Goal: Task Accomplishment & Management: Use online tool/utility

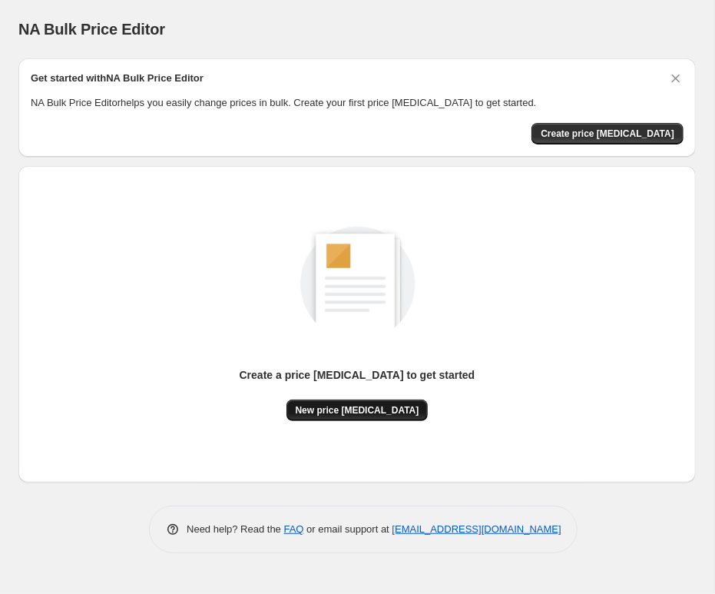
click at [394, 410] on span "New price [MEDICAL_DATA]" at bounding box center [358, 410] width 124 height 12
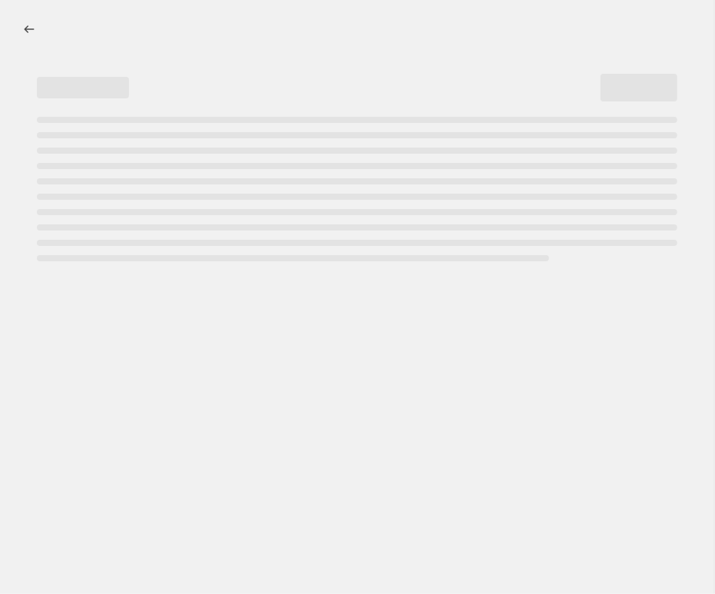
select select "percentage"
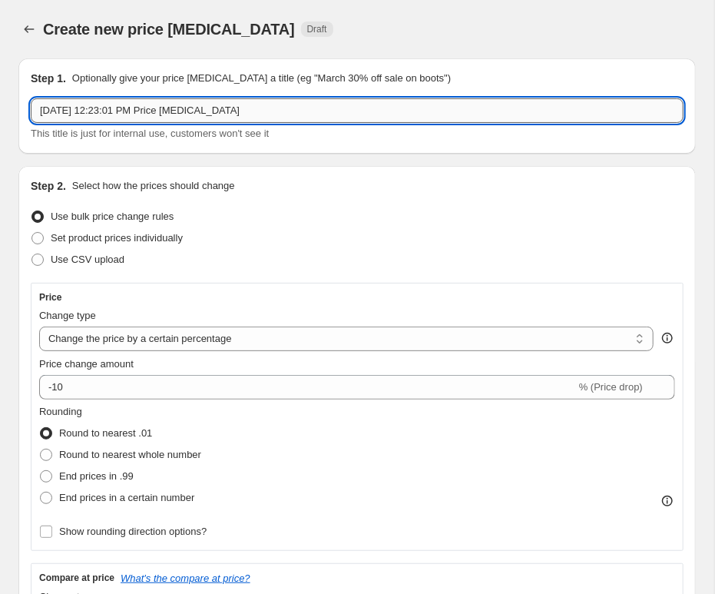
drag, startPoint x: 294, startPoint y: 114, endPoint x: -185, endPoint y: 106, distance: 479.6
click at [31, 106] on input "[DATE] 12:23:01 PM Price [MEDICAL_DATA]" at bounding box center [357, 110] width 653 height 25
type input "D"
type input "[DATE]"
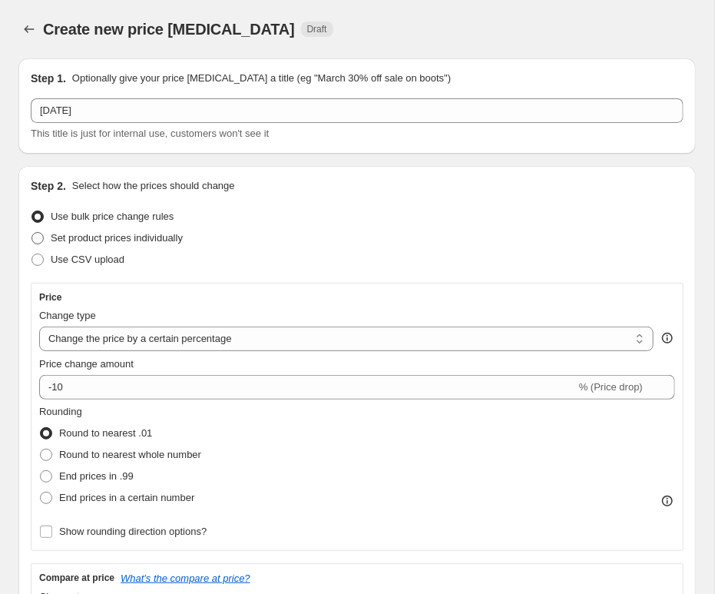
click at [39, 244] on span at bounding box center [38, 238] width 12 height 12
click at [32, 233] on input "Set product prices individually" at bounding box center [32, 232] width 1 height 1
radio input "true"
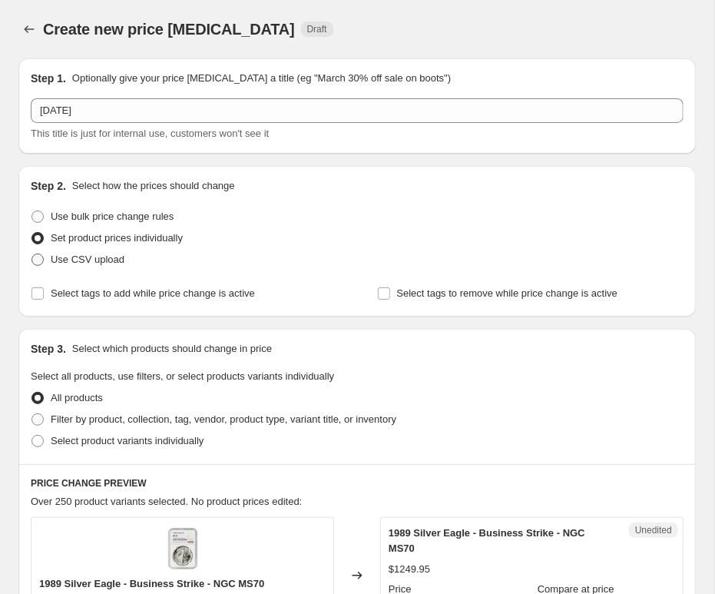
click at [38, 259] on span at bounding box center [38, 260] width 12 height 12
click at [32, 254] on input "Use CSV upload" at bounding box center [32, 254] width 1 height 1
radio input "true"
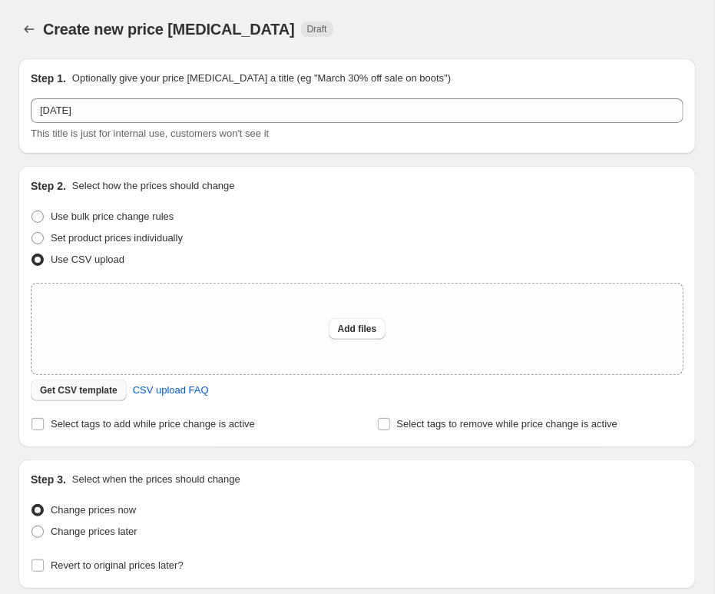
click at [94, 387] on span "Get CSV template" at bounding box center [79, 390] width 78 height 12
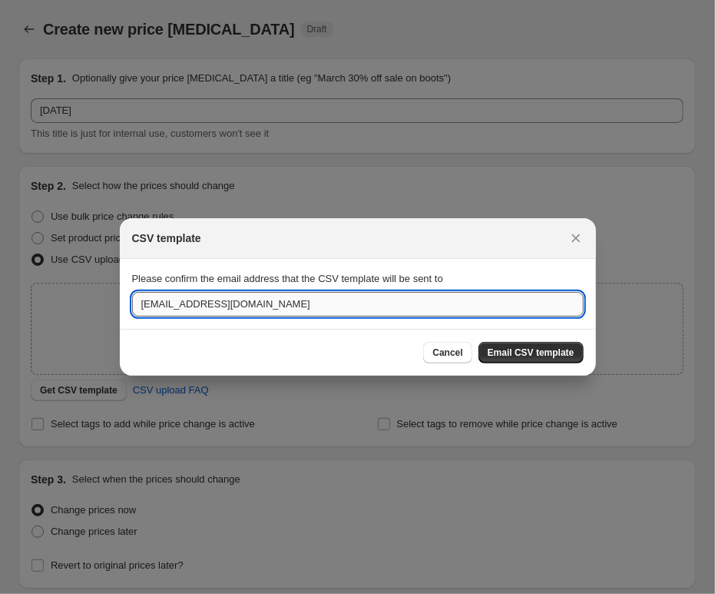
drag, startPoint x: 186, startPoint y: 307, endPoint x: 81, endPoint y: 308, distance: 105.3
click at [132, 308] on input "[EMAIL_ADDRESS][DOMAIN_NAME]" at bounding box center [358, 304] width 452 height 25
type input "[EMAIL_ADDRESS][DOMAIN_NAME]"
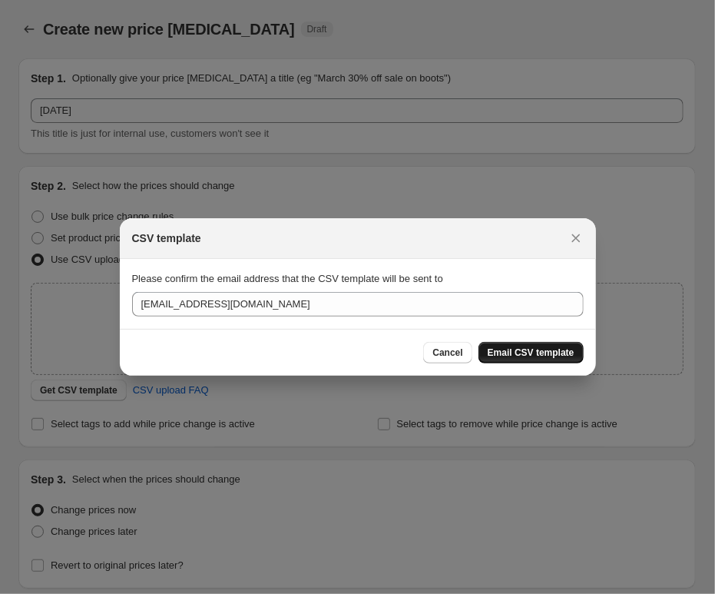
click at [552, 353] on span "Email CSV template" at bounding box center [531, 353] width 87 height 12
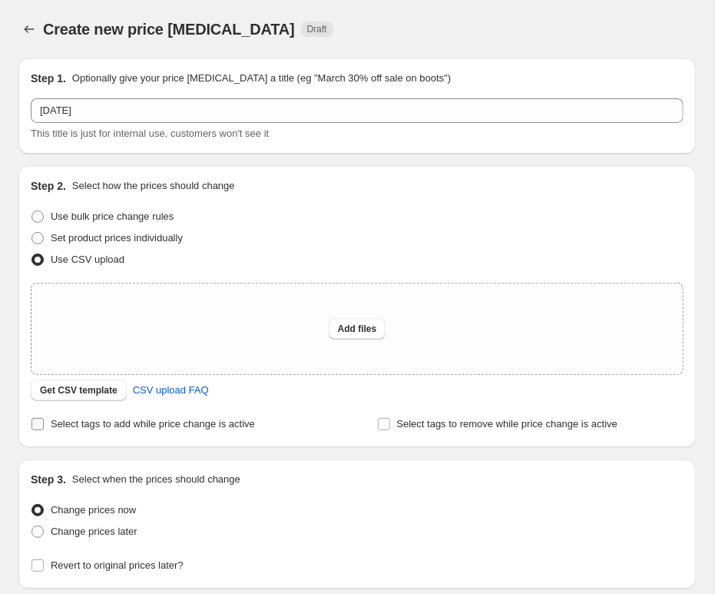
click at [35, 427] on input "Select tags to add while price change is active" at bounding box center [38, 424] width 12 height 12
checkbox input "true"
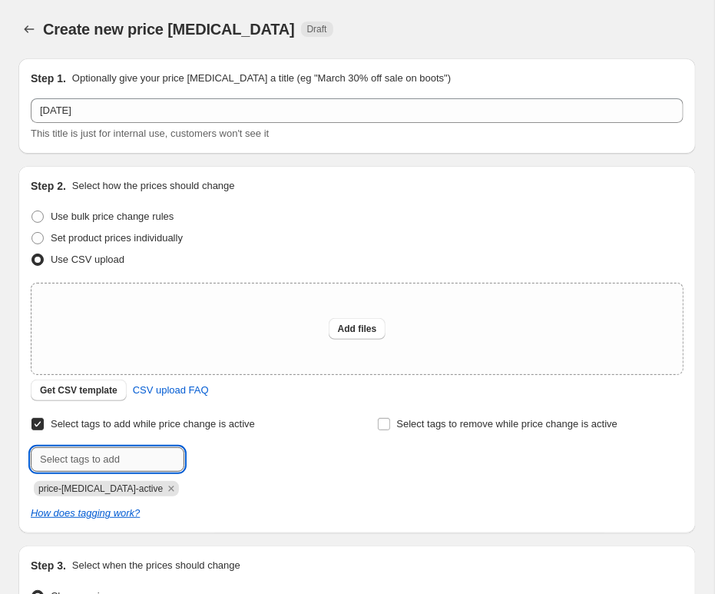
click at [123, 463] on input "text" at bounding box center [108, 459] width 154 height 25
type input "on sale"
click at [219, 453] on span "on sale" at bounding box center [234, 458] width 32 height 11
click at [70, 394] on span "Get CSV template" at bounding box center [79, 390] width 78 height 12
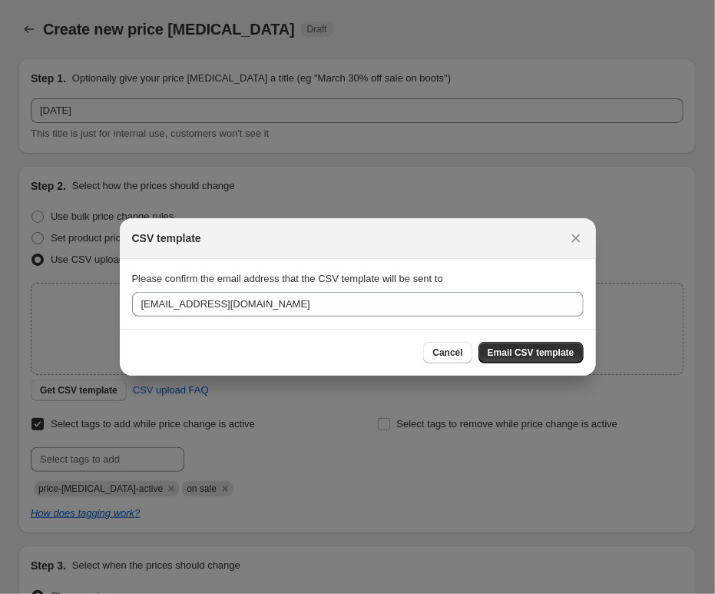
click at [334, 238] on div "CSV template" at bounding box center [344, 238] width 424 height 15
click at [584, 237] on button "Close" at bounding box center [577, 238] width 22 height 22
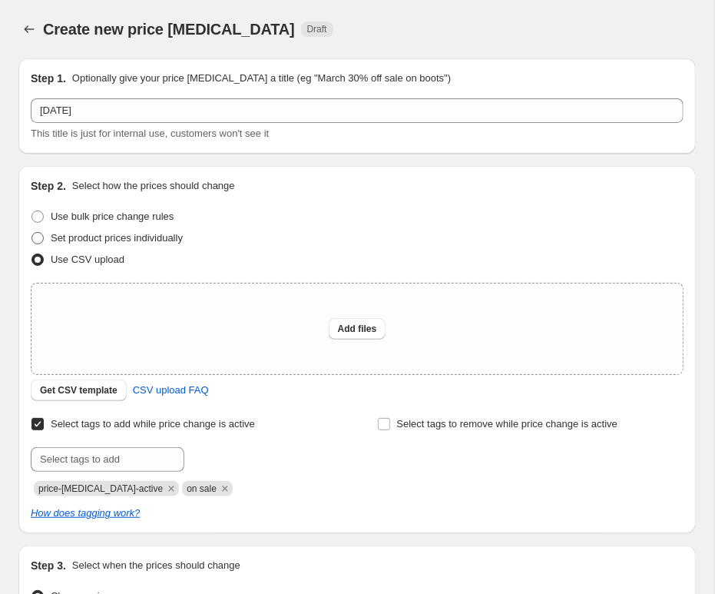
click at [41, 233] on span at bounding box center [38, 238] width 12 height 12
click at [32, 233] on input "Set product prices individually" at bounding box center [32, 232] width 1 height 1
radio input "true"
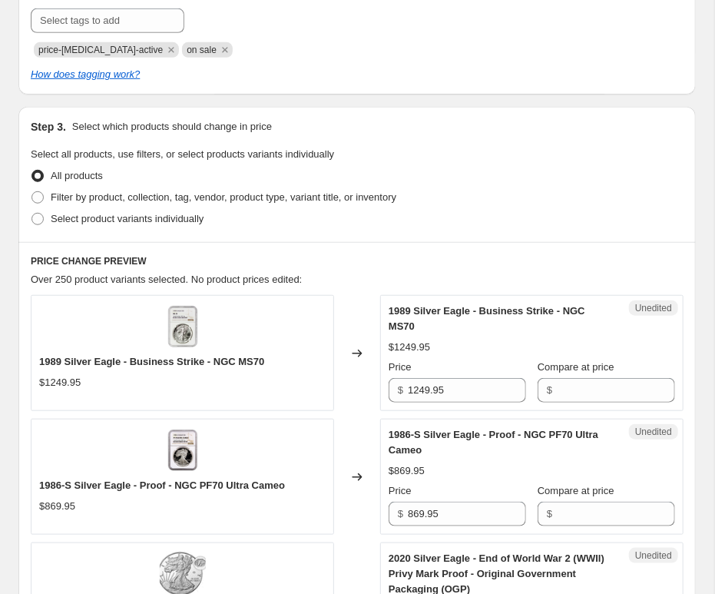
scroll to position [338, 0]
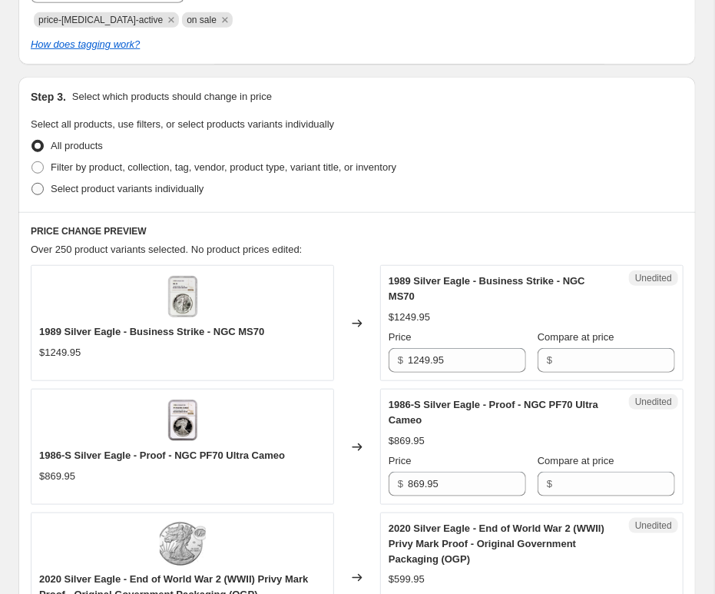
click at [40, 185] on span at bounding box center [38, 189] width 12 height 12
click at [32, 184] on input "Select product variants individually" at bounding box center [32, 183] width 1 height 1
radio input "true"
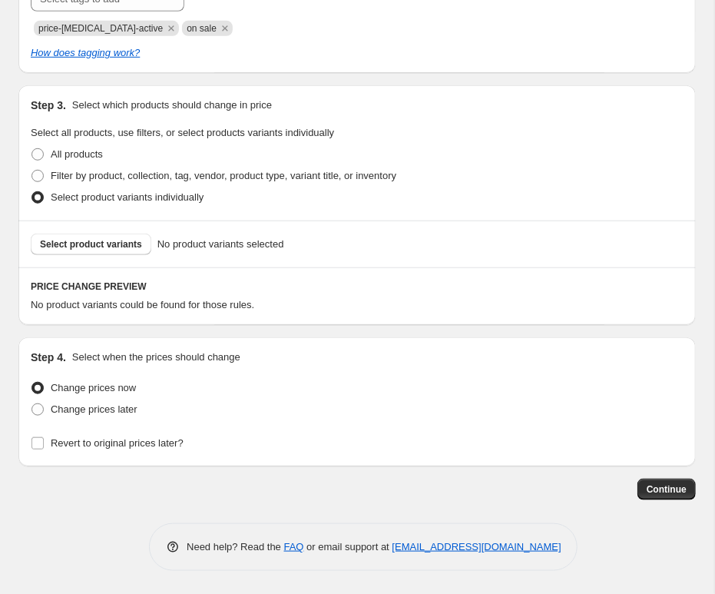
scroll to position [0, 0]
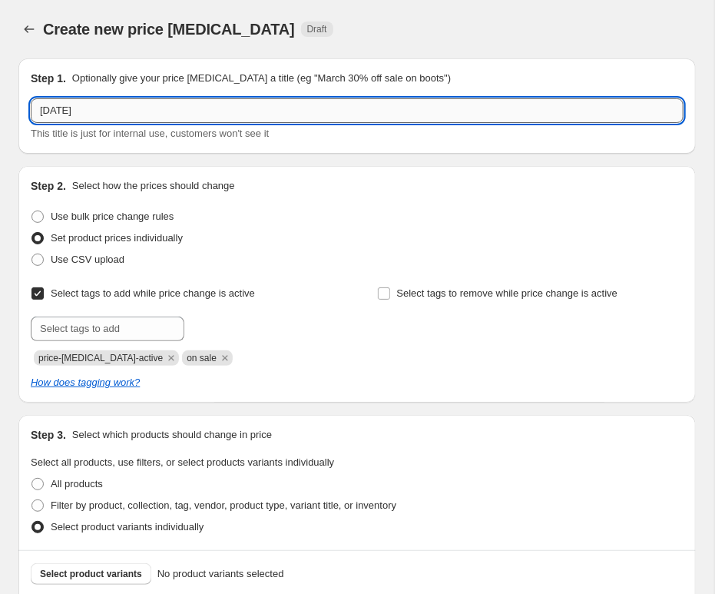
drag, startPoint x: 143, startPoint y: 111, endPoint x: -185, endPoint y: 116, distance: 328.2
click at [31, 116] on input "[DATE]" at bounding box center [357, 110] width 653 height 25
type input "Testing the program"
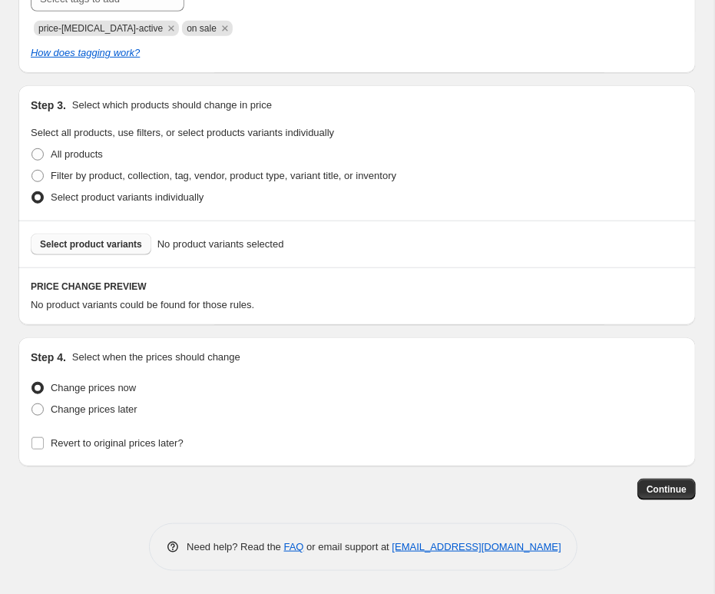
click at [110, 241] on span "Select product variants" at bounding box center [91, 244] width 102 height 12
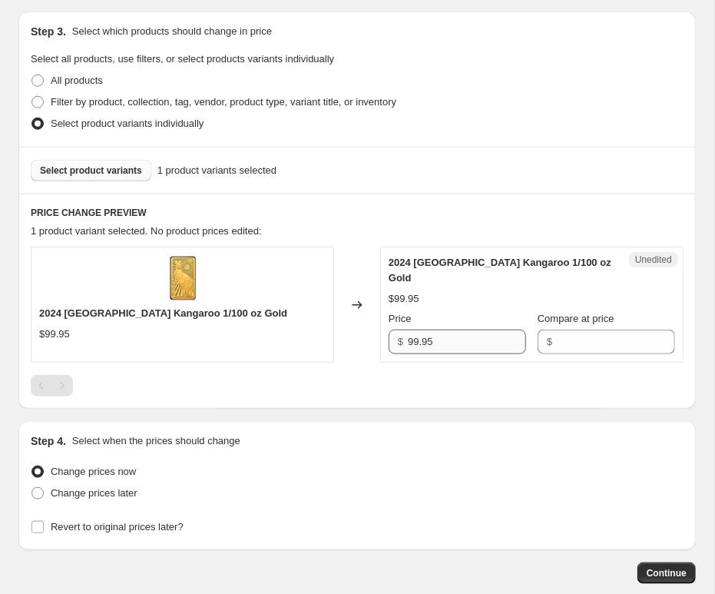
scroll to position [403, 0]
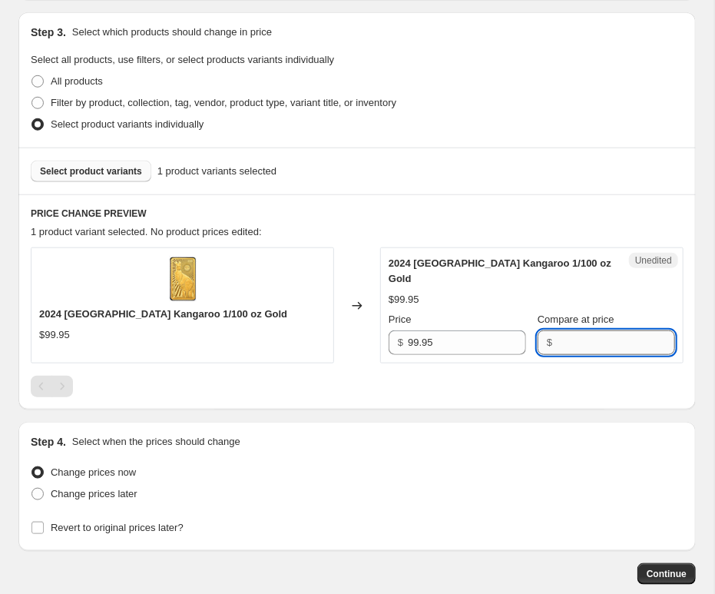
click at [612, 347] on input "Compare at price" at bounding box center [616, 342] width 118 height 25
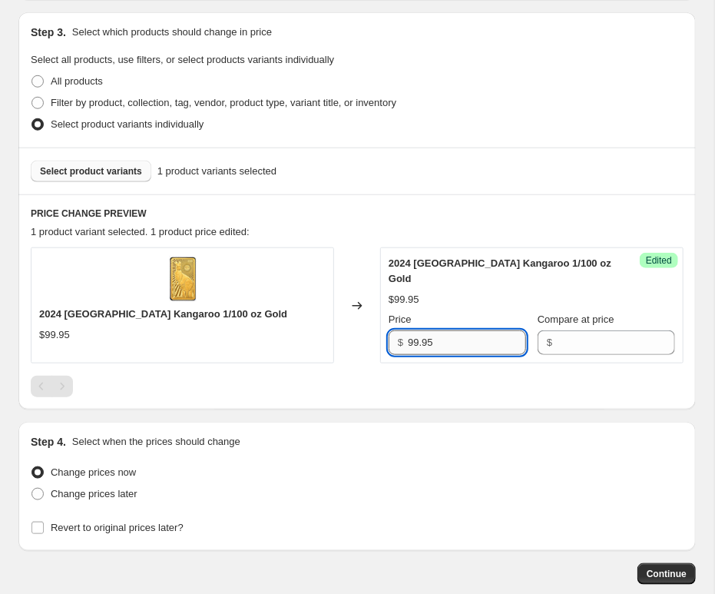
drag, startPoint x: 460, startPoint y: 350, endPoint x: 410, endPoint y: 346, distance: 50.9
click at [410, 346] on input "99.95" at bounding box center [467, 342] width 118 height 25
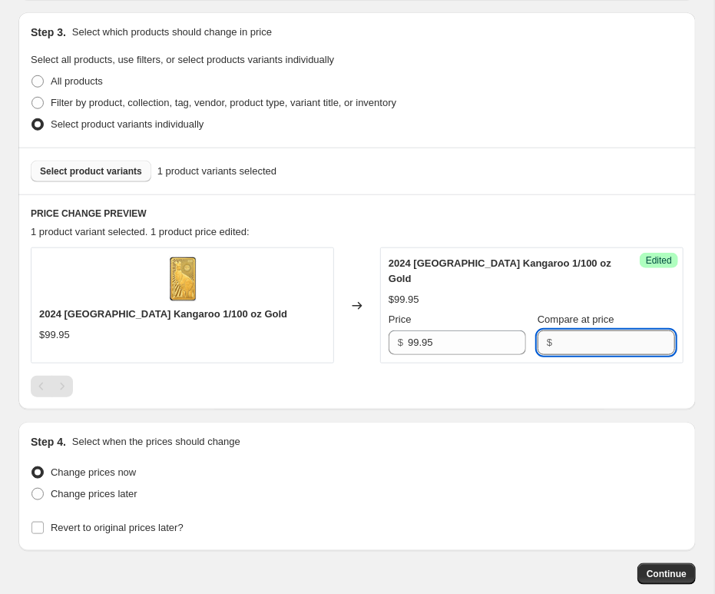
click at [620, 335] on input "Compare at price" at bounding box center [616, 342] width 118 height 25
paste input "99.95"
type input "99.95"
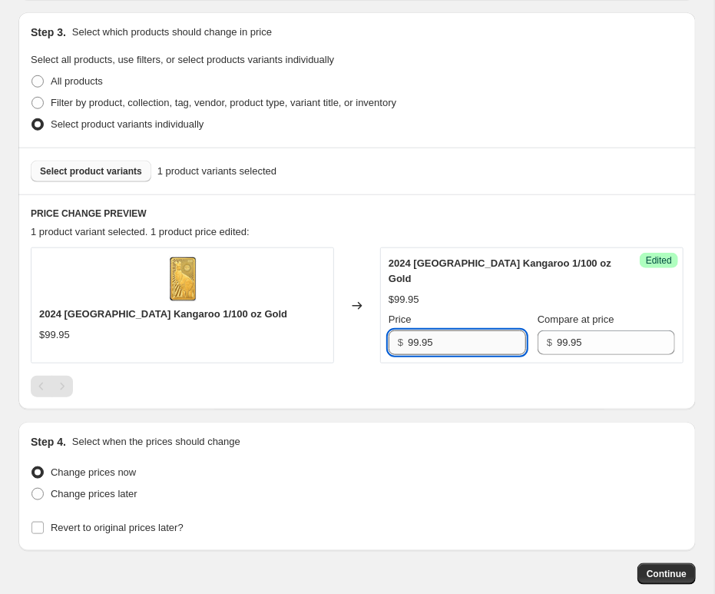
drag, startPoint x: 460, startPoint y: 343, endPoint x: 371, endPoint y: 340, distance: 88.4
click at [408, 340] on input "99.95" at bounding box center [467, 342] width 118 height 25
type input "89.95"
click at [38, 495] on span at bounding box center [38, 494] width 12 height 12
click at [32, 489] on input "Change prices later" at bounding box center [32, 488] width 1 height 1
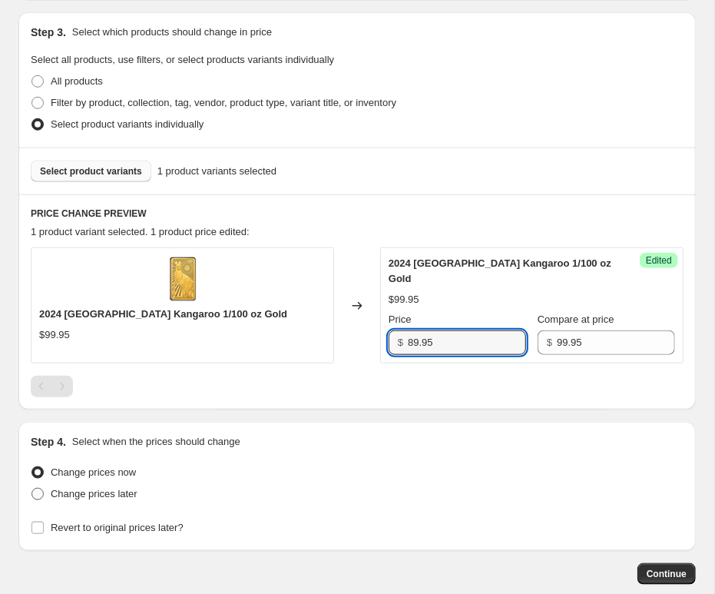
radio input "true"
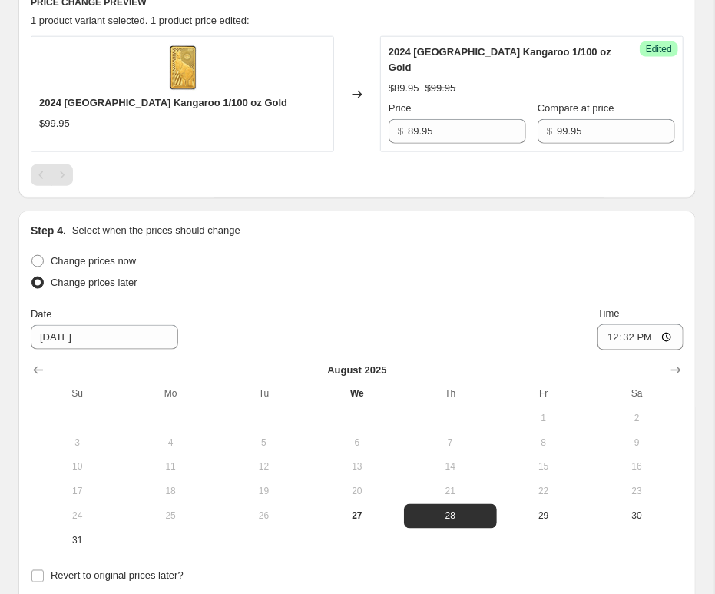
scroll to position [656, 0]
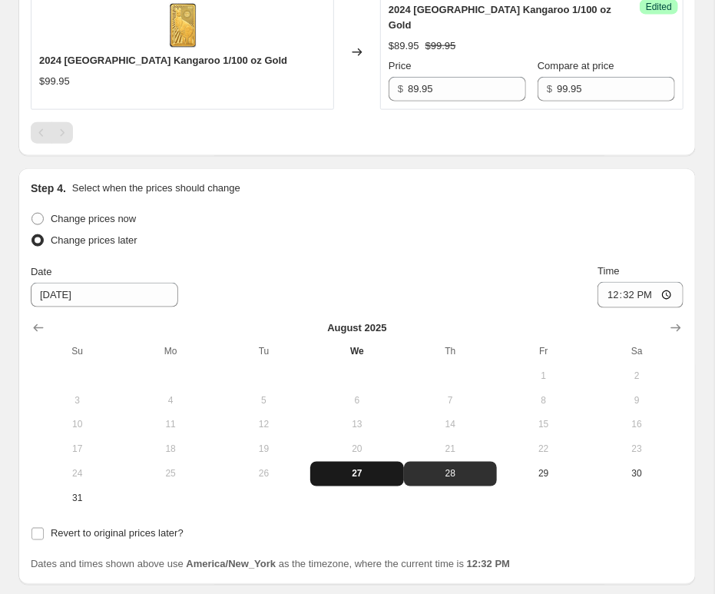
click at [364, 478] on span "27" at bounding box center [357, 474] width 81 height 12
type input "[DATE]"
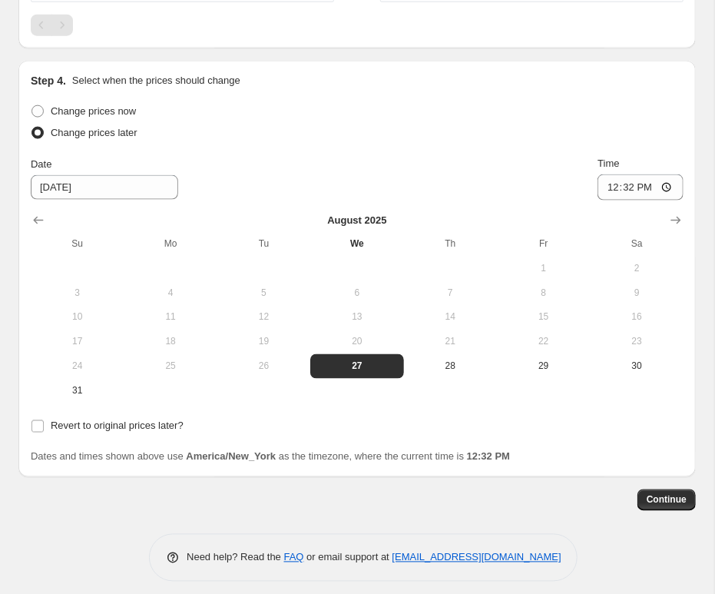
scroll to position [772, 0]
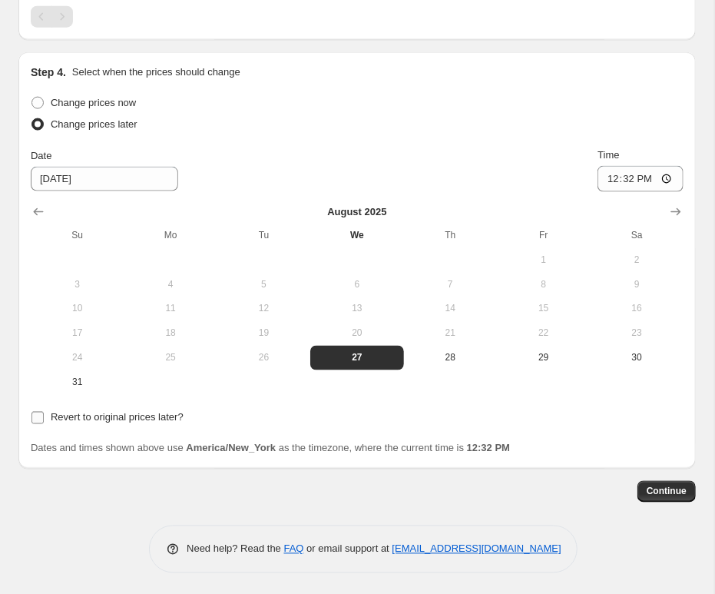
click at [35, 419] on input "Revert to original prices later?" at bounding box center [38, 418] width 12 height 12
checkbox input "true"
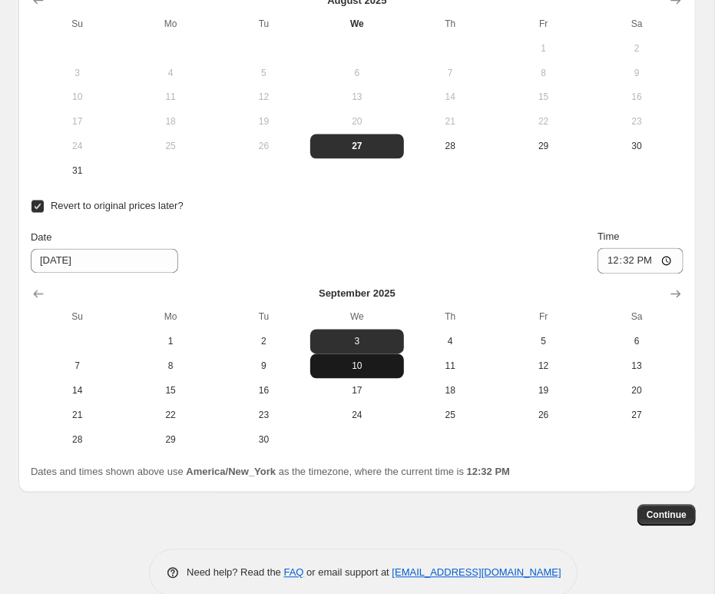
scroll to position [1006, 0]
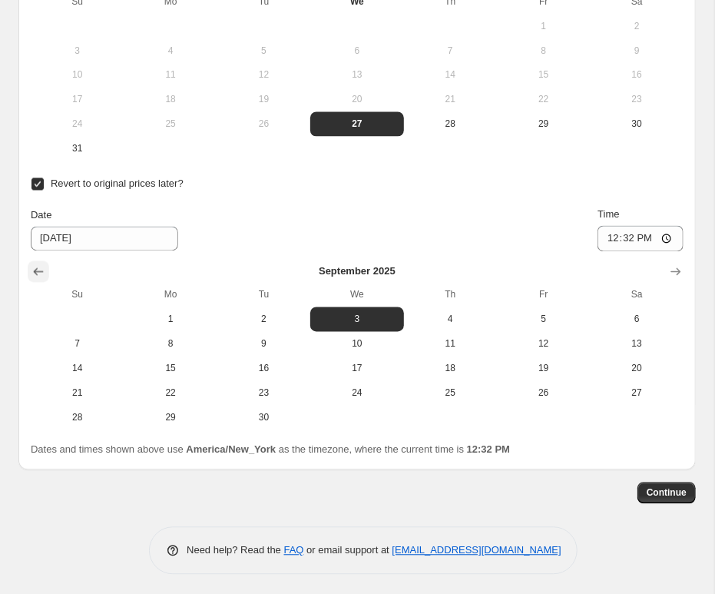
click at [36, 268] on icon "Show previous month, August 2025" at bounding box center [39, 272] width 10 height 8
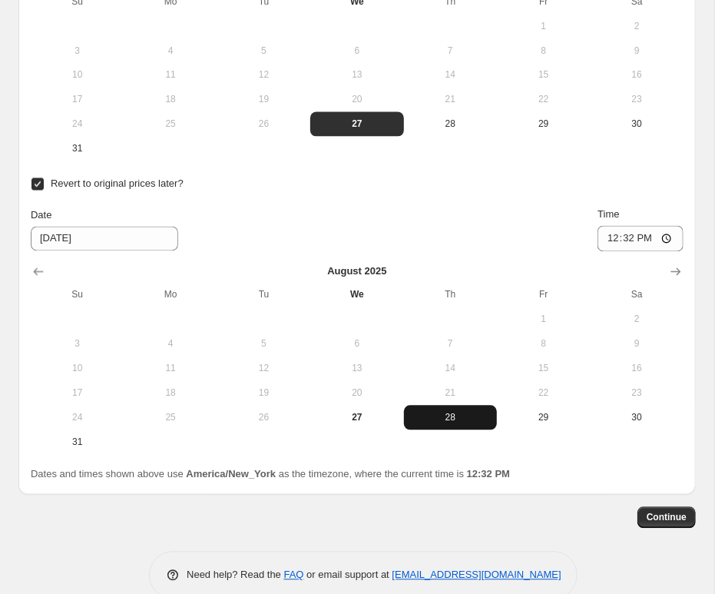
click at [456, 423] on button "28" at bounding box center [450, 418] width 93 height 25
type input "[DATE]"
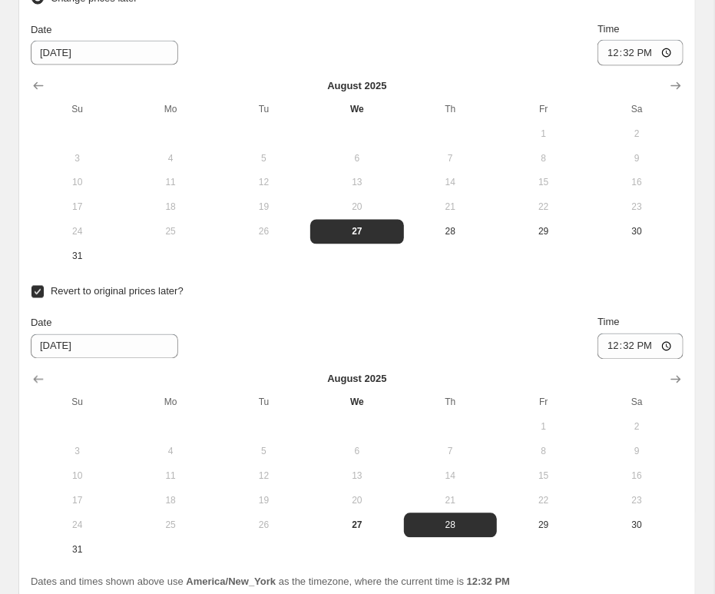
scroll to position [752, 0]
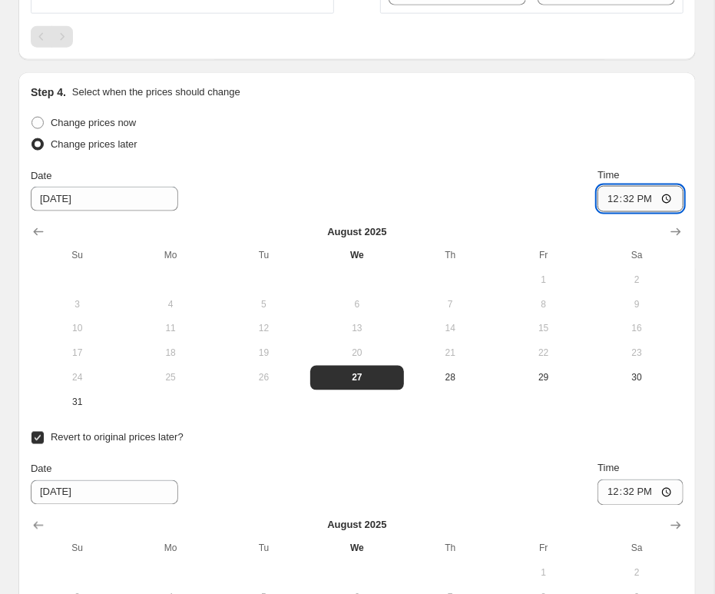
click at [650, 194] on input "12:32" at bounding box center [641, 199] width 86 height 26
type input "12:45"
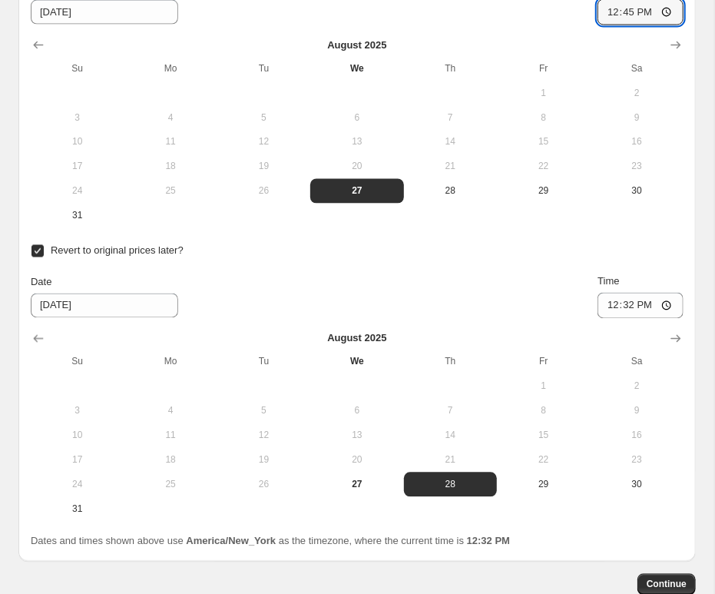
scroll to position [1031, 0]
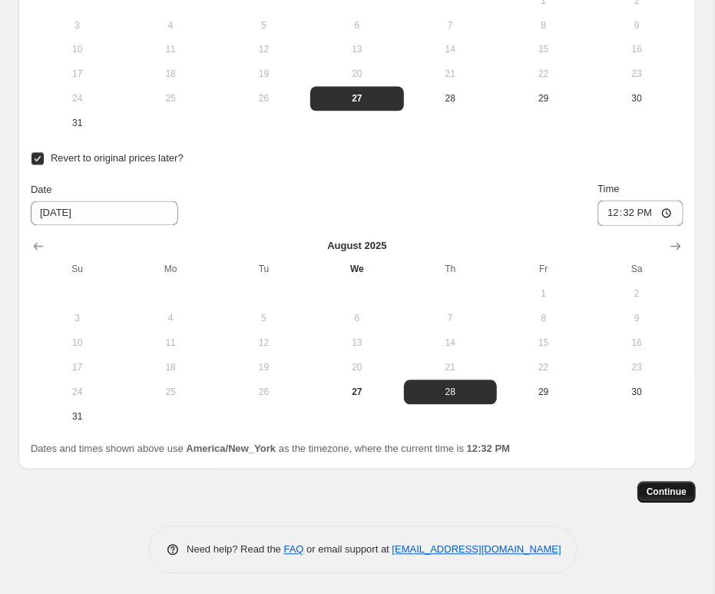
click at [657, 486] on span "Continue" at bounding box center [667, 492] width 40 height 12
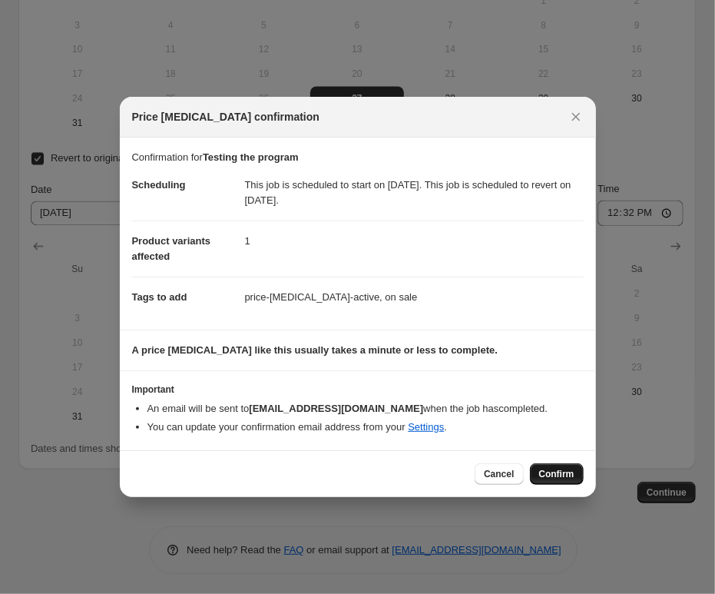
click at [560, 476] on span "Confirm" at bounding box center [556, 474] width 35 height 12
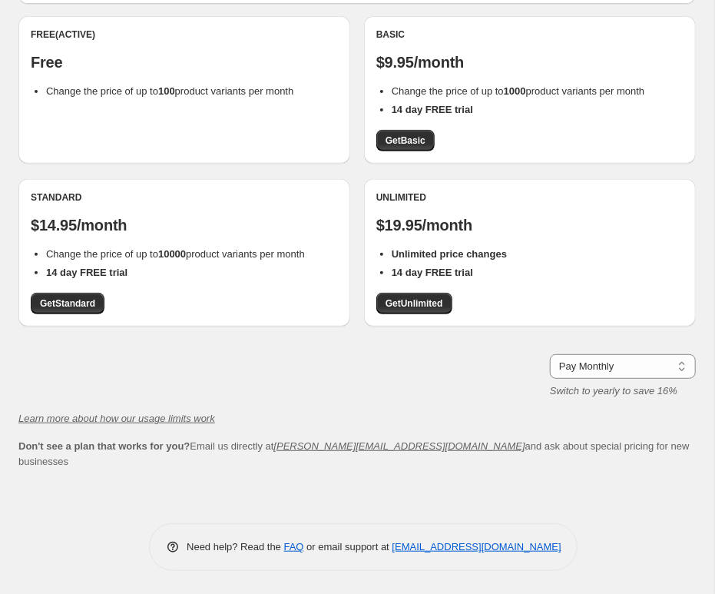
scroll to position [133, 0]
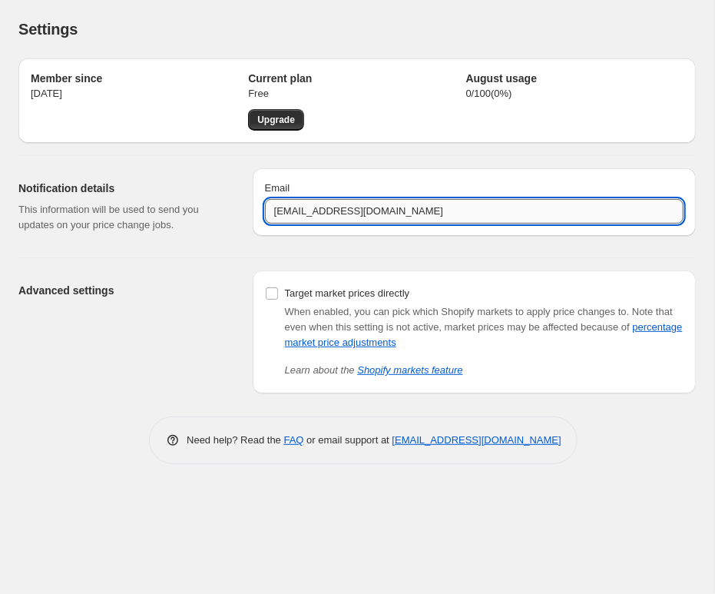
click at [356, 218] on input "[EMAIL_ADDRESS][DOMAIN_NAME]" at bounding box center [474, 211] width 419 height 25
drag, startPoint x: 319, startPoint y: 213, endPoint x: 182, endPoint y: 212, distance: 136.8
click at [265, 212] on input "[EMAIL_ADDRESS][DOMAIN_NAME]" at bounding box center [474, 211] width 419 height 25
type input "[EMAIL_ADDRESS][DOMAIN_NAME]"
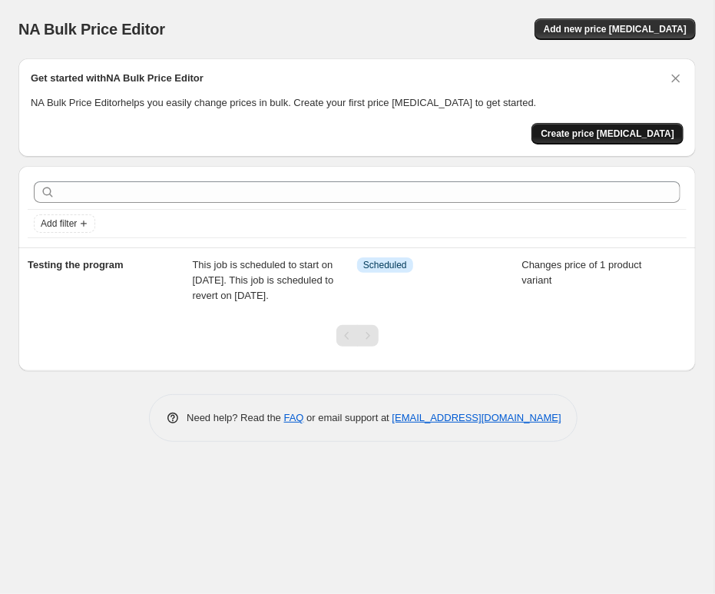
click at [591, 139] on span "Create price [MEDICAL_DATA]" at bounding box center [608, 134] width 134 height 12
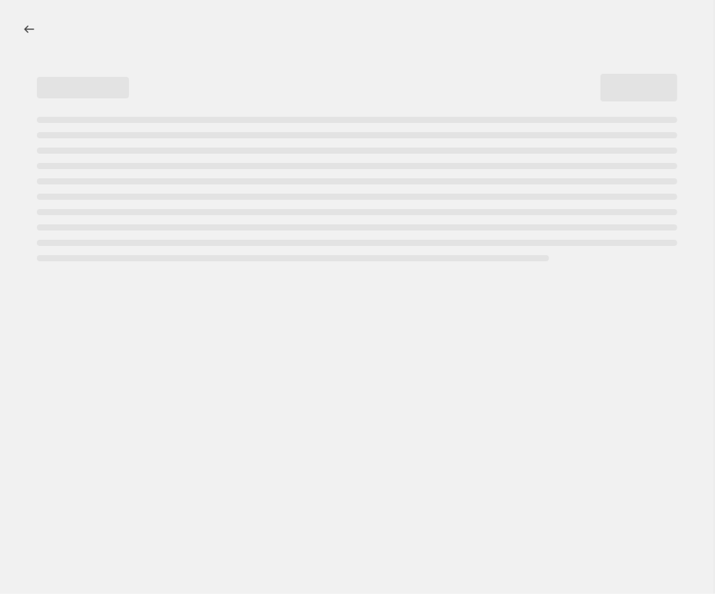
select select "percentage"
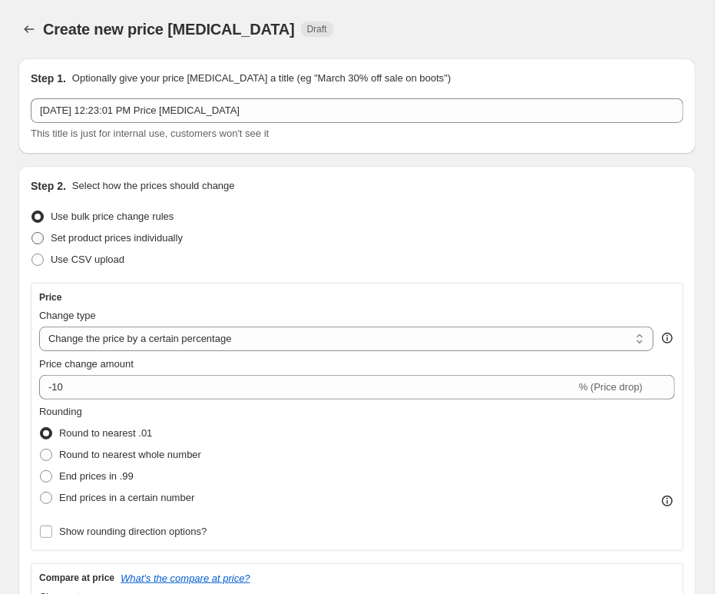
click at [35, 241] on span at bounding box center [38, 238] width 12 height 12
click at [32, 233] on input "Set product prices individually" at bounding box center [32, 232] width 1 height 1
radio input "true"
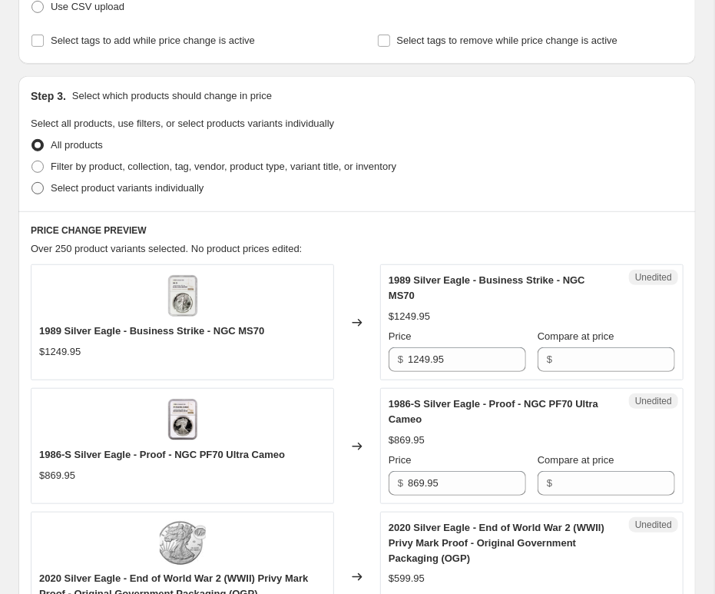
scroll to position [254, 0]
click at [38, 191] on span at bounding box center [38, 187] width 12 height 12
click at [32, 182] on input "Select product variants individually" at bounding box center [32, 181] width 1 height 1
radio input "true"
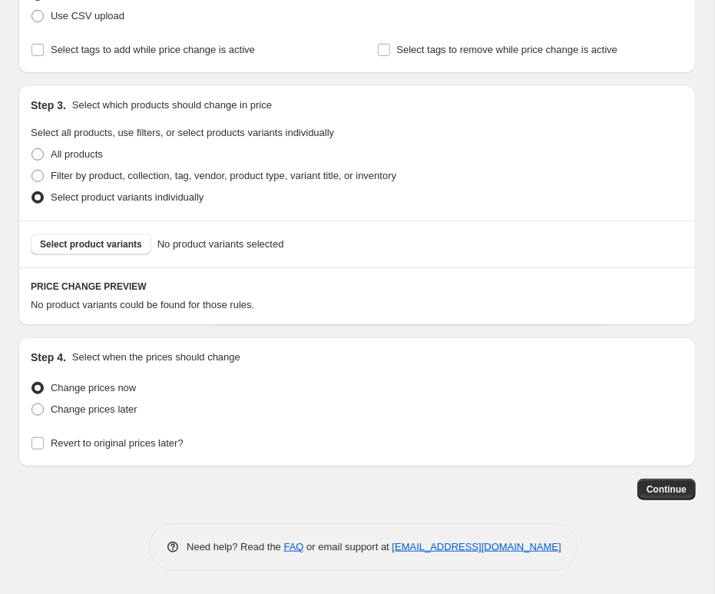
scroll to position [244, 0]
click at [124, 247] on span "Select product variants" at bounding box center [91, 244] width 102 height 12
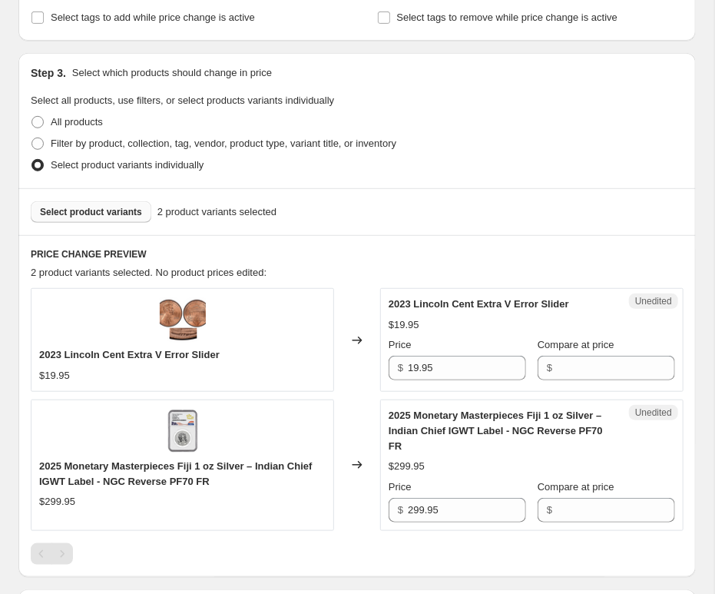
scroll to position [274, 0]
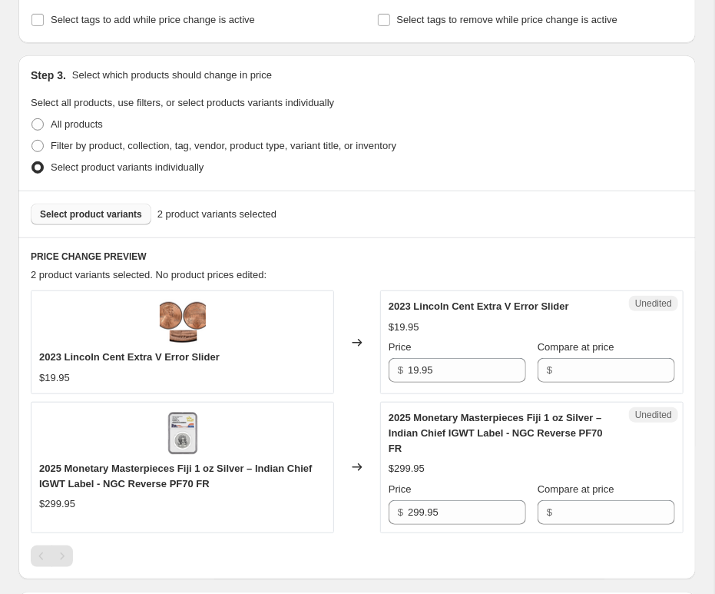
click at [105, 215] on span "Select product variants" at bounding box center [91, 214] width 102 height 12
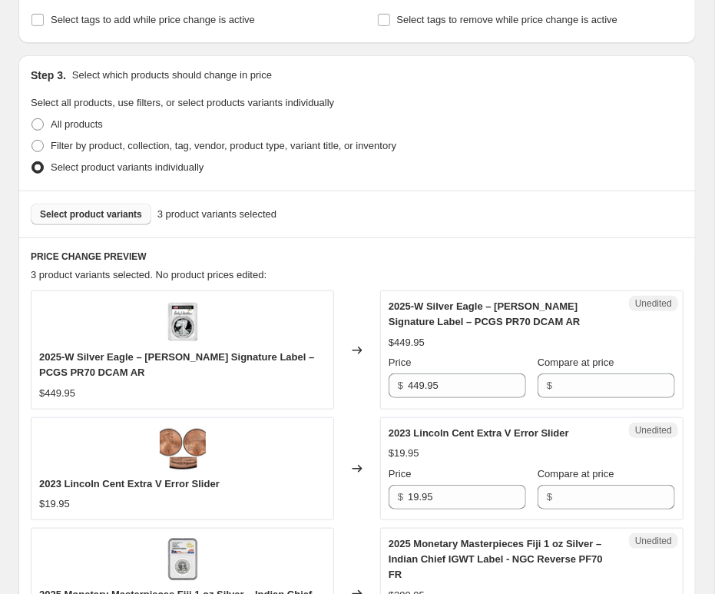
click at [118, 221] on button "Select product variants" at bounding box center [91, 215] width 121 height 22
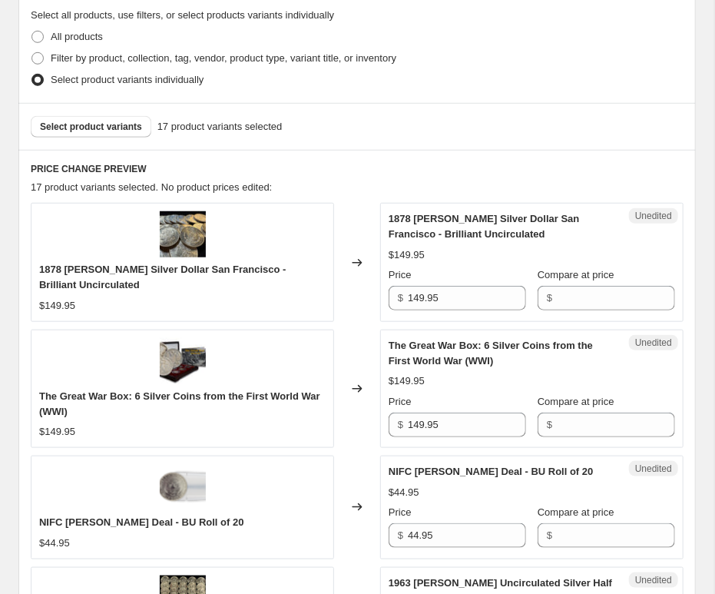
scroll to position [358, 0]
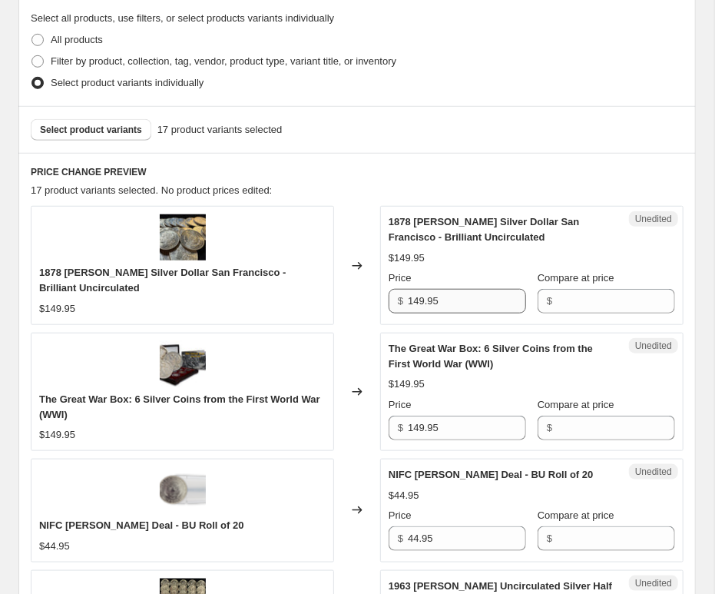
drag, startPoint x: 477, startPoint y: 300, endPoint x: 375, endPoint y: 298, distance: 102.2
click at [408, 298] on input "149.95" at bounding box center [467, 301] width 118 height 25
click at [588, 303] on input "Compare at price" at bounding box center [616, 301] width 118 height 25
click at [576, 303] on input "Compare at price" at bounding box center [616, 301] width 118 height 25
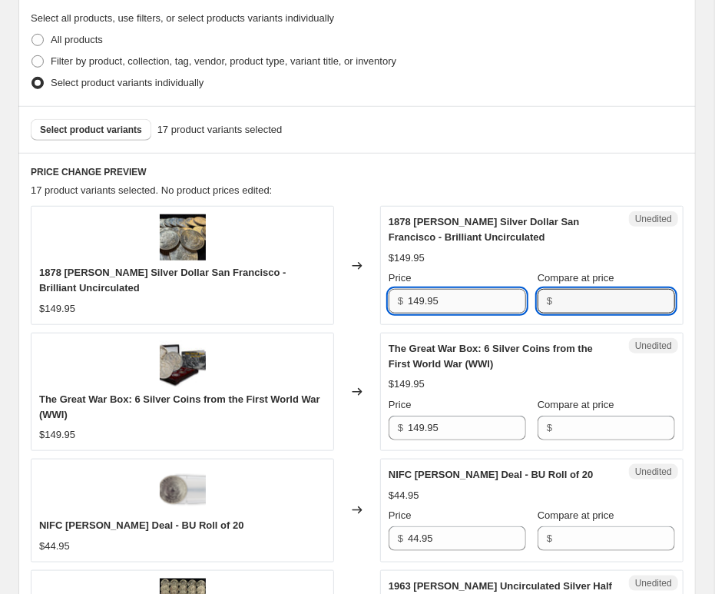
drag, startPoint x: 486, startPoint y: 304, endPoint x: 326, endPoint y: 300, distance: 160.6
click at [408, 300] on input "149.95" at bounding box center [467, 301] width 118 height 25
click at [573, 294] on input "Compare at price" at bounding box center [616, 301] width 118 height 25
paste input "149.95"
type input "149.95"
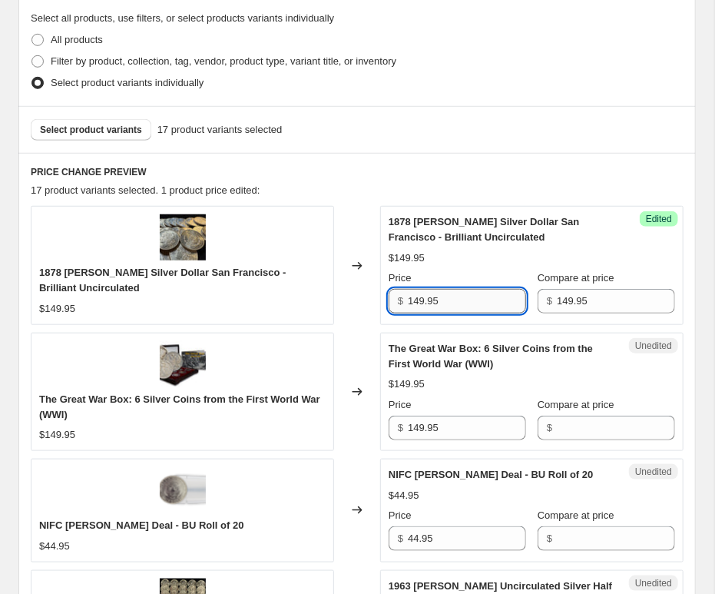
drag, startPoint x: 456, startPoint y: 297, endPoint x: 320, endPoint y: 285, distance: 136.6
click at [408, 289] on input "149.95" at bounding box center [467, 301] width 118 height 25
paste input "19.2"
type input "119.29"
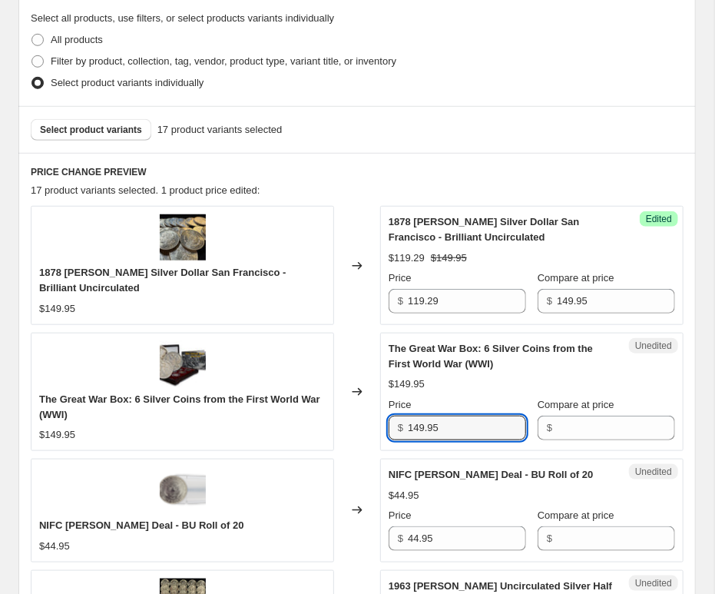
drag, startPoint x: 470, startPoint y: 423, endPoint x: 404, endPoint y: 423, distance: 65.3
click at [410, 423] on input "149.95" at bounding box center [467, 428] width 118 height 25
click at [588, 423] on input "Compare at price" at bounding box center [616, 428] width 118 height 25
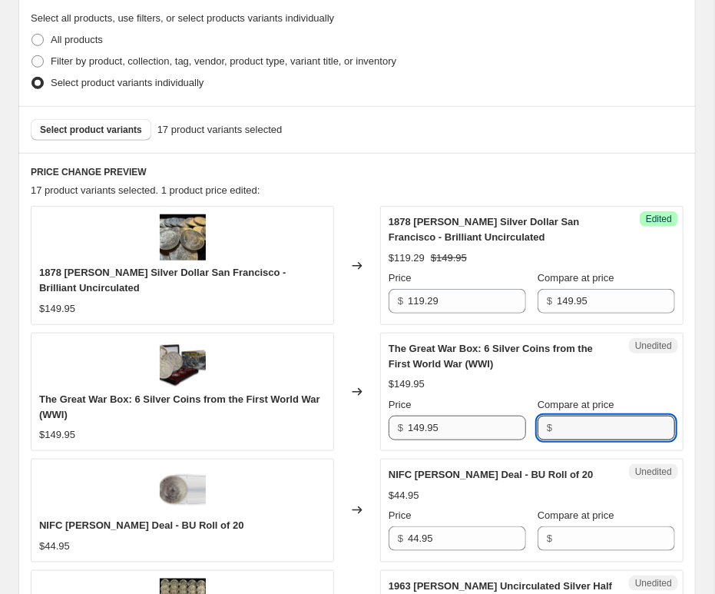
paste input "149.95"
type input "149.95"
click at [440, 433] on input "149.95" at bounding box center [467, 428] width 118 height 25
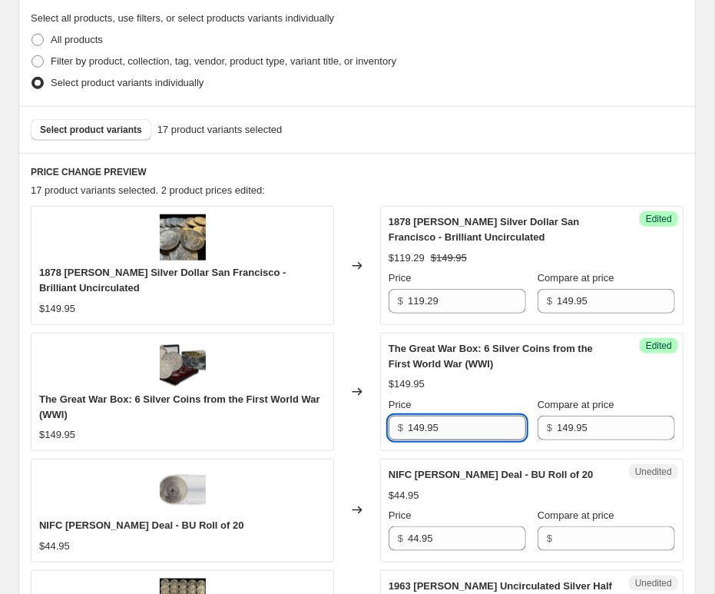
drag, startPoint x: 454, startPoint y: 428, endPoint x: 363, endPoint y: 423, distance: 91.6
click at [408, 423] on input "149.95" at bounding box center [467, 428] width 118 height 25
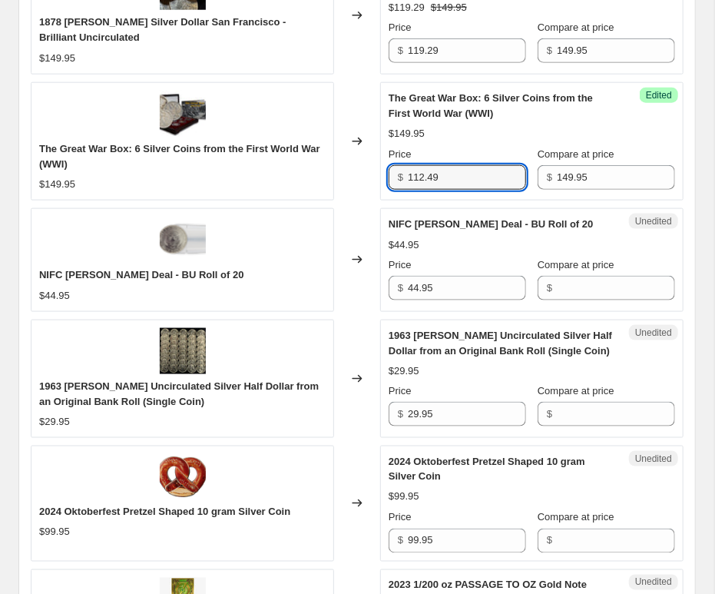
scroll to position [612, 0]
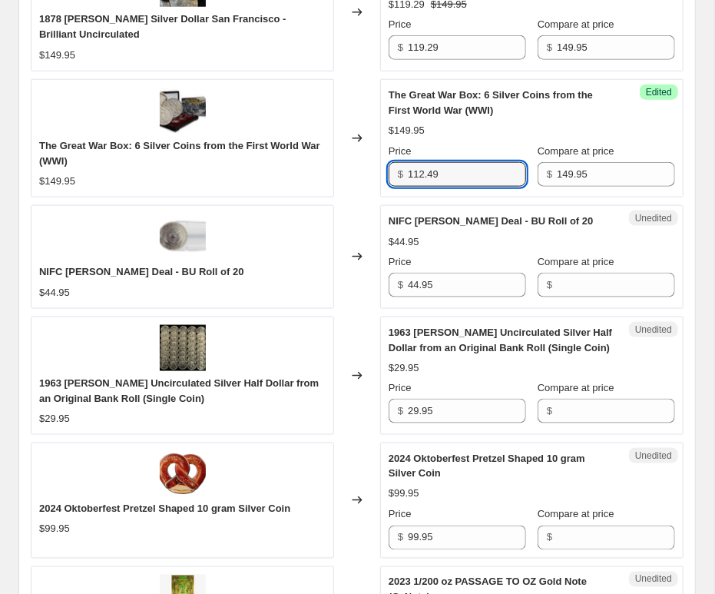
type input "112.49"
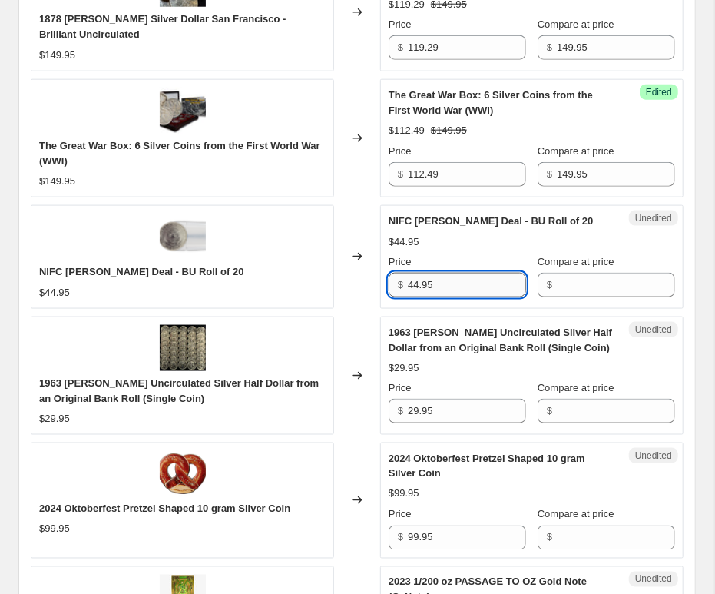
drag, startPoint x: 486, startPoint y: 284, endPoint x: 349, endPoint y: 284, distance: 137.6
click at [408, 284] on input "44.95" at bounding box center [467, 285] width 118 height 25
click at [632, 284] on input "Compare at price" at bounding box center [616, 285] width 118 height 25
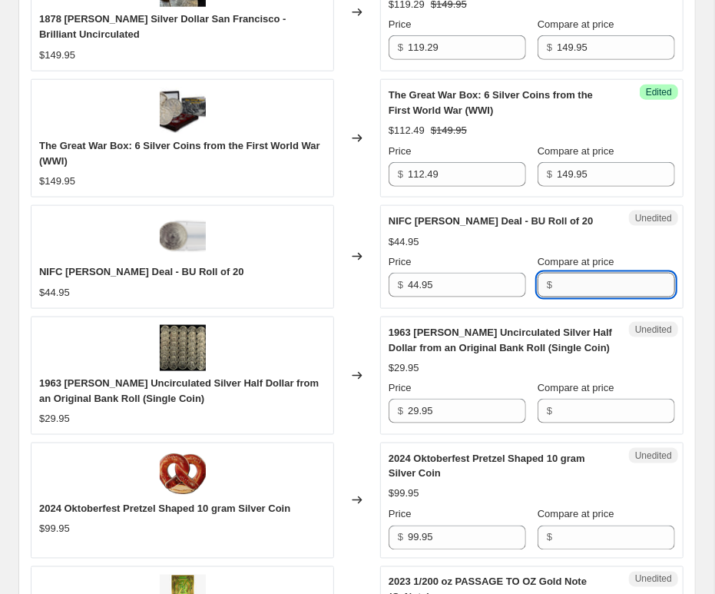
paste input "44.95"
type input "44.95"
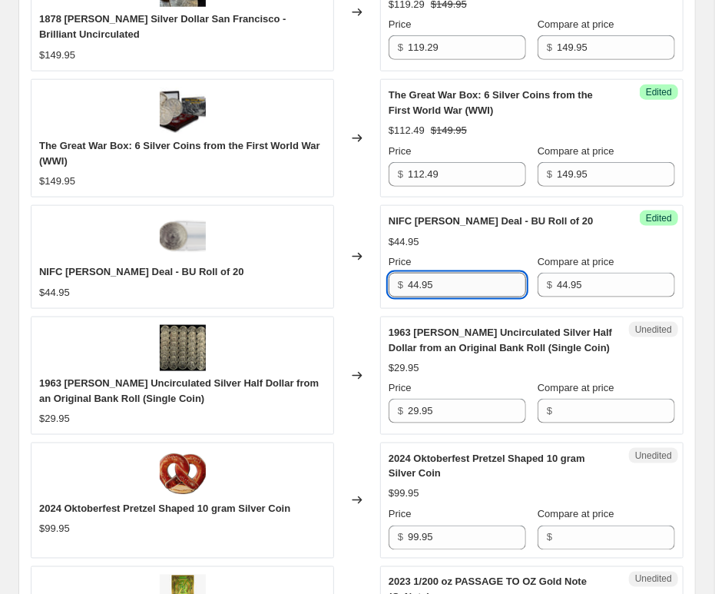
drag, startPoint x: 467, startPoint y: 284, endPoint x: 347, endPoint y: 275, distance: 120.2
click at [408, 275] on input "44.95" at bounding box center [467, 285] width 118 height 25
type input "35.95"
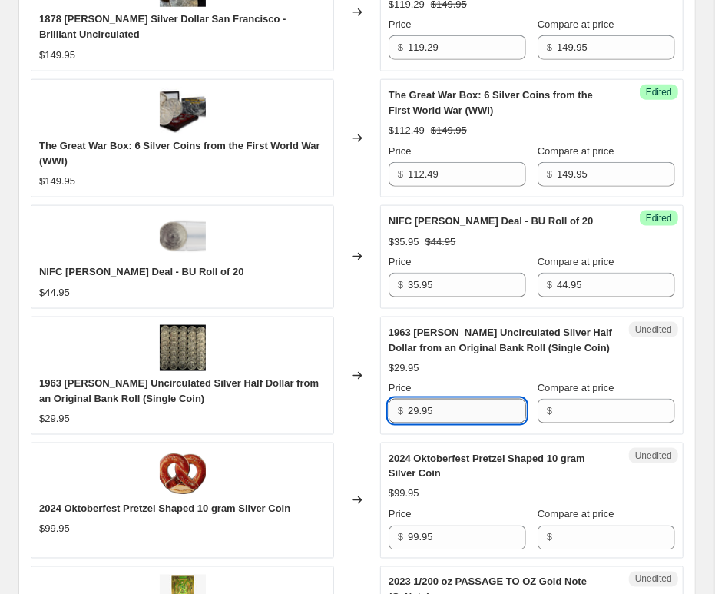
drag, startPoint x: 450, startPoint y: 409, endPoint x: 300, endPoint y: 399, distance: 150.2
click at [408, 399] on input "29.95" at bounding box center [467, 411] width 118 height 25
click at [606, 408] on input "Compare at price" at bounding box center [616, 411] width 118 height 25
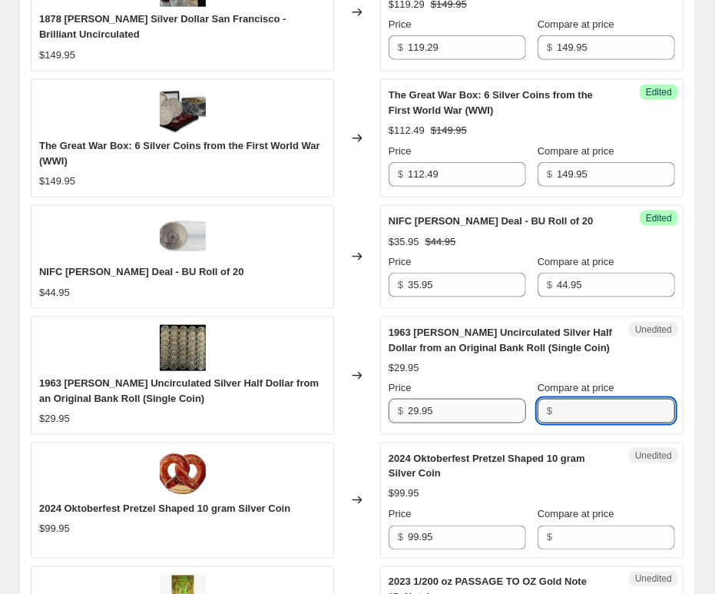
paste input "29.95"
type input "29.95"
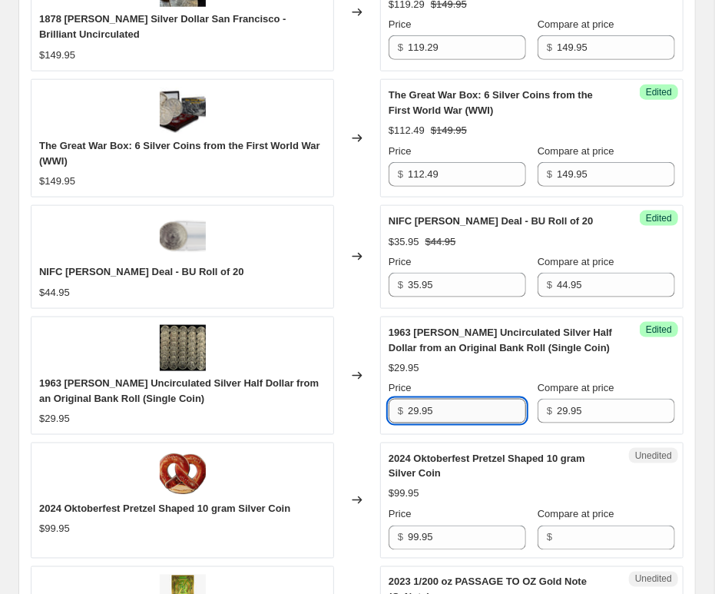
drag, startPoint x: 486, startPoint y: 406, endPoint x: 307, endPoint y: 394, distance: 178.7
click at [408, 399] on input "29.95" at bounding box center [467, 411] width 118 height 25
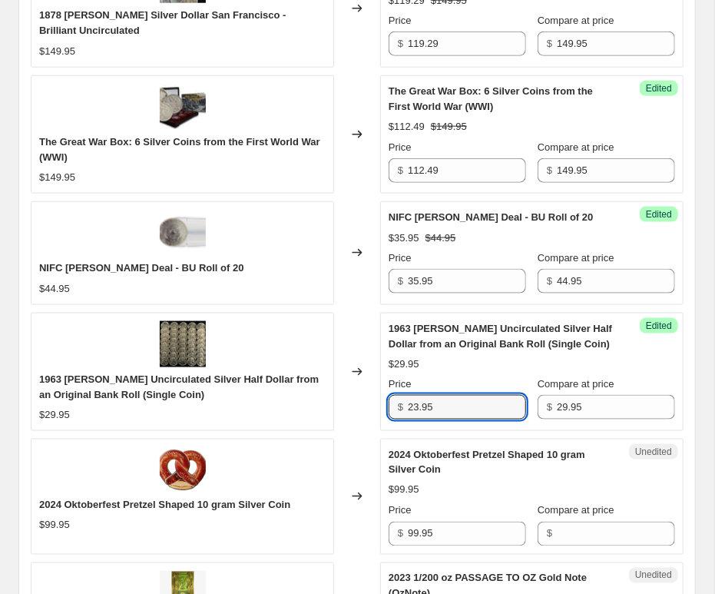
scroll to position [696, 0]
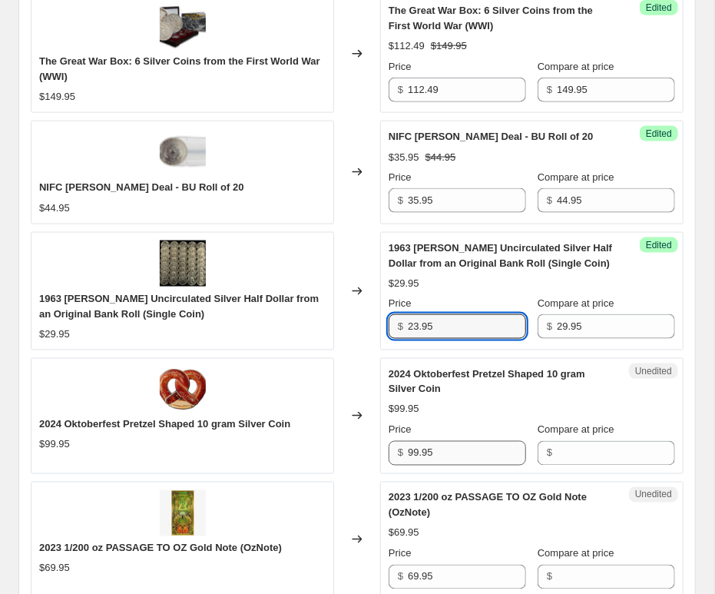
type input "23.95"
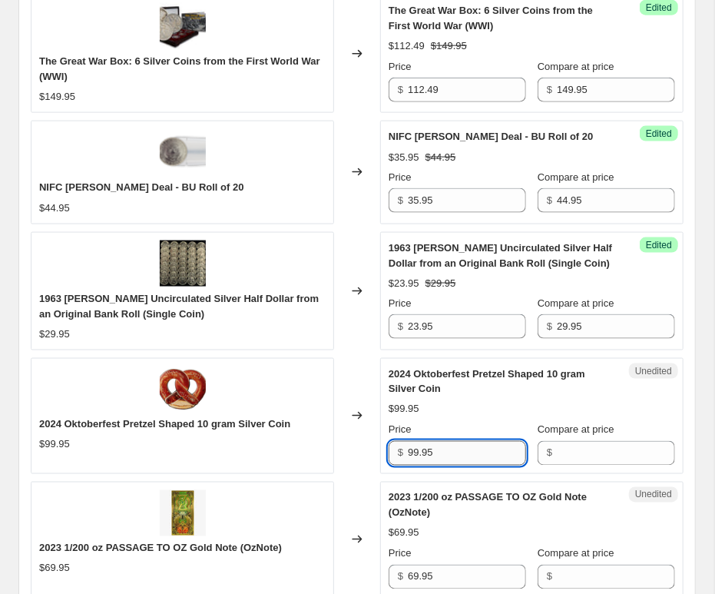
drag, startPoint x: 489, startPoint y: 458, endPoint x: 317, endPoint y: 437, distance: 174.1
click at [408, 441] on input "99.95" at bounding box center [467, 453] width 118 height 25
click at [600, 453] on input "Compare at price" at bounding box center [616, 453] width 118 height 25
paste input "99.95"
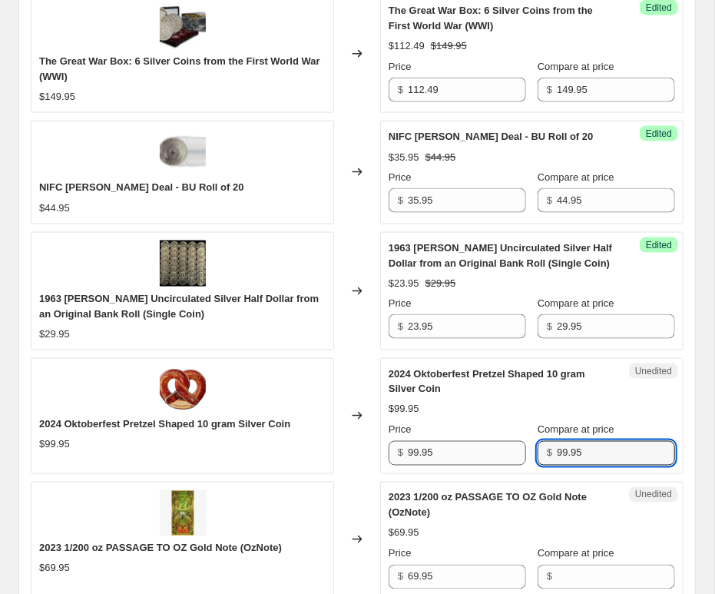
type input "99.95"
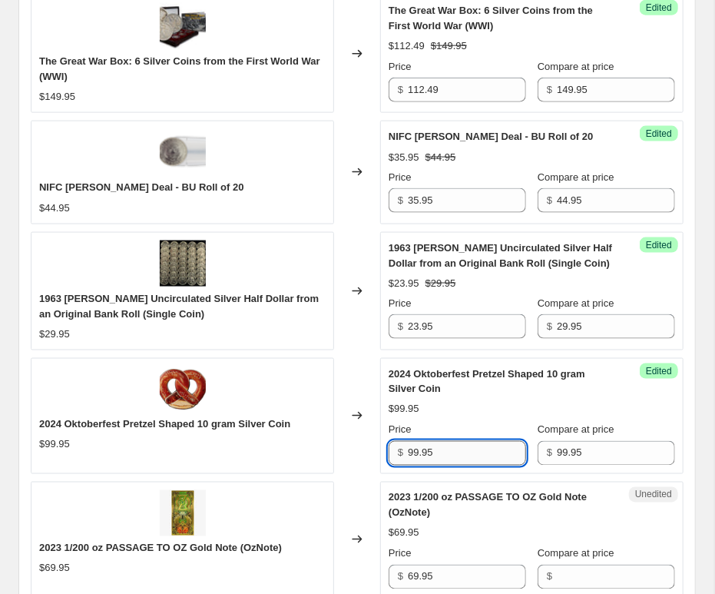
click at [471, 460] on input "99.95" at bounding box center [467, 453] width 118 height 25
drag, startPoint x: 360, startPoint y: 444, endPoint x: 314, endPoint y: 443, distance: 46.9
click at [408, 443] on input "99.95" at bounding box center [467, 453] width 118 height 25
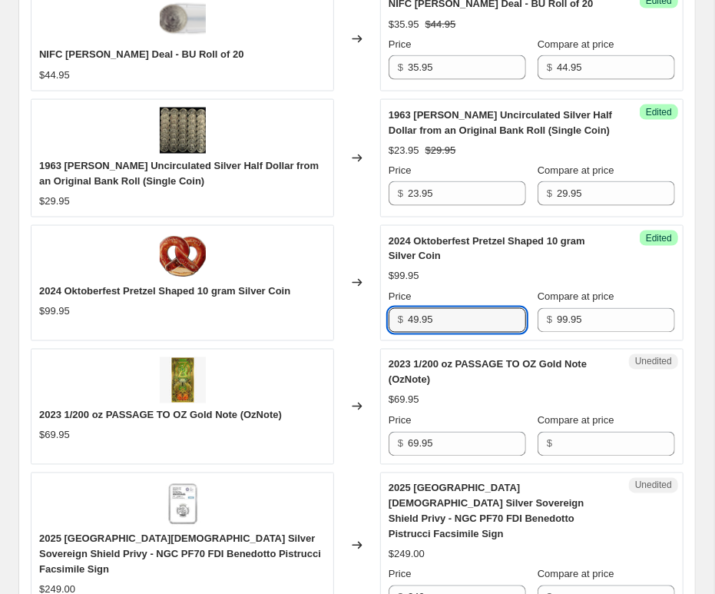
scroll to position [950, 0]
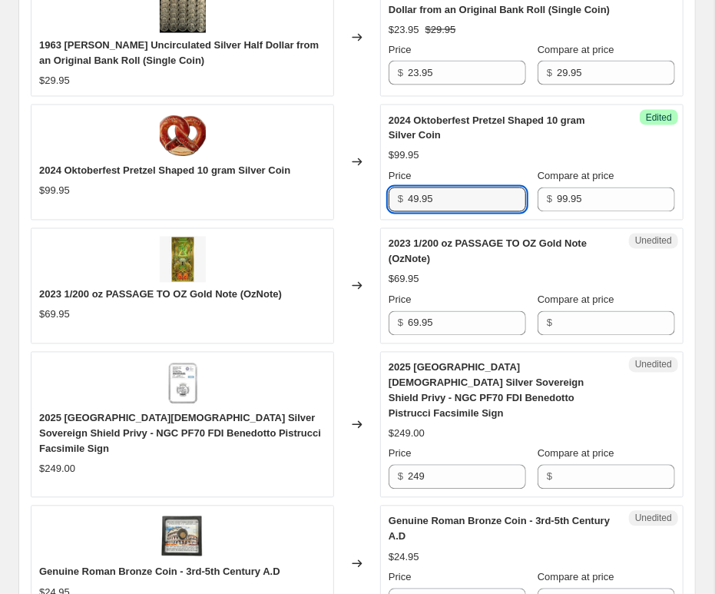
type input "49.95"
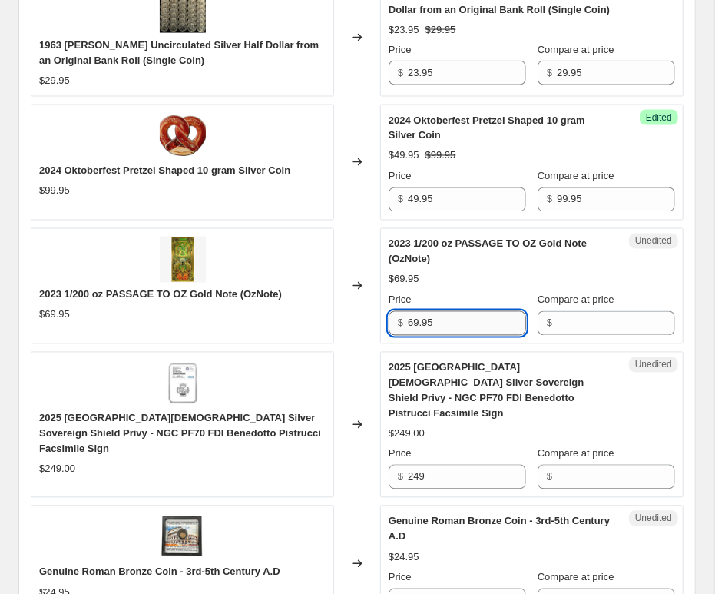
drag, startPoint x: 476, startPoint y: 319, endPoint x: 276, endPoint y: 319, distance: 199.8
click at [408, 319] on input "69.95" at bounding box center [467, 323] width 118 height 25
click at [610, 327] on input "Compare at price" at bounding box center [616, 323] width 118 height 25
paste input "69.95"
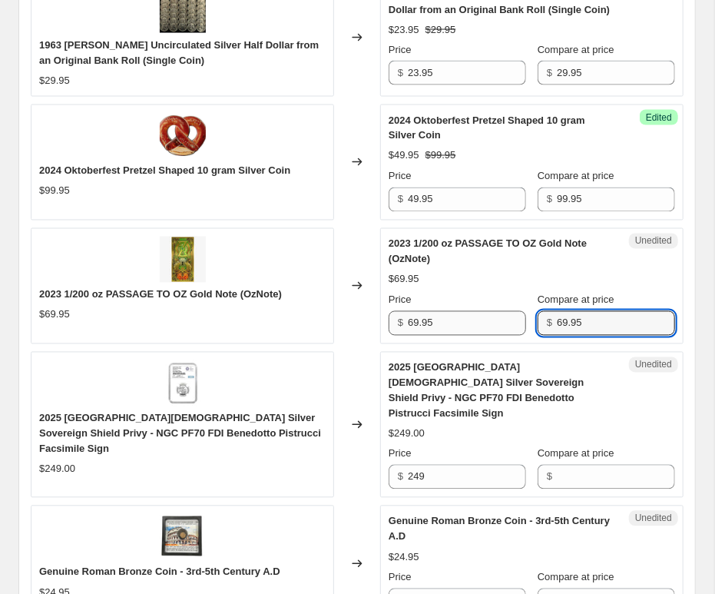
type input "69.95"
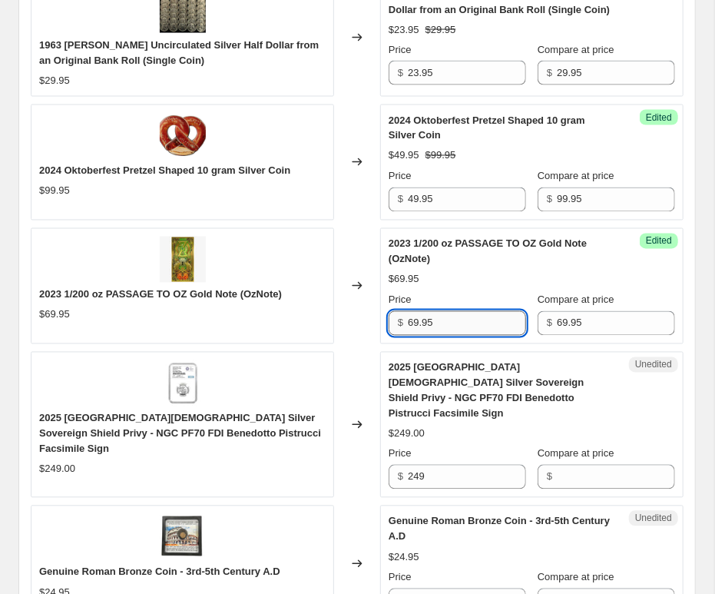
drag, startPoint x: 459, startPoint y: 320, endPoint x: 341, endPoint y: 315, distance: 117.7
click at [408, 315] on input "69.95" at bounding box center [467, 323] width 118 height 25
type input "48.95"
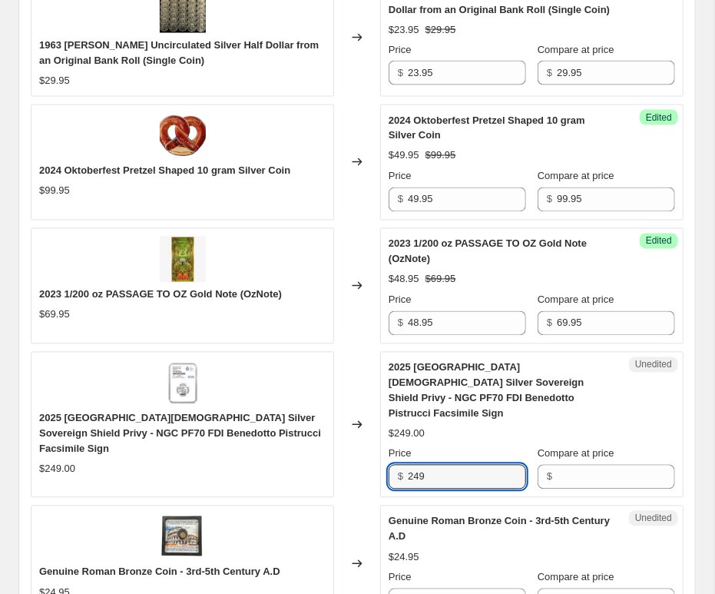
drag, startPoint x: 433, startPoint y: 461, endPoint x: 406, endPoint y: 470, distance: 29.2
click at [408, 465] on input "249" at bounding box center [467, 477] width 118 height 25
click at [606, 465] on input "Compare at price" at bounding box center [616, 477] width 118 height 25
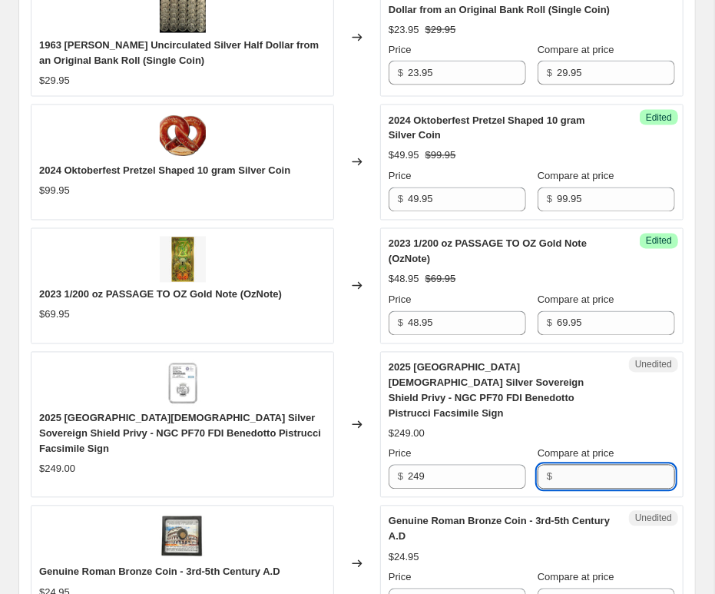
paste input "249"
type input "249.95"
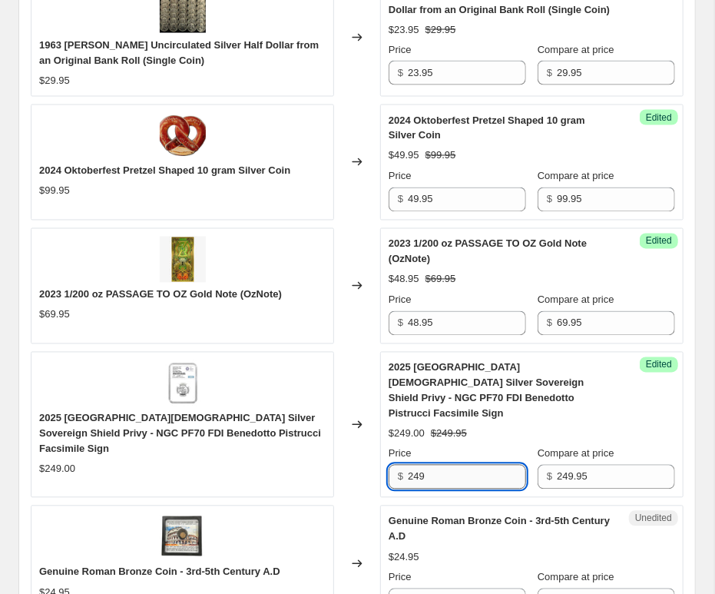
drag, startPoint x: 480, startPoint y: 461, endPoint x: 424, endPoint y: 454, distance: 55.8
click at [424, 465] on input "249" at bounding box center [467, 477] width 118 height 25
drag, startPoint x: 471, startPoint y: 460, endPoint x: 300, endPoint y: 460, distance: 171.4
click at [408, 465] on input "249" at bounding box center [467, 477] width 118 height 25
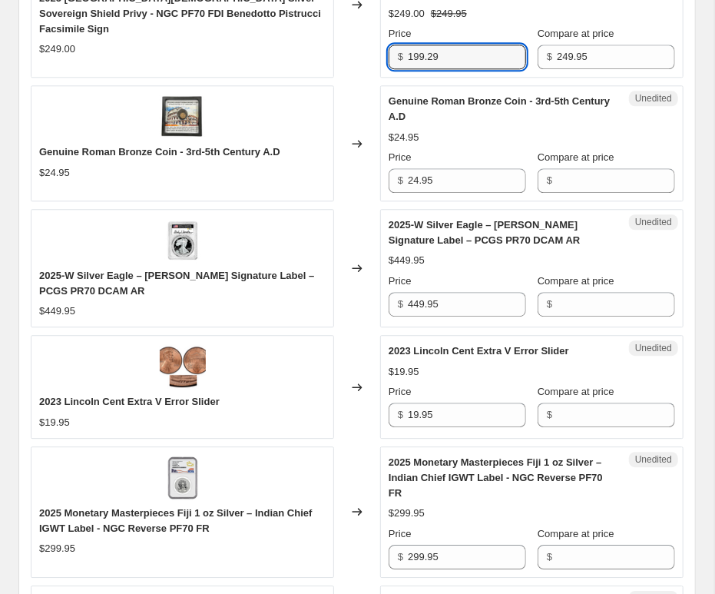
scroll to position [1372, 0]
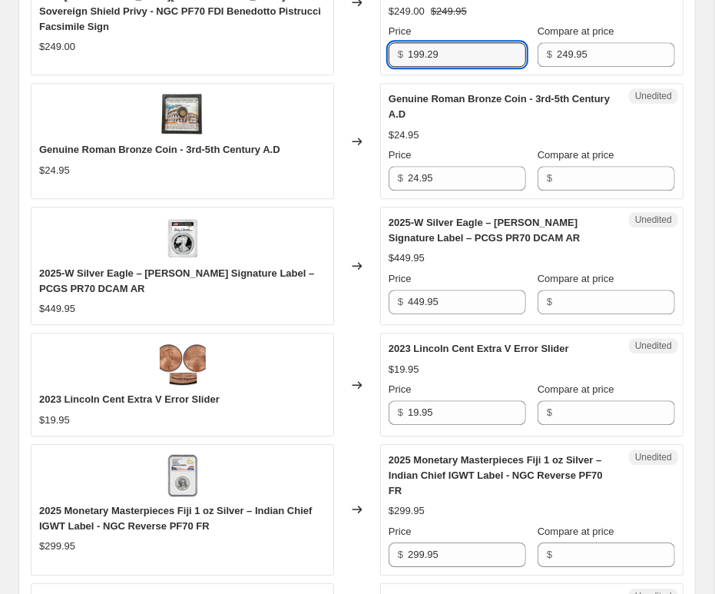
type input "199.29"
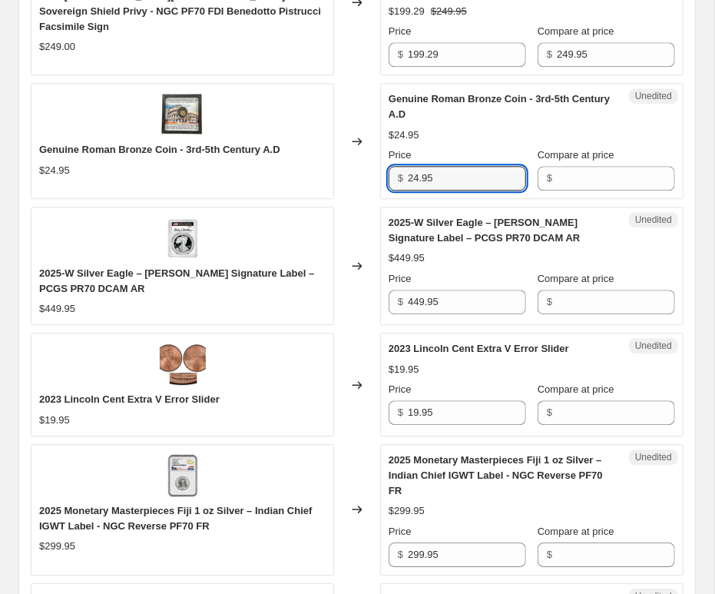
drag, startPoint x: 359, startPoint y: 147, endPoint x: 314, endPoint y: 147, distance: 44.6
click at [408, 166] on input "24.95" at bounding box center [467, 178] width 118 height 25
click at [614, 166] on input "Compare at price" at bounding box center [616, 178] width 118 height 25
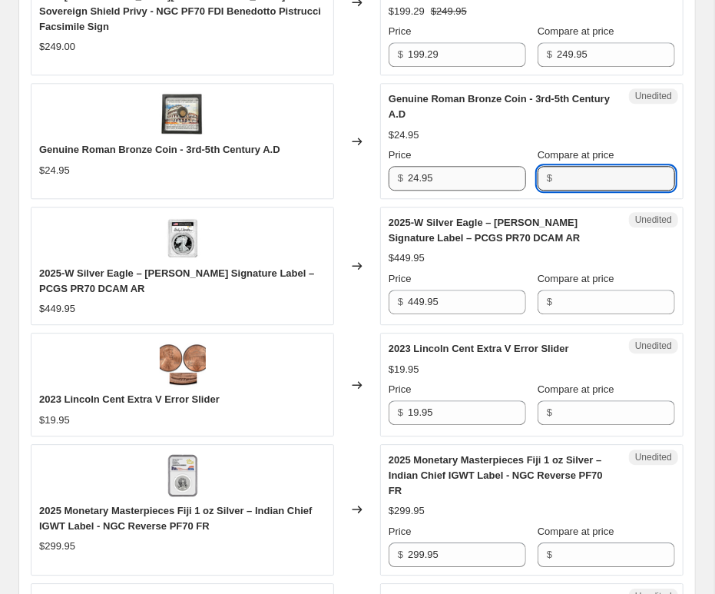
paste input "24.95"
type input "24.95"
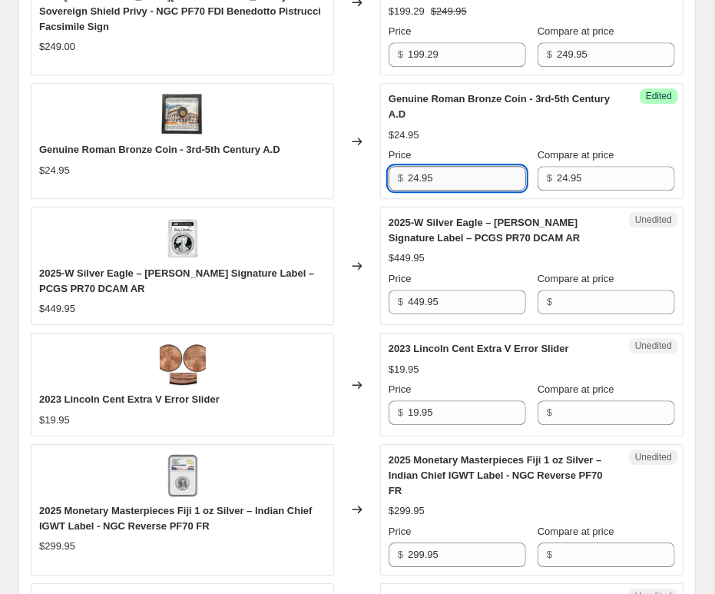
drag, startPoint x: 483, startPoint y: 161, endPoint x: 242, endPoint y: 150, distance: 241.5
click at [408, 166] on input "24.95" at bounding box center [467, 178] width 118 height 25
type input "18.79"
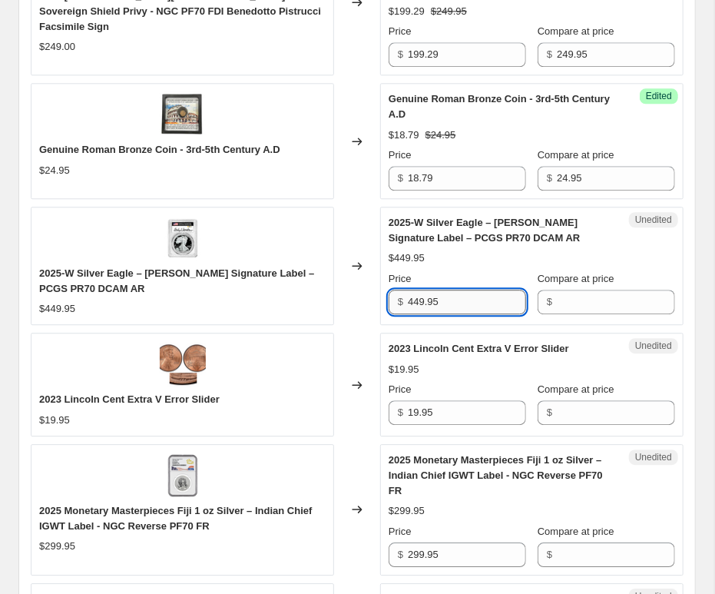
drag, startPoint x: 487, startPoint y: 286, endPoint x: 494, endPoint y: 278, distance: 10.3
click at [408, 290] on input "449.95" at bounding box center [467, 302] width 118 height 25
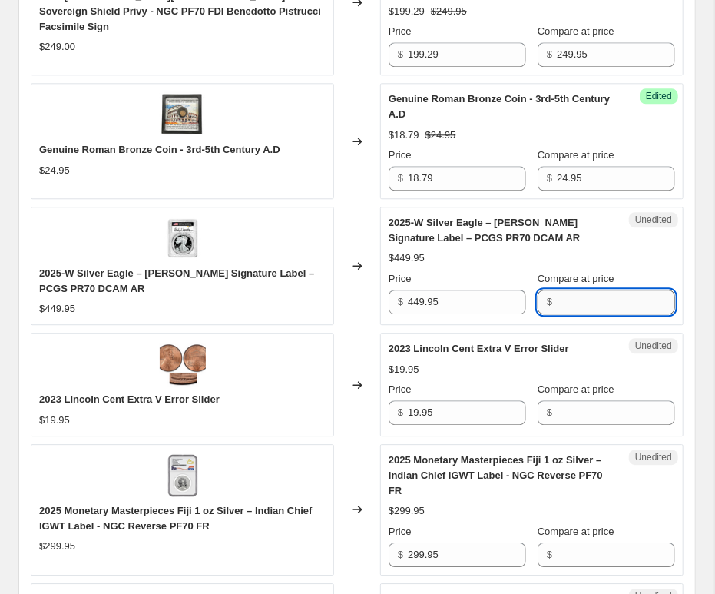
click at [592, 290] on input "Compare at price" at bounding box center [616, 302] width 118 height 25
paste input "449.95"
type input "449.95"
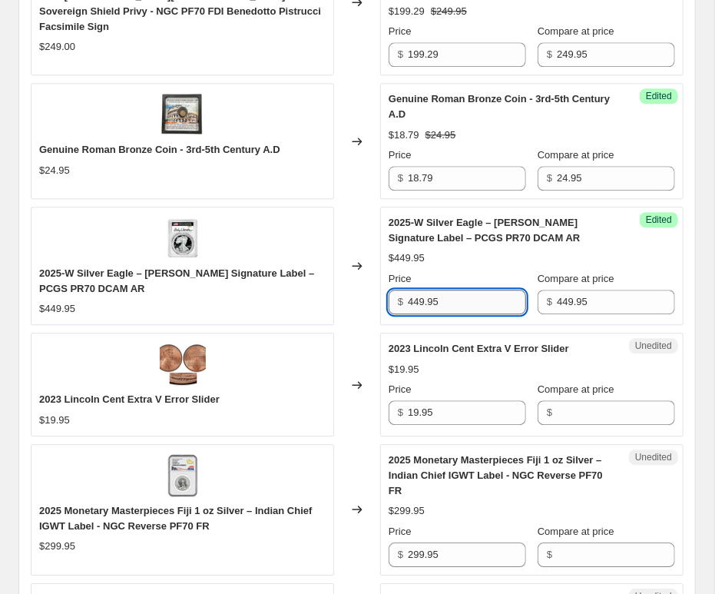
drag, startPoint x: 450, startPoint y: 283, endPoint x: 292, endPoint y: 277, distance: 158.4
click at [408, 290] on input "449.95" at bounding box center [467, 302] width 118 height 25
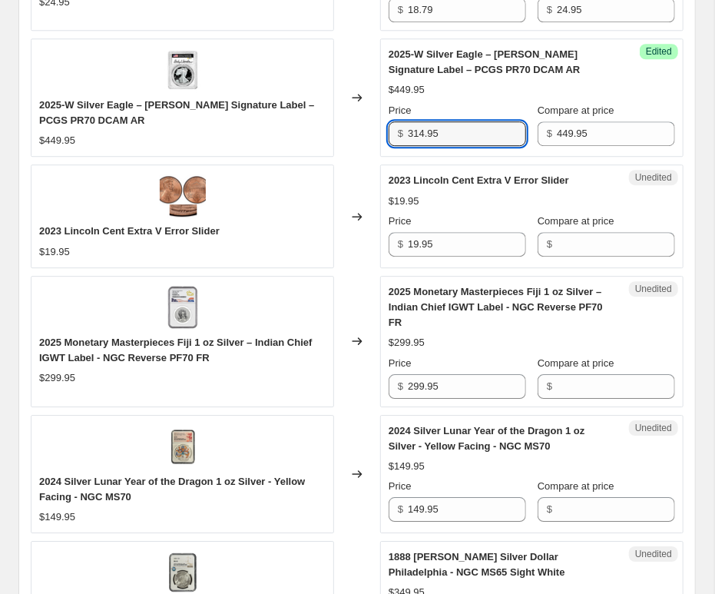
scroll to position [1541, 0]
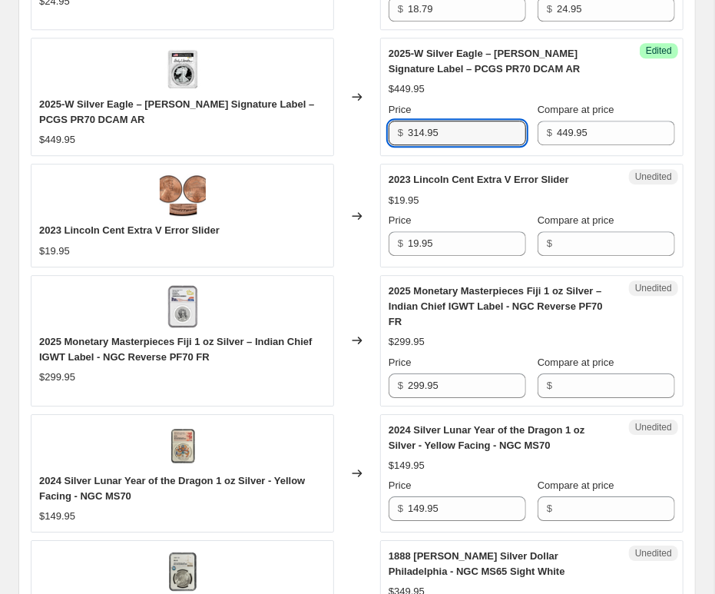
type input "314.95"
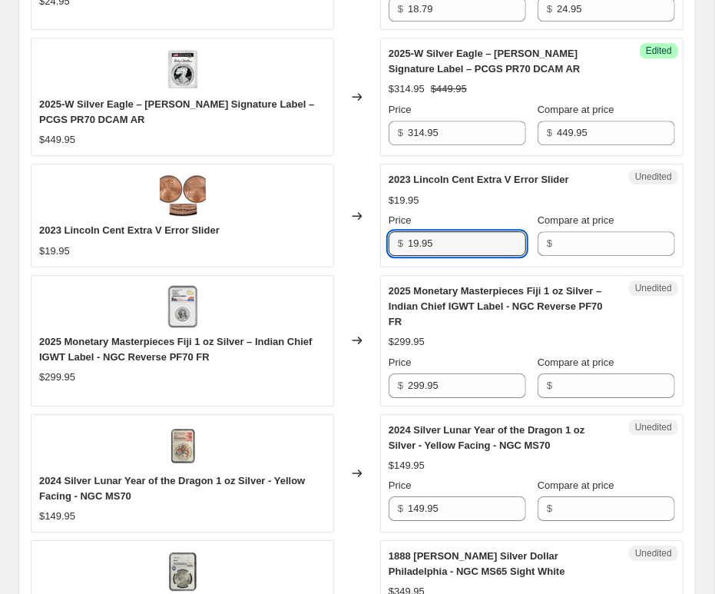
drag, startPoint x: 236, startPoint y: 216, endPoint x: 337, endPoint y: 225, distance: 101.9
click at [408, 231] on input "19.95" at bounding box center [467, 243] width 118 height 25
click at [620, 234] on input "Compare at price" at bounding box center [616, 243] width 118 height 25
paste input "19.95"
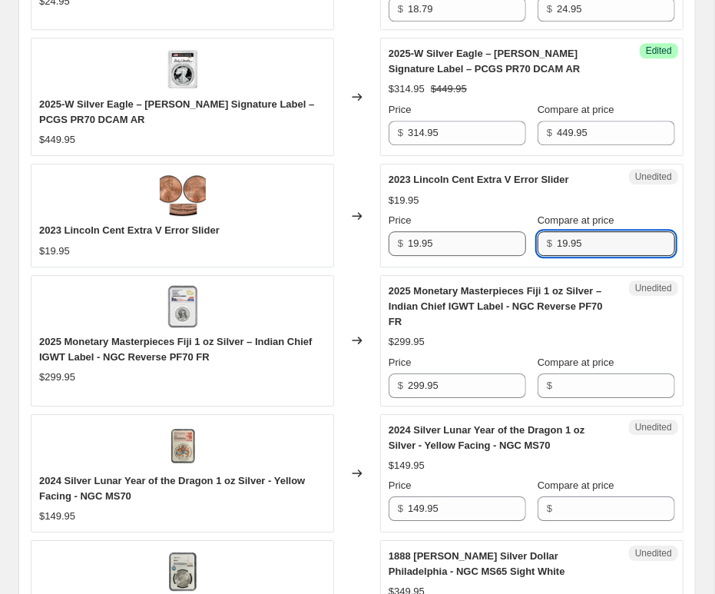
type input "19.95"
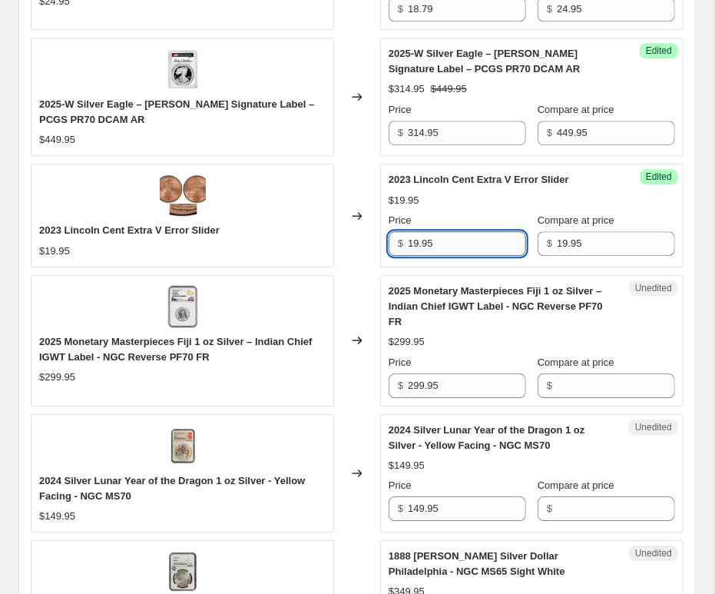
drag, startPoint x: 473, startPoint y: 229, endPoint x: 215, endPoint y: 217, distance: 257.7
click at [408, 231] on input "19.95" at bounding box center [467, 243] width 118 height 25
type input "9.95"
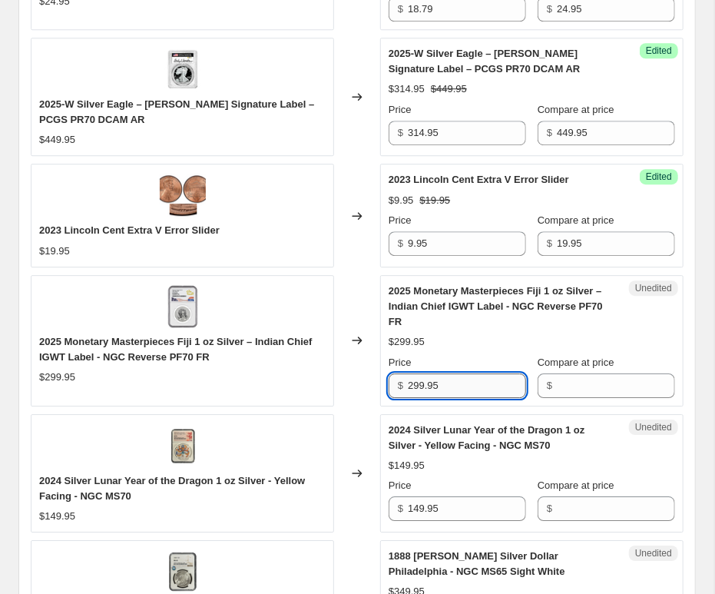
drag, startPoint x: 463, startPoint y: 365, endPoint x: 277, endPoint y: 363, distance: 186.7
click at [408, 373] on input "299.95" at bounding box center [467, 385] width 118 height 25
click at [596, 373] on input "Compare at price" at bounding box center [616, 385] width 118 height 25
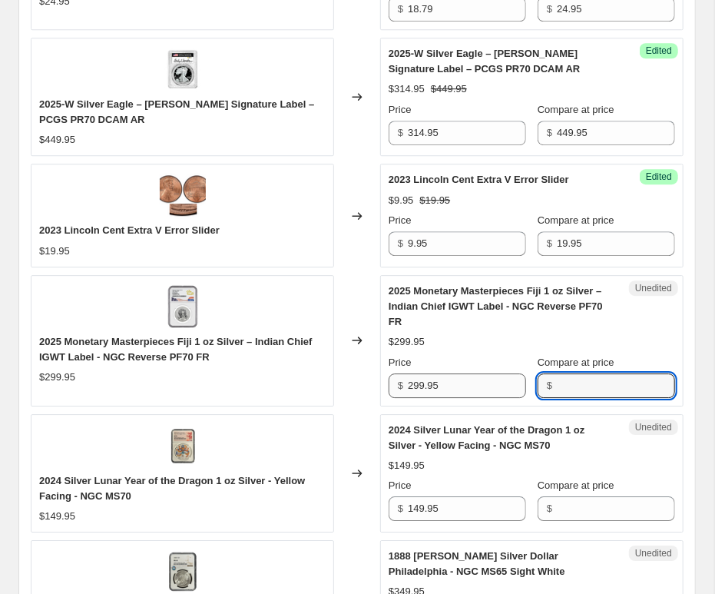
paste input "299.95"
type input "299.95"
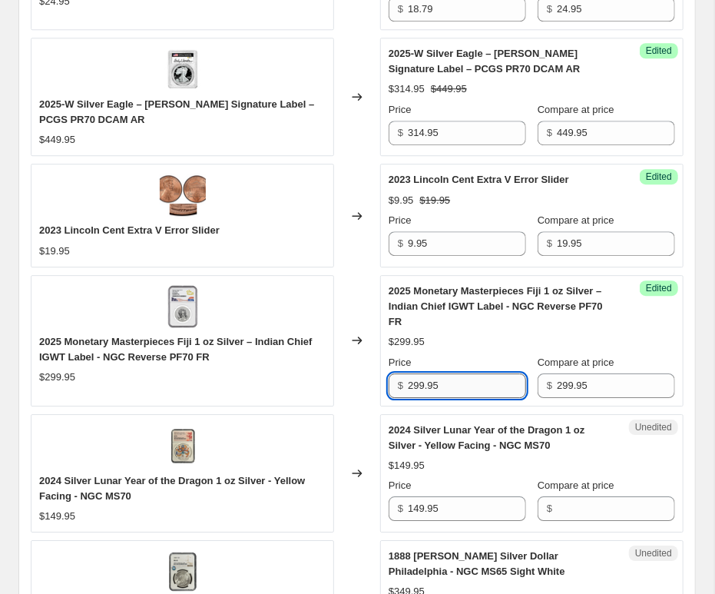
drag, startPoint x: 299, startPoint y: 347, endPoint x: 238, endPoint y: 334, distance: 62.1
click at [408, 373] on input "299.95" at bounding box center [467, 385] width 118 height 25
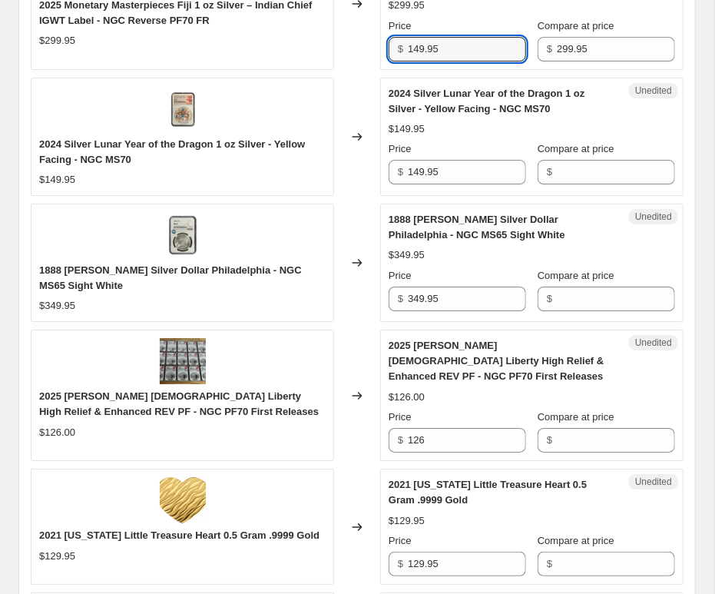
scroll to position [1880, 0]
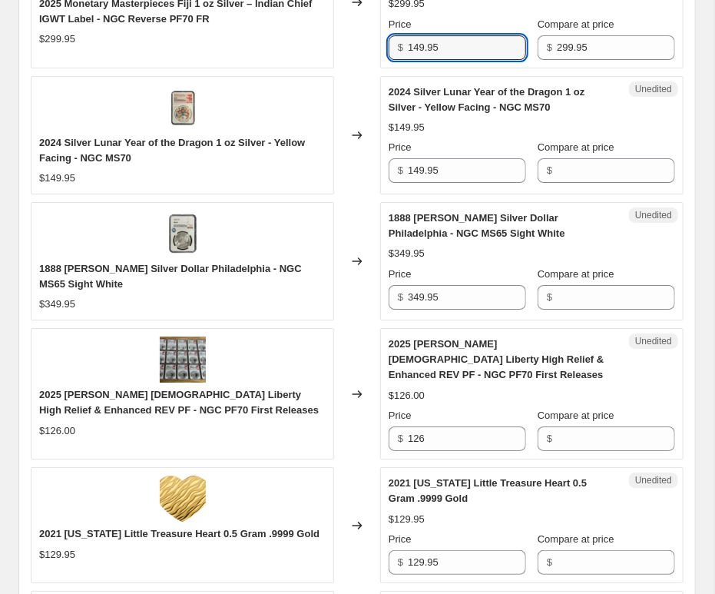
type input "149.95"
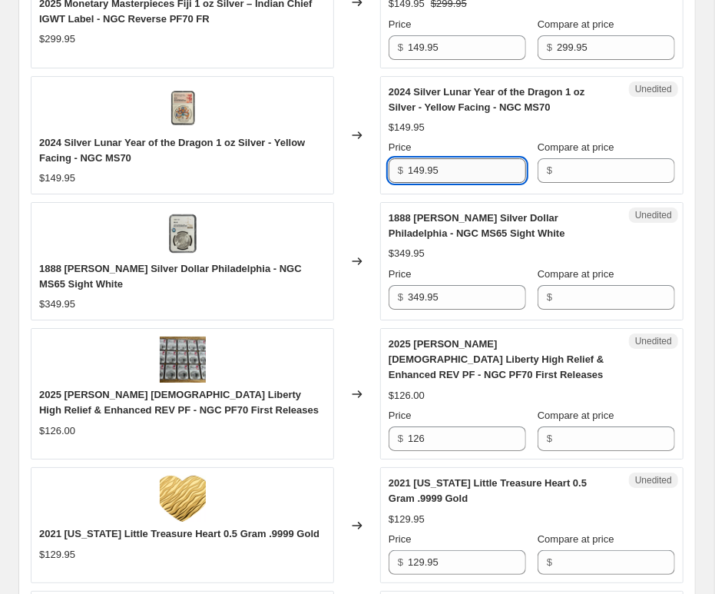
drag, startPoint x: 373, startPoint y: 150, endPoint x: 309, endPoint y: 153, distance: 63.9
click at [408, 158] on input "149.95" at bounding box center [467, 170] width 118 height 25
click at [589, 158] on input "Compare at price" at bounding box center [616, 170] width 118 height 25
paste input "149.95"
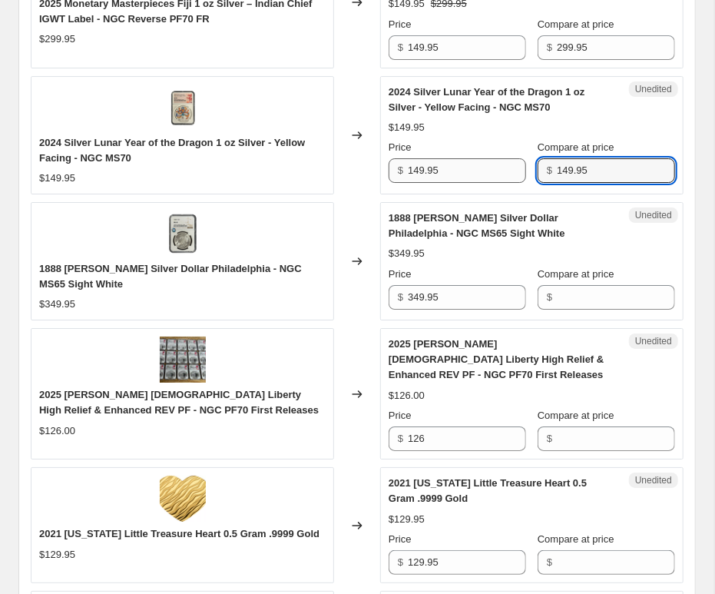
type input "149.95"
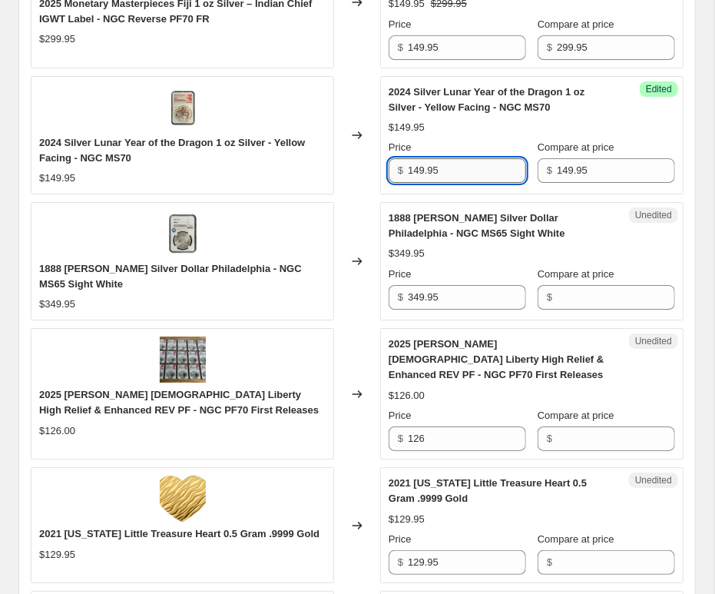
drag, startPoint x: 447, startPoint y: 154, endPoint x: 339, endPoint y: 151, distance: 108.4
click at [408, 158] on input "149.95" at bounding box center [467, 170] width 118 height 25
type input "119.95"
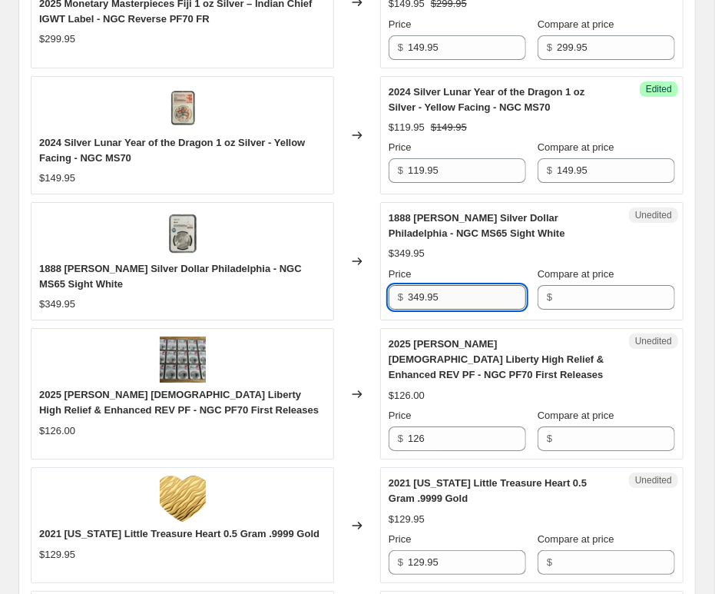
drag, startPoint x: 454, startPoint y: 278, endPoint x: 315, endPoint y: 281, distance: 139.1
click at [408, 285] on input "349.95" at bounding box center [467, 297] width 118 height 25
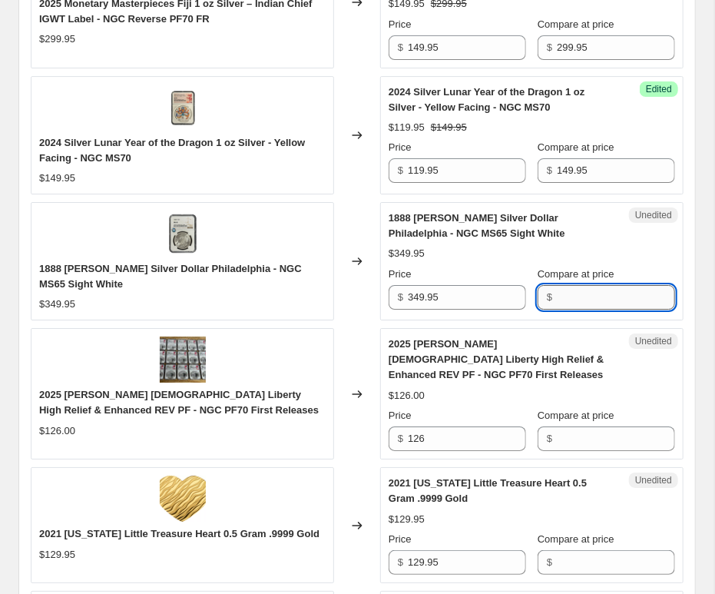
click at [594, 285] on input "Compare at price" at bounding box center [616, 297] width 118 height 25
paste input "349.95"
type input "349.95"
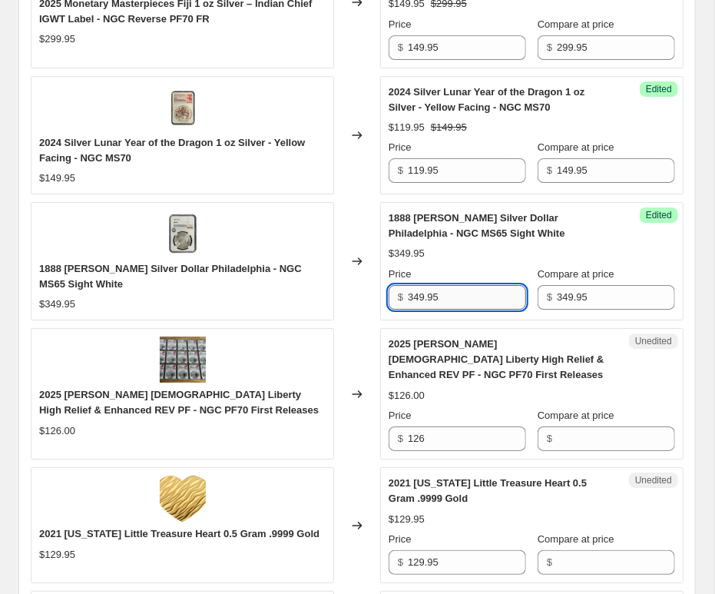
drag, startPoint x: 448, startPoint y: 284, endPoint x: 306, endPoint y: 268, distance: 143.0
click at [408, 285] on input "349.95" at bounding box center [467, 297] width 118 height 25
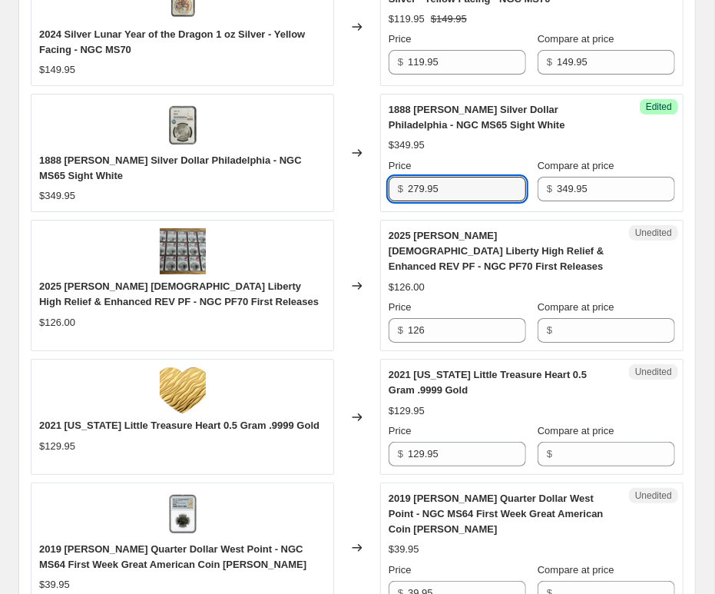
scroll to position [2049, 0]
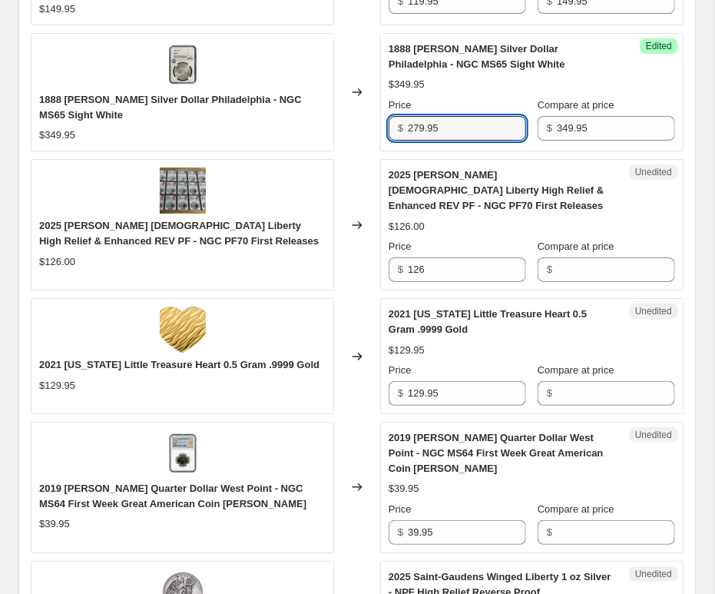
type input "279.95"
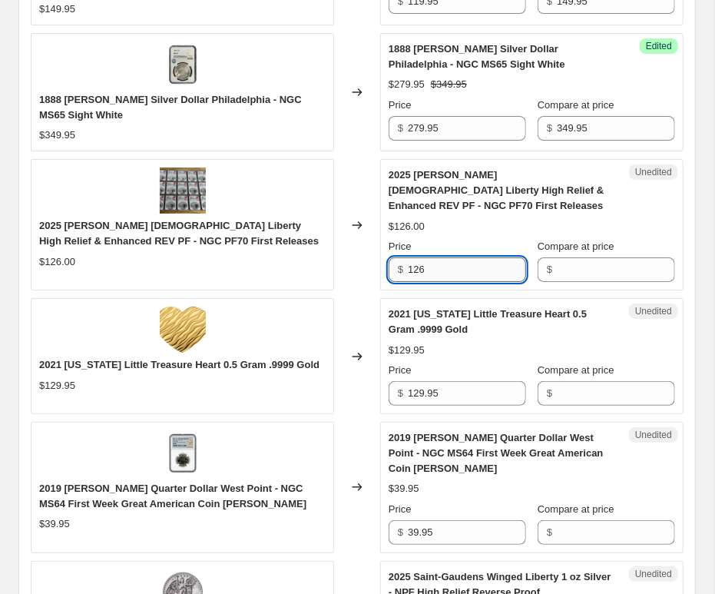
drag, startPoint x: 410, startPoint y: 237, endPoint x: 325, endPoint y: 229, distance: 85.6
click at [408, 257] on input "126" at bounding box center [467, 269] width 118 height 25
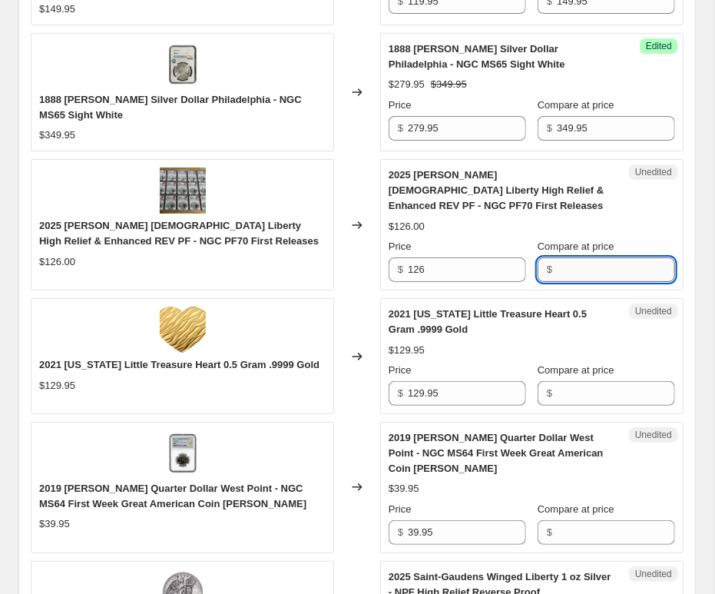
click at [602, 257] on input "Compare at price" at bounding box center [616, 269] width 118 height 25
type input "179.95"
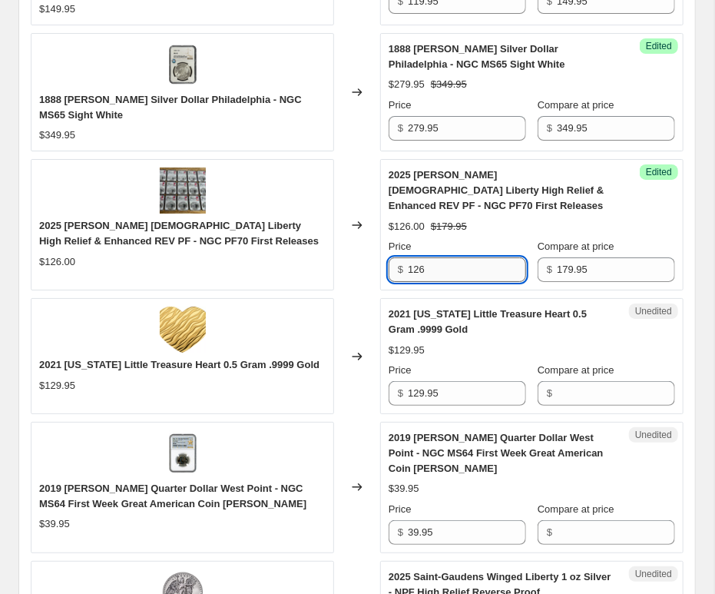
drag, startPoint x: 317, startPoint y: 215, endPoint x: 292, endPoint y: 212, distance: 24.8
click at [408, 257] on input "126" at bounding box center [467, 269] width 118 height 25
type input "134.95"
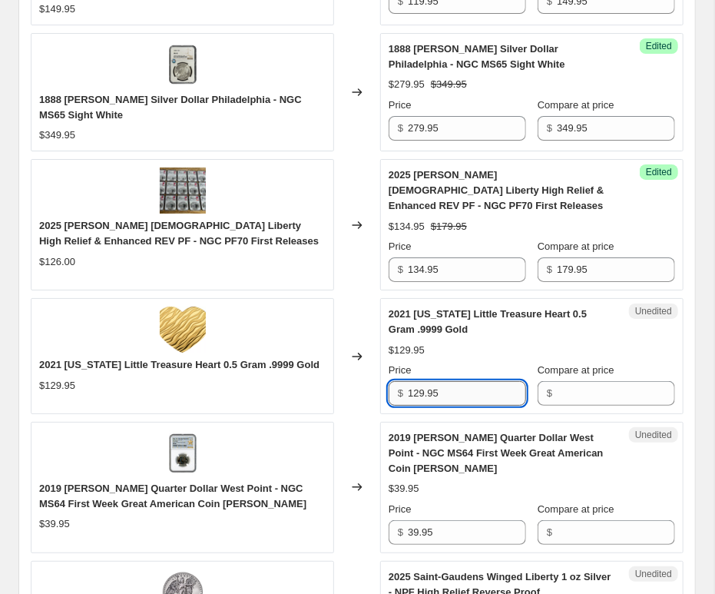
drag, startPoint x: 495, startPoint y: 363, endPoint x: 345, endPoint y: 360, distance: 149.9
click at [408, 381] on input "129.95" at bounding box center [467, 393] width 118 height 25
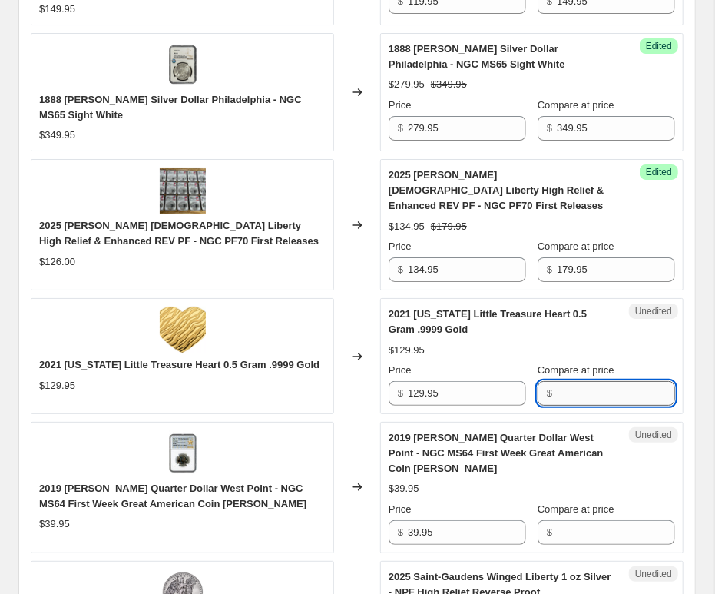
click at [622, 381] on input "Compare at price" at bounding box center [616, 393] width 118 height 25
paste input "129.95"
type input "129.95"
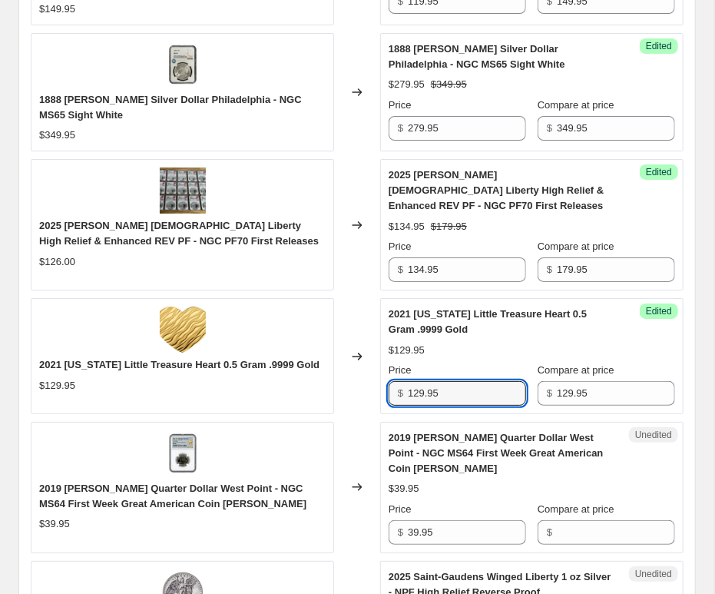
drag, startPoint x: 478, startPoint y: 357, endPoint x: 343, endPoint y: 347, distance: 134.8
click at [408, 381] on input "129.95" at bounding box center [467, 393] width 118 height 25
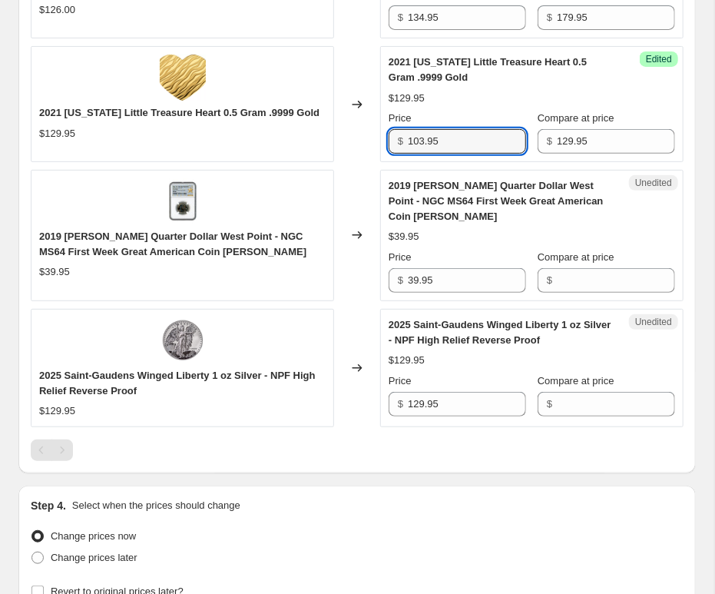
scroll to position [2302, 0]
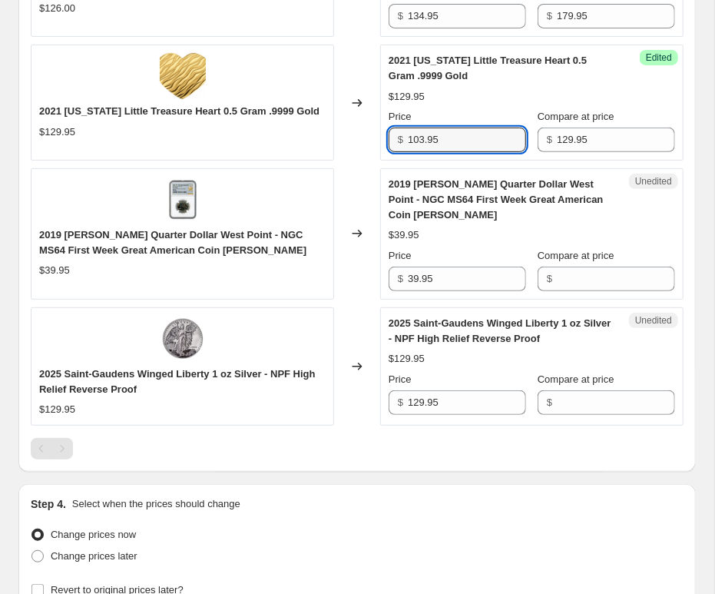
type input "103.95"
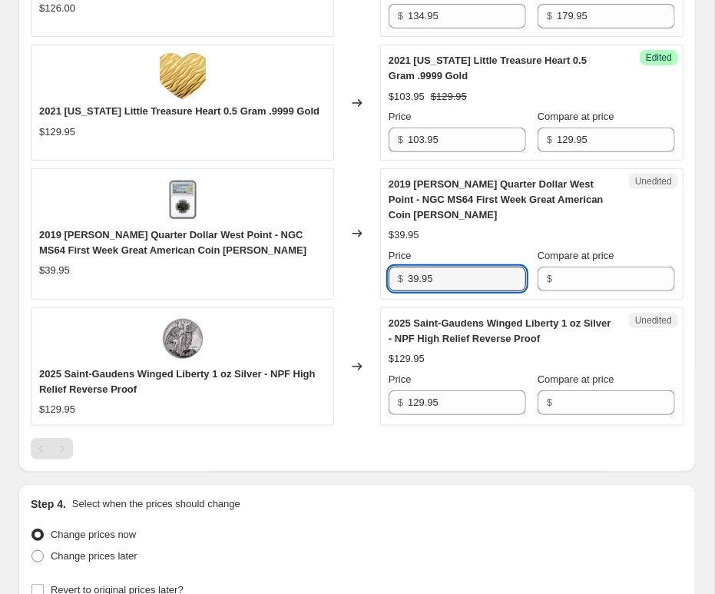
drag, startPoint x: 471, startPoint y: 232, endPoint x: 330, endPoint y: 219, distance: 142.0
click at [408, 267] on input "39.95" at bounding box center [467, 279] width 118 height 25
click at [629, 267] on input "Compare at price" at bounding box center [616, 279] width 118 height 25
paste input "39.95"
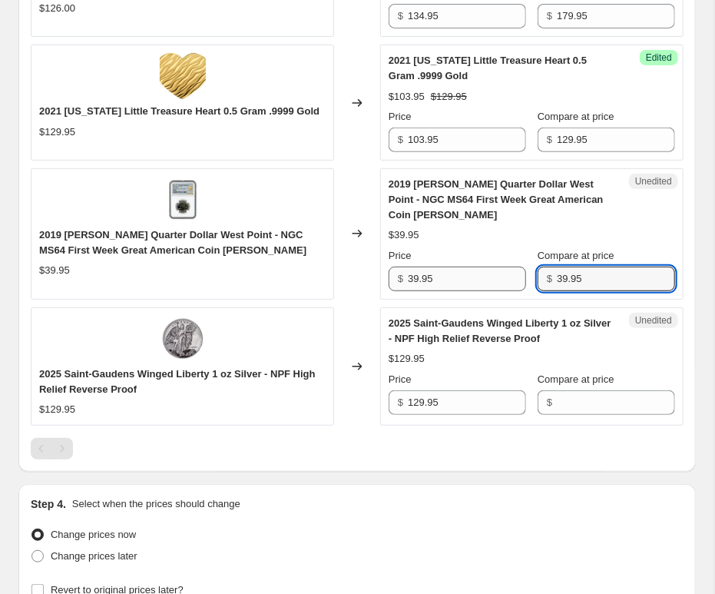
type input "39.95"
drag, startPoint x: 444, startPoint y: 228, endPoint x: 347, endPoint y: 227, distance: 97.6
click at [408, 267] on input "39.95" at bounding box center [467, 279] width 118 height 25
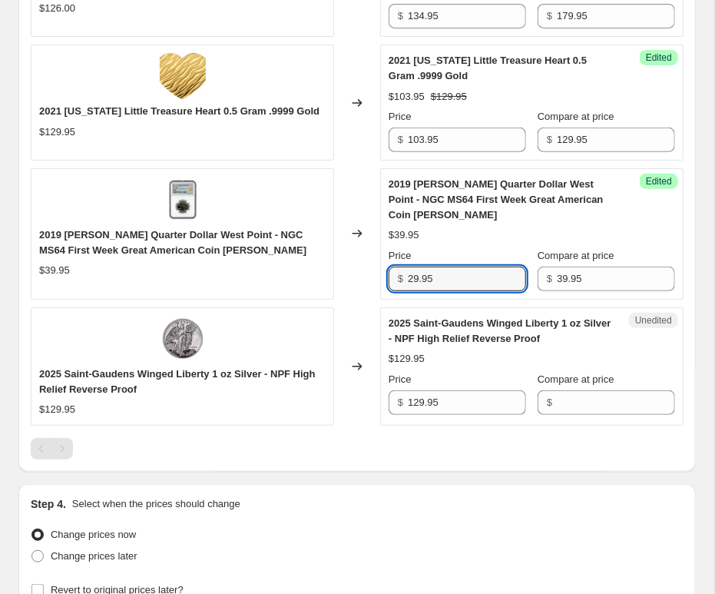
type input "29.95"
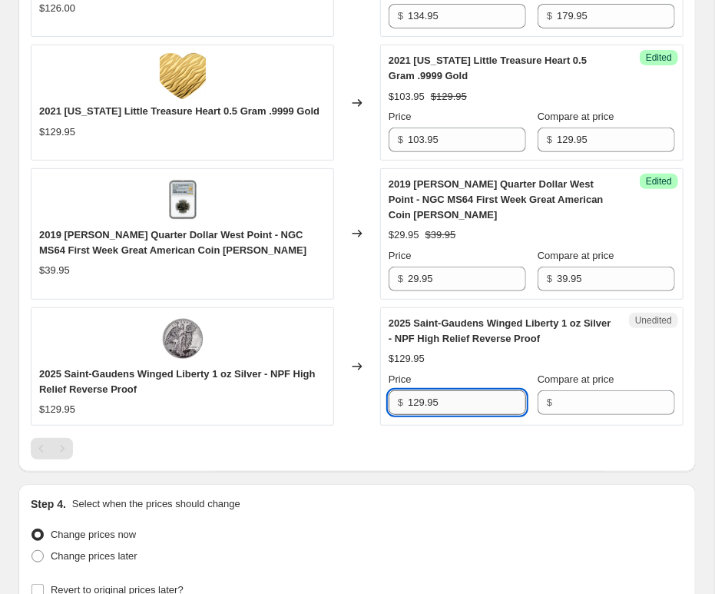
drag, startPoint x: 477, startPoint y: 361, endPoint x: 324, endPoint y: 361, distance: 152.9
click at [408, 390] on input "129.95" at bounding box center [467, 402] width 118 height 25
click at [636, 390] on input "Compare at price" at bounding box center [616, 402] width 118 height 25
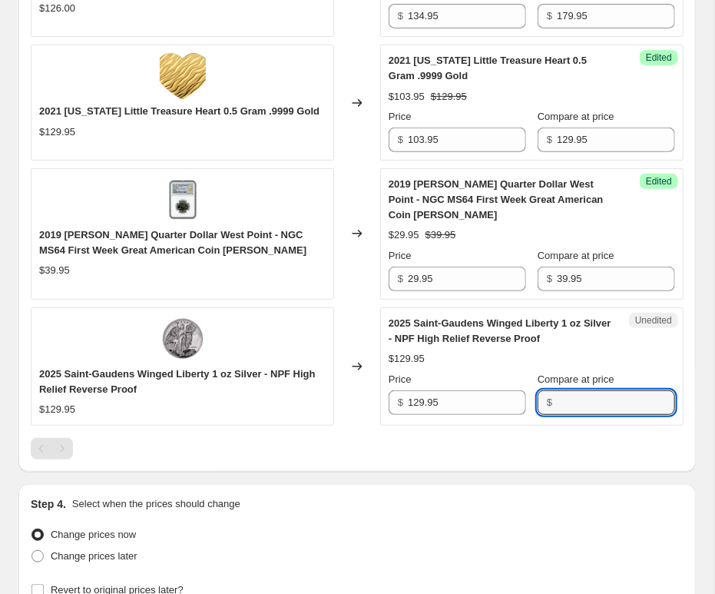
paste input "129.95"
type input "129.95"
click at [408, 390] on input "129.95" at bounding box center [467, 402] width 118 height 25
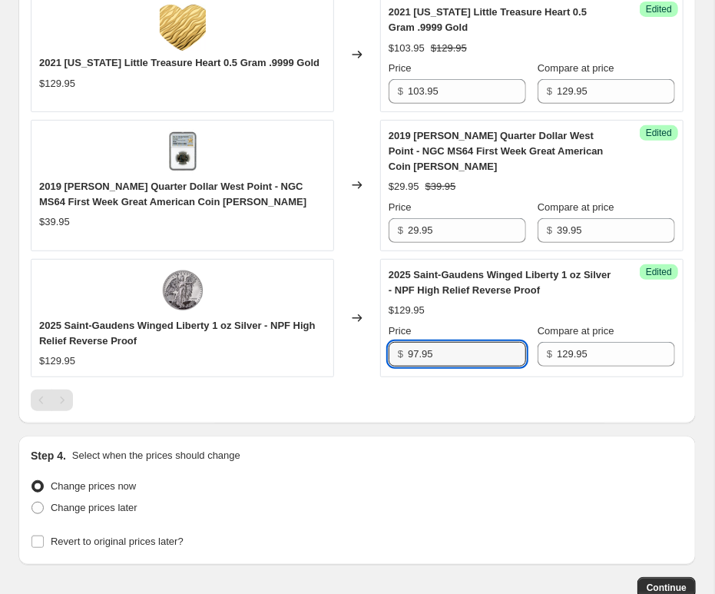
scroll to position [2406, 0]
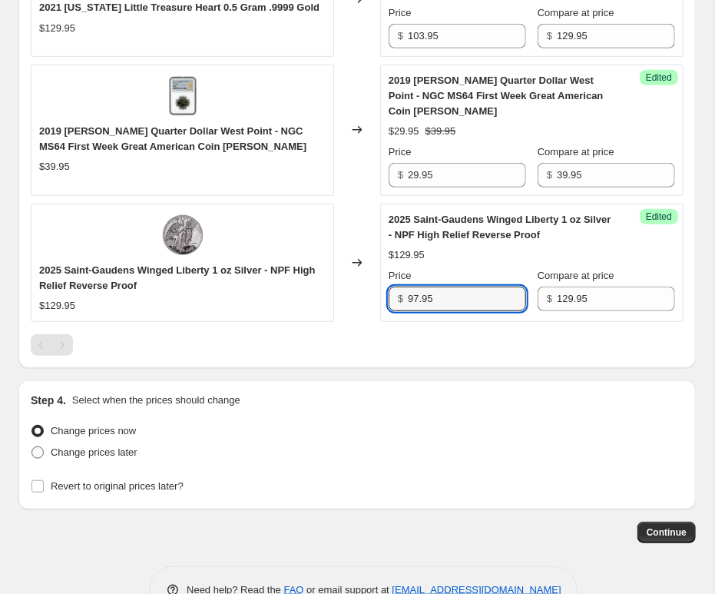
type input "97.95"
click at [39, 446] on span at bounding box center [38, 452] width 12 height 12
click at [32, 446] on input "Change prices later" at bounding box center [32, 446] width 1 height 1
radio input "true"
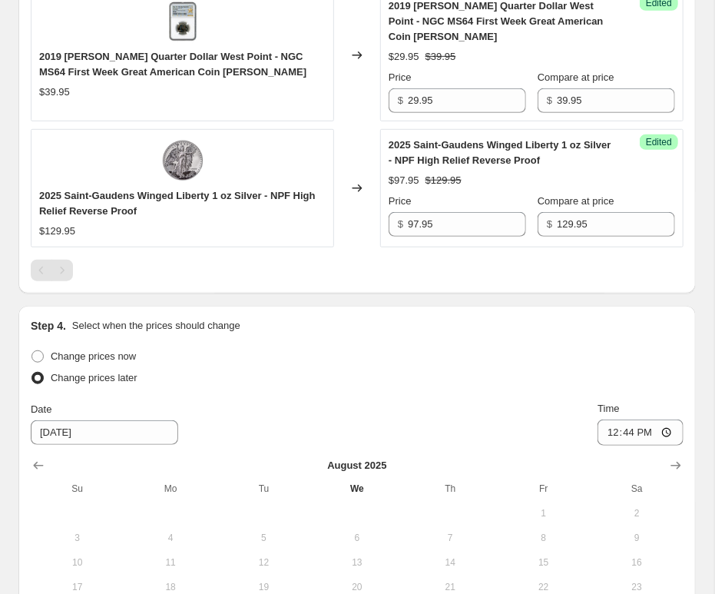
scroll to position [2692, 0]
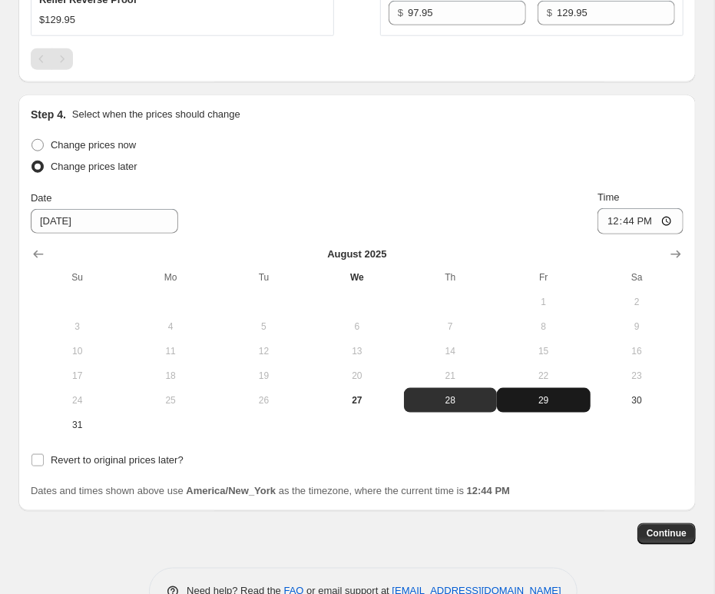
click at [553, 394] on span "29" at bounding box center [543, 400] width 81 height 12
type input "[DATE]"
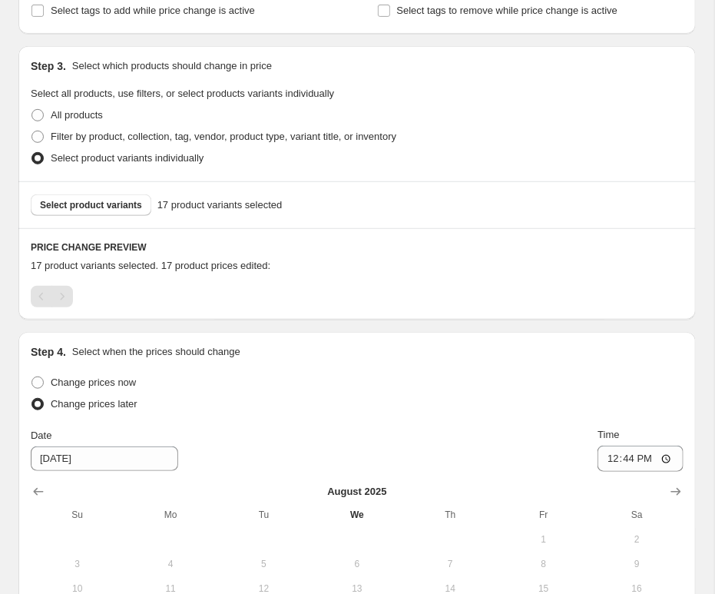
scroll to position [254, 0]
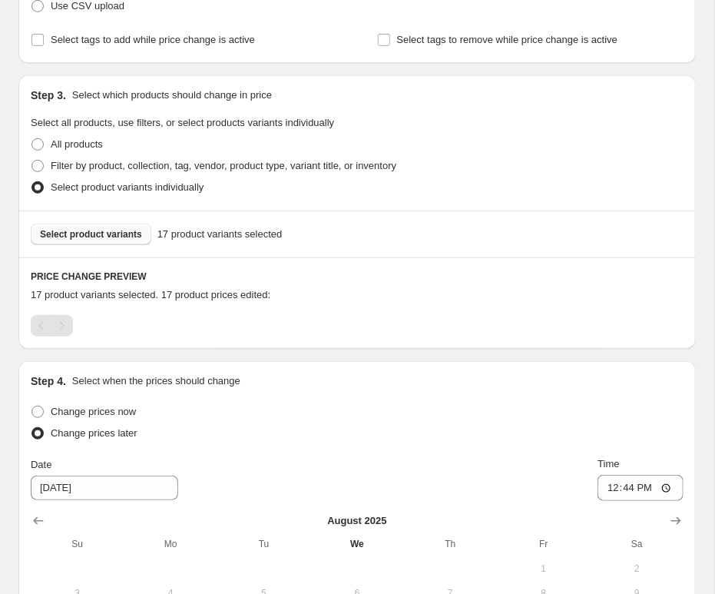
click at [93, 239] on span "Select product variants" at bounding box center [91, 234] width 102 height 12
click at [68, 327] on div "Pagination" at bounding box center [62, 326] width 22 height 22
click at [43, 330] on div "Pagination" at bounding box center [42, 326] width 22 height 22
click at [40, 164] on span at bounding box center [38, 166] width 12 height 12
click at [32, 161] on input "Filter by product, collection, tag, vendor, product type, variant title, or inv…" at bounding box center [32, 160] width 1 height 1
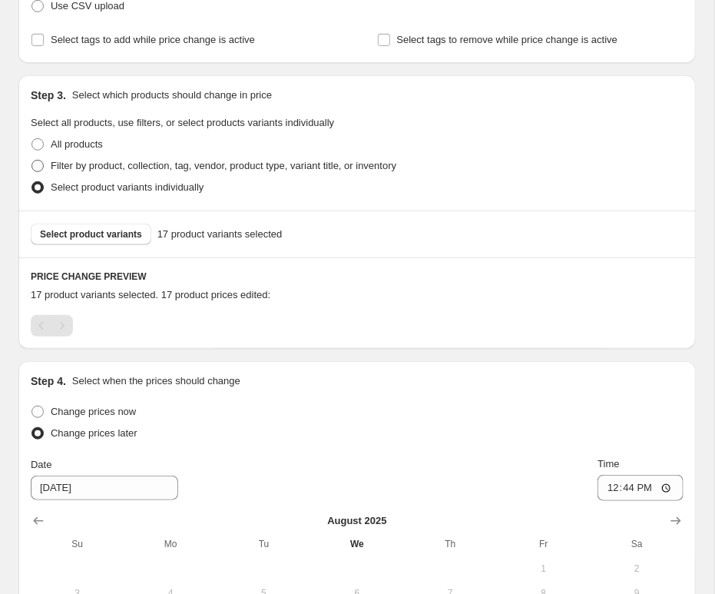
radio input "true"
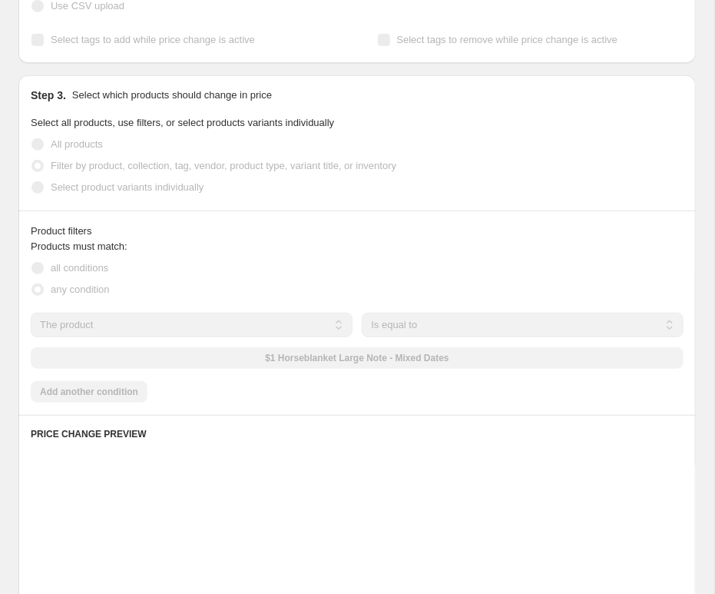
click at [39, 193] on span at bounding box center [38, 187] width 12 height 12
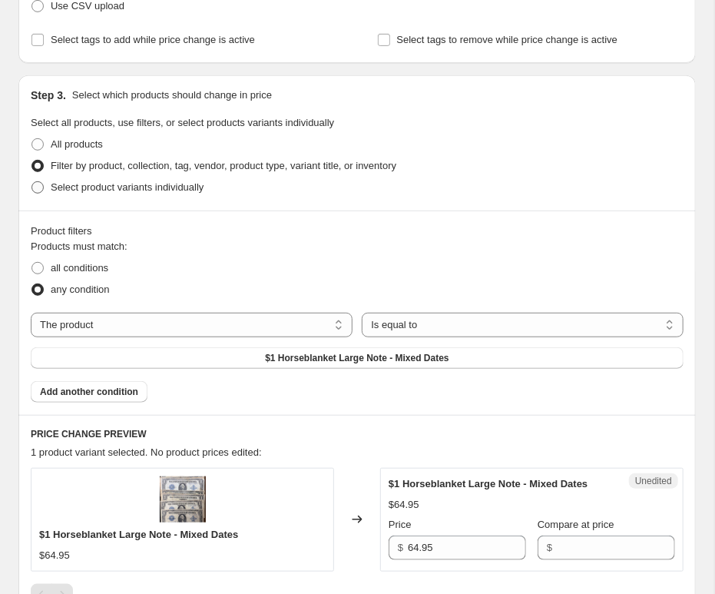
click at [40, 190] on span at bounding box center [38, 187] width 12 height 12
click at [32, 182] on input "Select product variants individually" at bounding box center [32, 181] width 1 height 1
radio input "true"
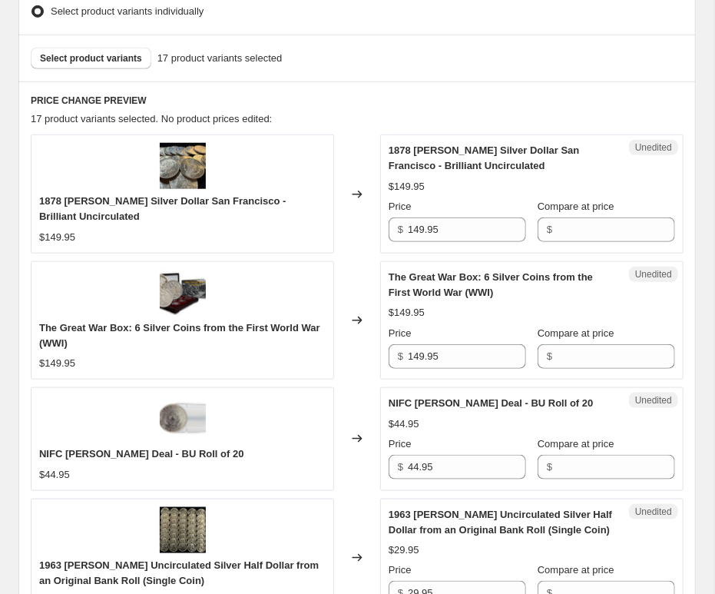
scroll to position [423, 0]
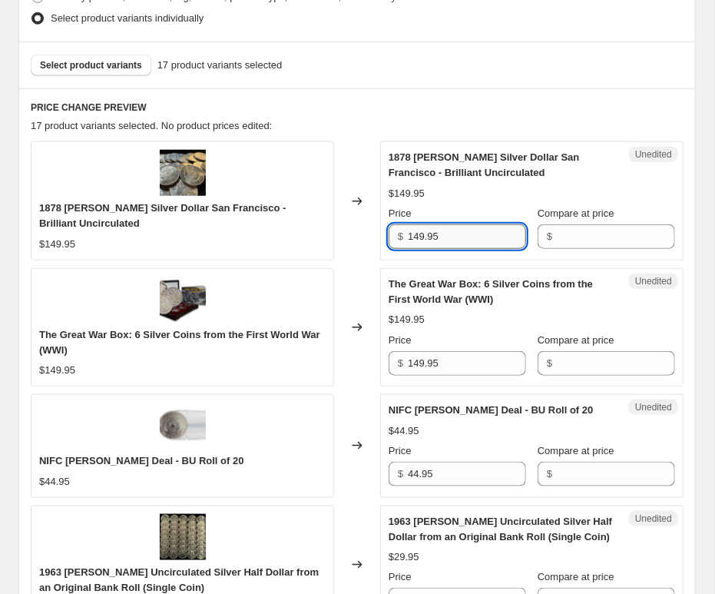
click at [408, 239] on input "149.95" at bounding box center [467, 236] width 118 height 25
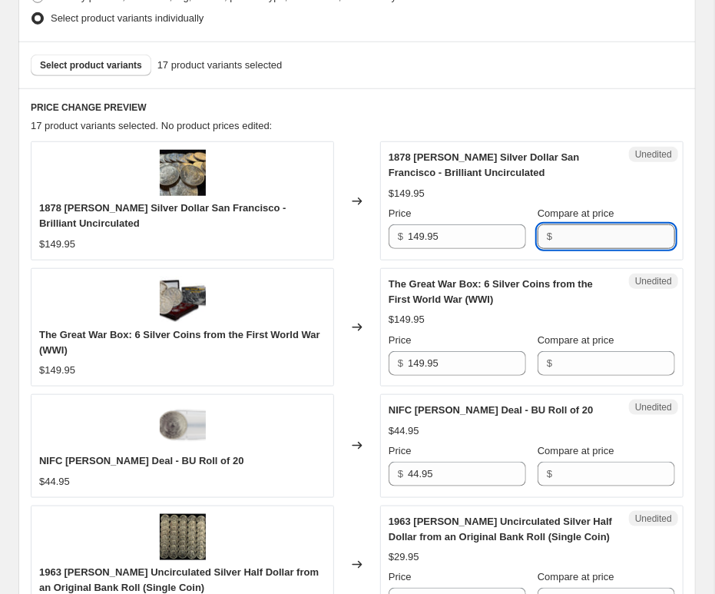
click at [601, 237] on input "Compare at price" at bounding box center [616, 236] width 118 height 25
paste input "149.95"
type input "149.95"
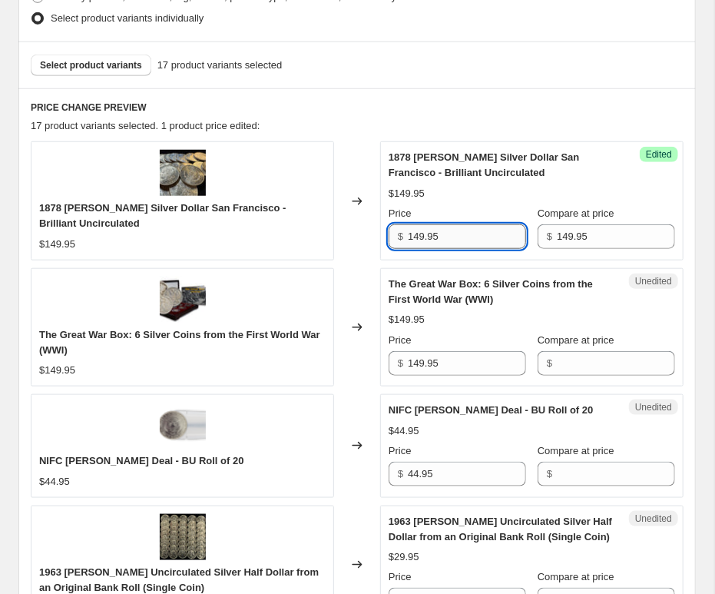
drag, startPoint x: 472, startPoint y: 234, endPoint x: 259, endPoint y: 221, distance: 213.3
click at [408, 224] on input "149.95" at bounding box center [467, 236] width 118 height 25
type input "119.95"
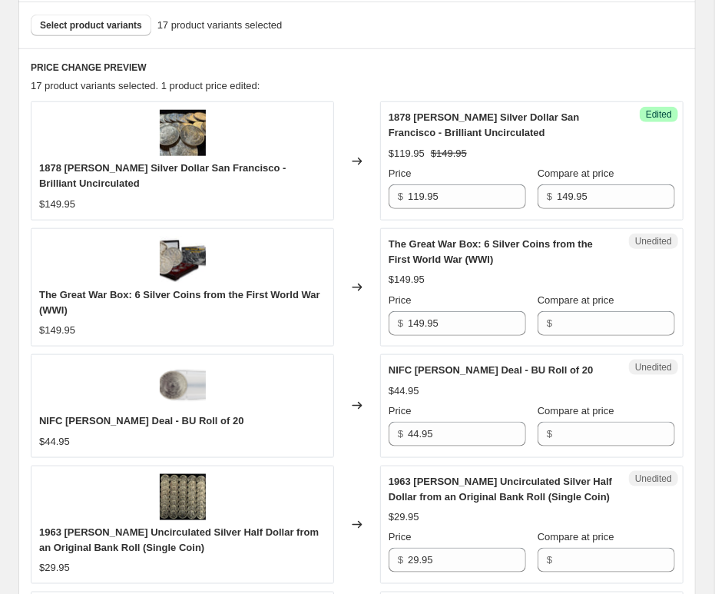
scroll to position [507, 0]
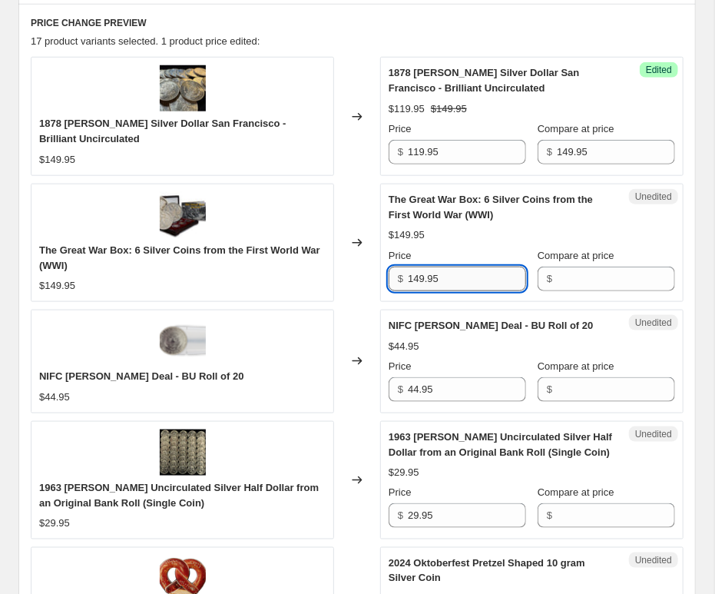
drag, startPoint x: 508, startPoint y: 281, endPoint x: 310, endPoint y: 277, distance: 197.5
click at [408, 277] on input "149.95" at bounding box center [467, 279] width 118 height 25
click at [596, 275] on input "Compare at price" at bounding box center [616, 279] width 118 height 25
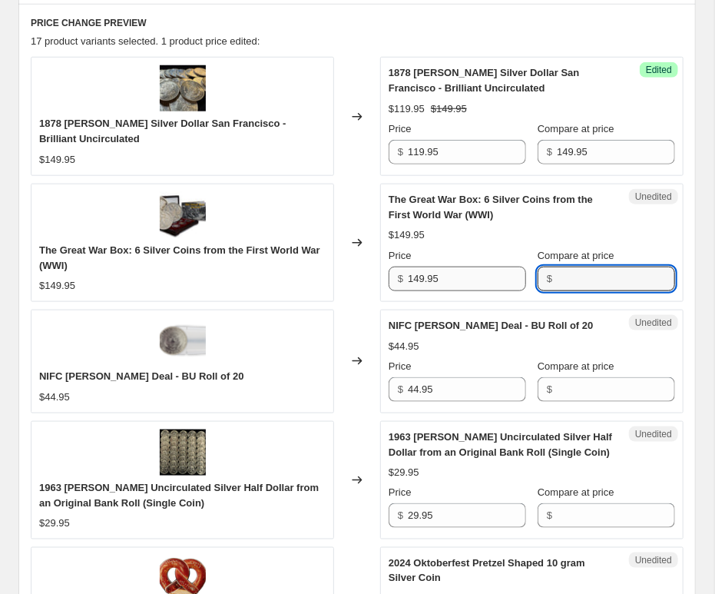
paste input "149.95"
type input "149.95"
drag, startPoint x: 458, startPoint y: 276, endPoint x: 399, endPoint y: 277, distance: 59.2
click at [408, 277] on input "149.95" at bounding box center [467, 279] width 118 height 25
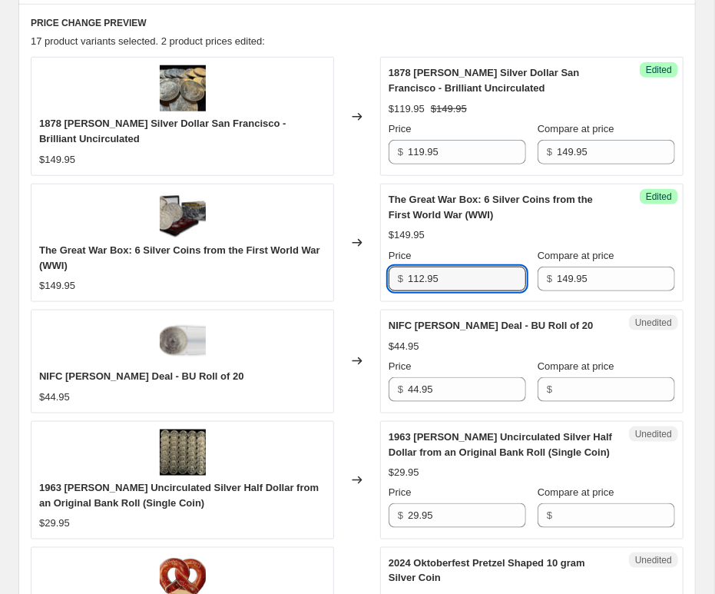
type input "112.95"
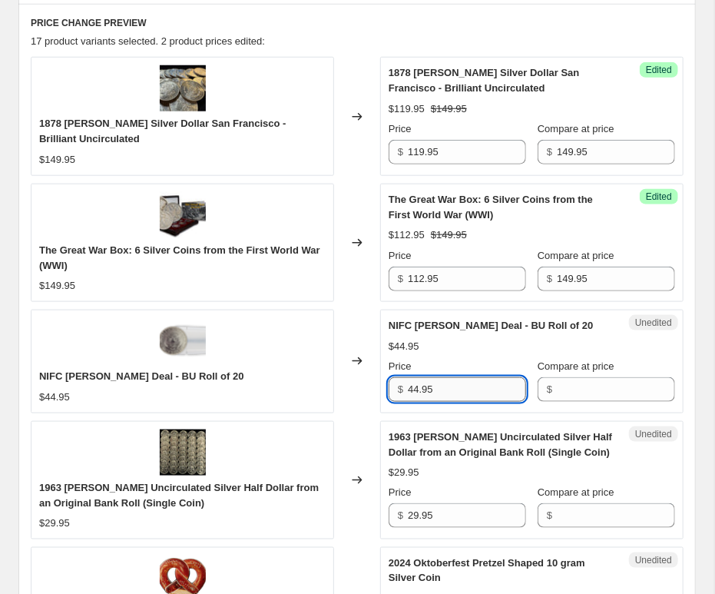
drag, startPoint x: 446, startPoint y: 390, endPoint x: 336, endPoint y: 388, distance: 109.9
click at [408, 388] on input "44.95" at bounding box center [467, 389] width 118 height 25
click at [606, 388] on input "Compare at price" at bounding box center [616, 389] width 118 height 25
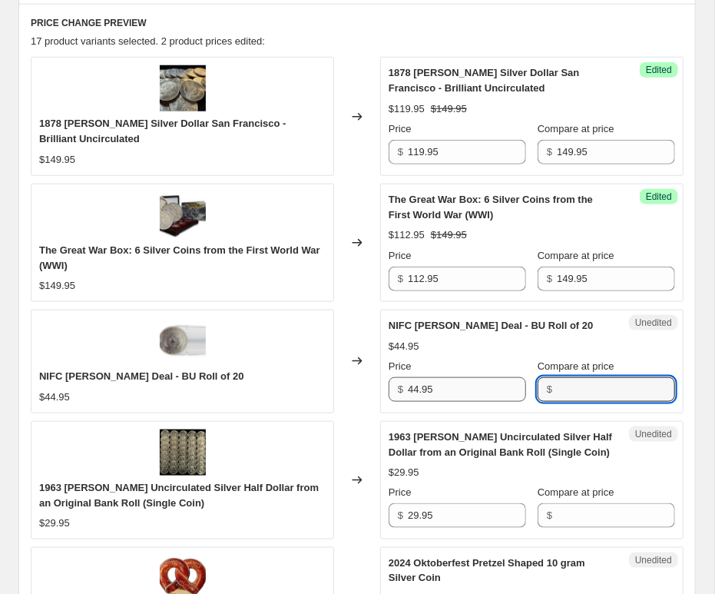
paste input "44.95"
type input "44.95"
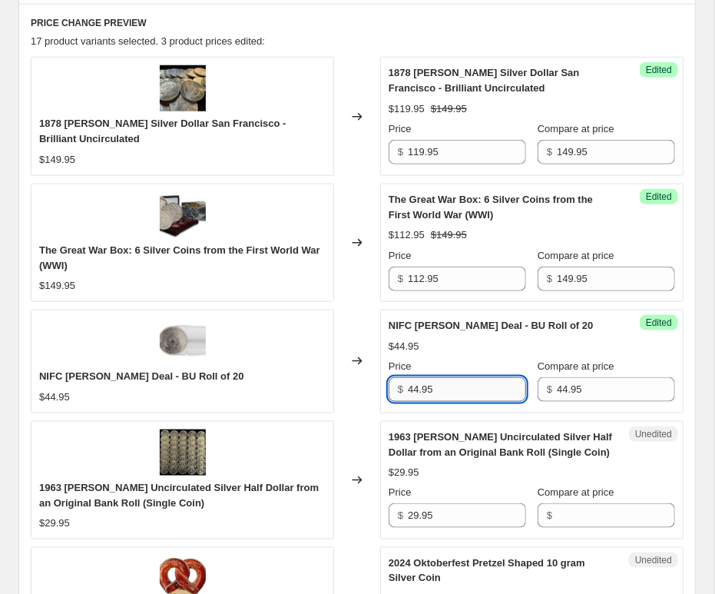
drag, startPoint x: 464, startPoint y: 393, endPoint x: 352, endPoint y: 391, distance: 112.2
click at [408, 391] on input "44.95" at bounding box center [467, 389] width 118 height 25
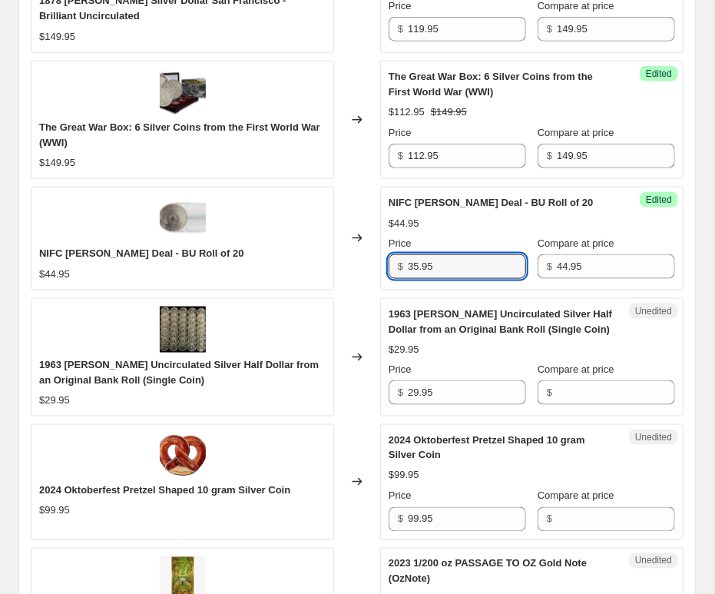
scroll to position [676, 0]
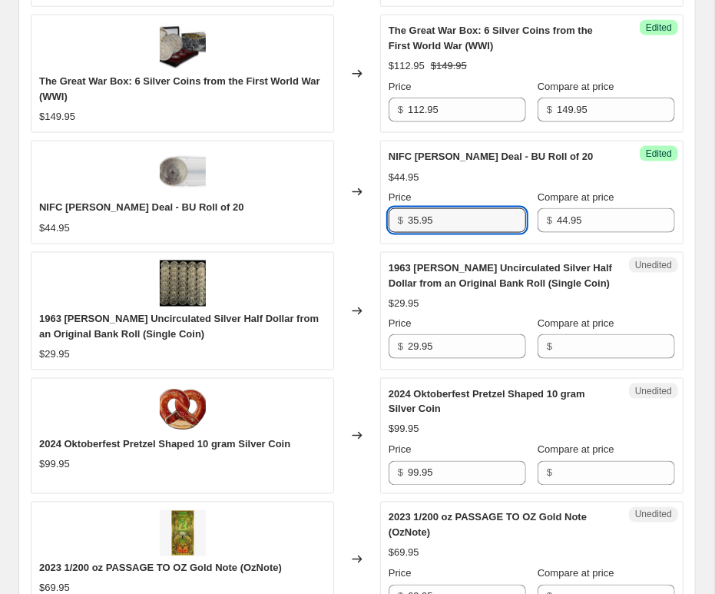
type input "35.95"
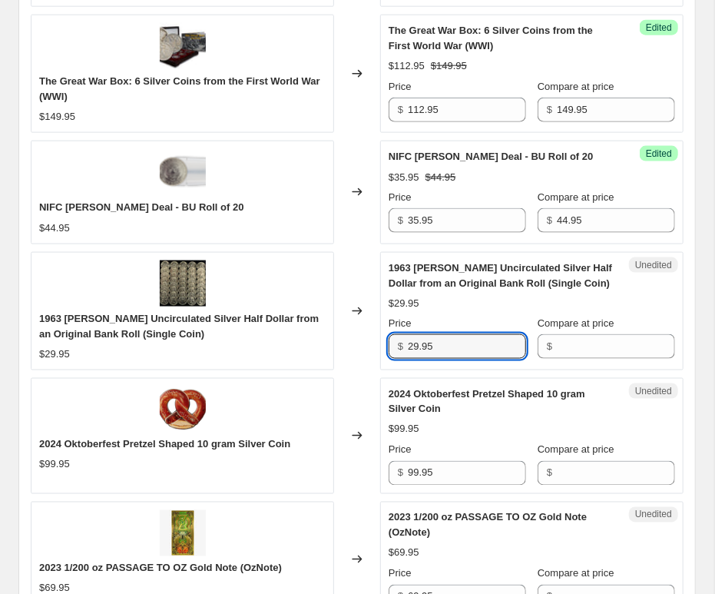
drag, startPoint x: 481, startPoint y: 343, endPoint x: 393, endPoint y: 341, distance: 87.6
click at [408, 340] on input "29.95" at bounding box center [467, 346] width 118 height 25
click at [602, 345] on input "Compare at price" at bounding box center [616, 346] width 118 height 25
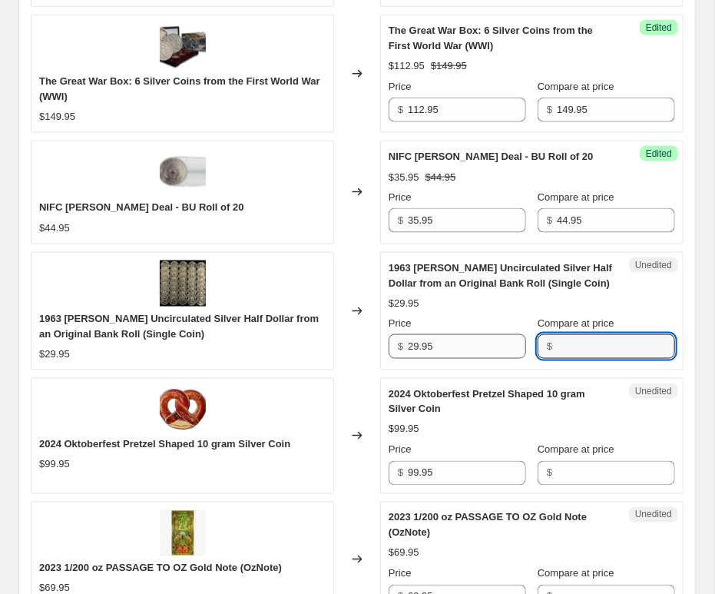
paste input "29.95"
type input "29.95"
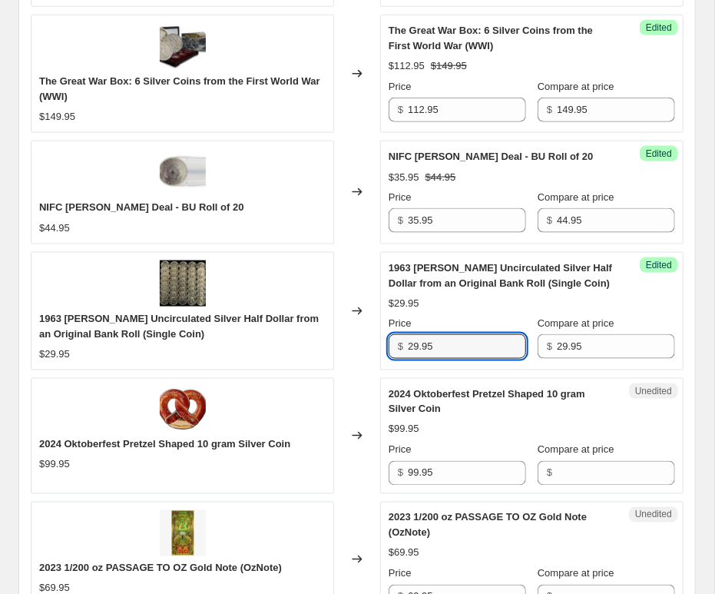
drag, startPoint x: 444, startPoint y: 343, endPoint x: 315, endPoint y: 342, distance: 129.1
click at [408, 343] on input "29.95" at bounding box center [467, 346] width 118 height 25
type input "23.95"
click at [408, 475] on input "99.95" at bounding box center [467, 473] width 118 height 25
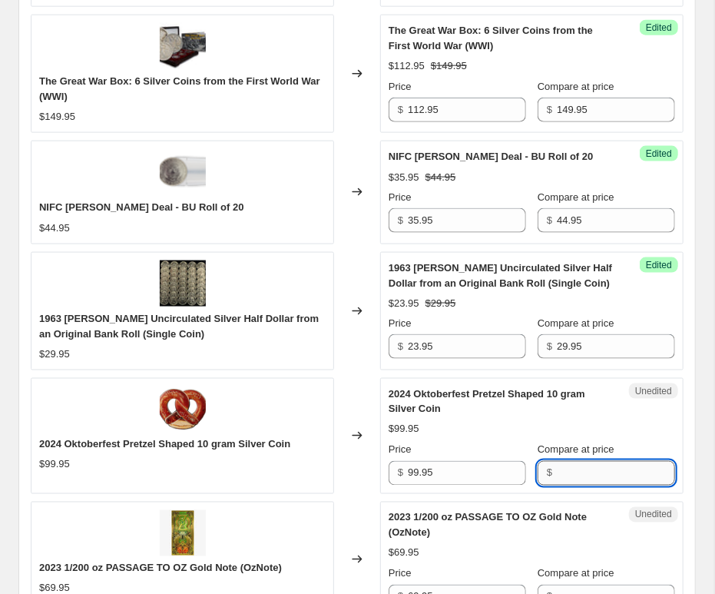
click at [613, 472] on input "Compare at price" at bounding box center [616, 473] width 118 height 25
paste input "99.95"
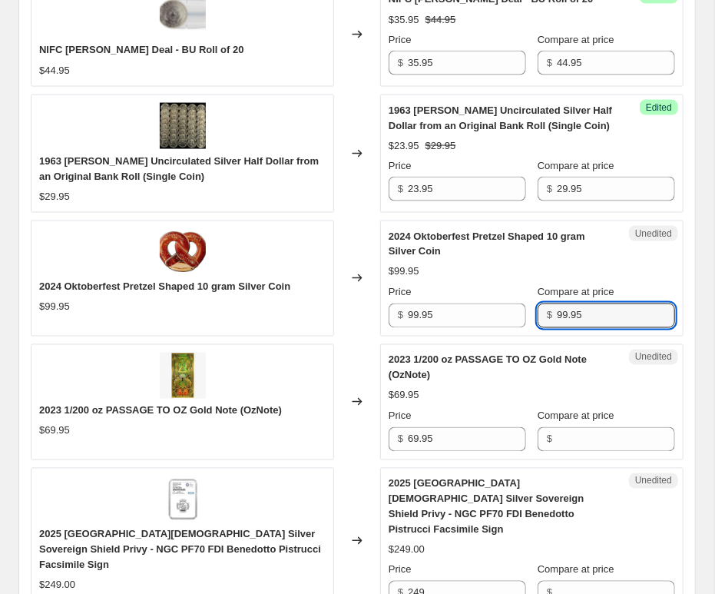
scroll to position [845, 0]
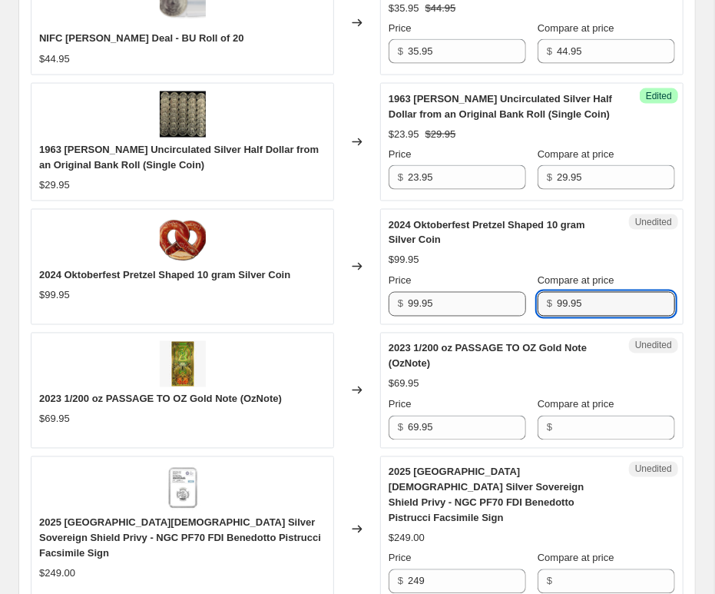
type input "99.95"
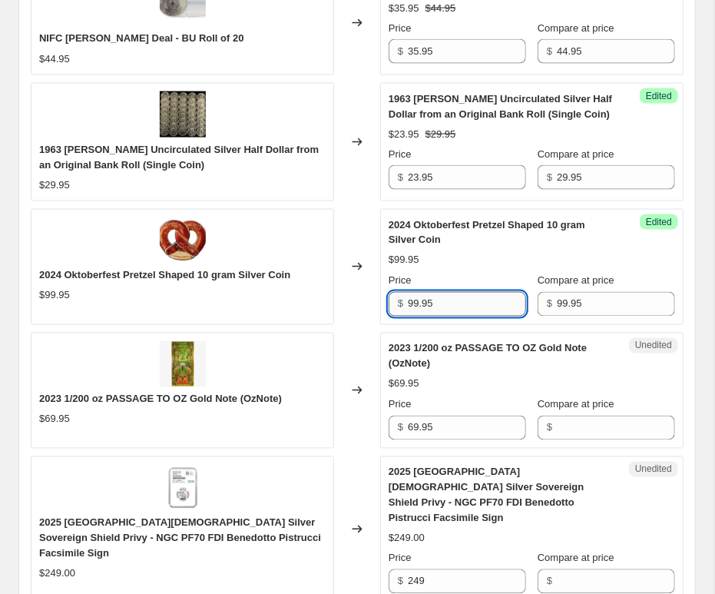
drag, startPoint x: 459, startPoint y: 307, endPoint x: 314, endPoint y: 300, distance: 145.4
click at [408, 300] on input "99.95" at bounding box center [467, 304] width 118 height 25
type input "49.95"
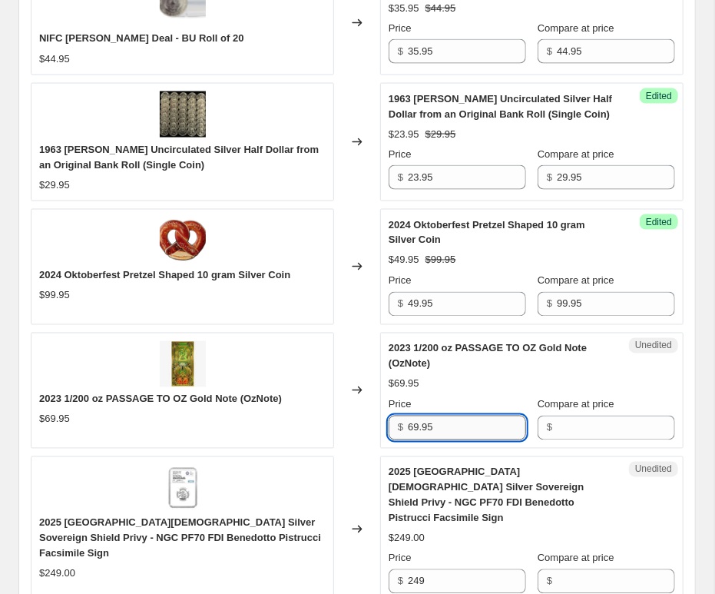
drag, startPoint x: 454, startPoint y: 422, endPoint x: 249, endPoint y: 425, distance: 205.2
click at [408, 425] on input "69.95" at bounding box center [467, 428] width 118 height 25
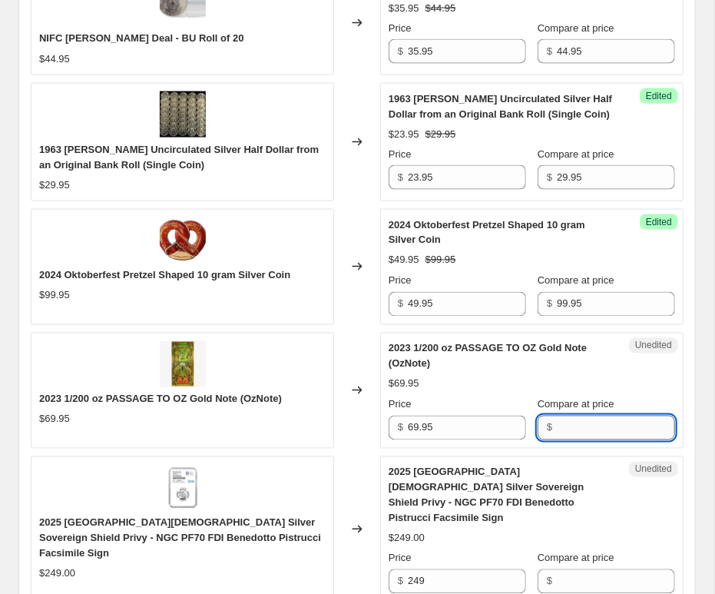
click at [596, 419] on input "Compare at price" at bounding box center [616, 428] width 118 height 25
paste input "69.95"
type input "69.95"
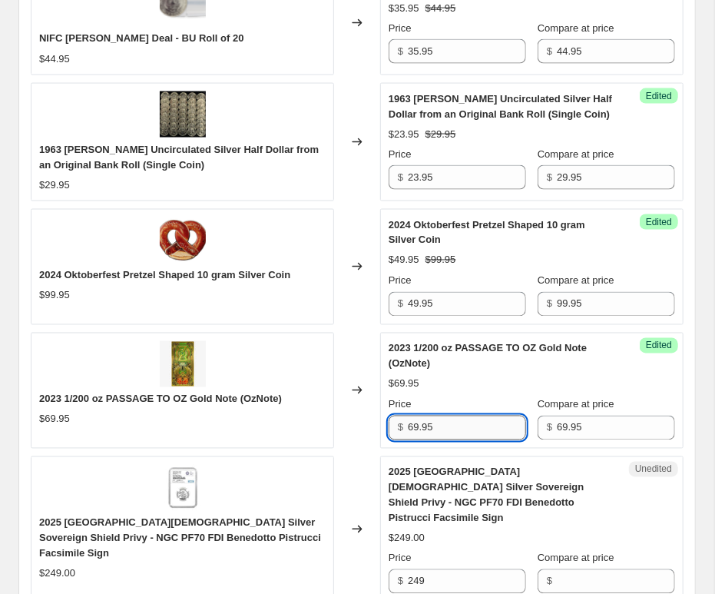
drag, startPoint x: 442, startPoint y: 430, endPoint x: 312, endPoint y: 418, distance: 130.4
click at [408, 418] on input "69.95" at bounding box center [467, 428] width 118 height 25
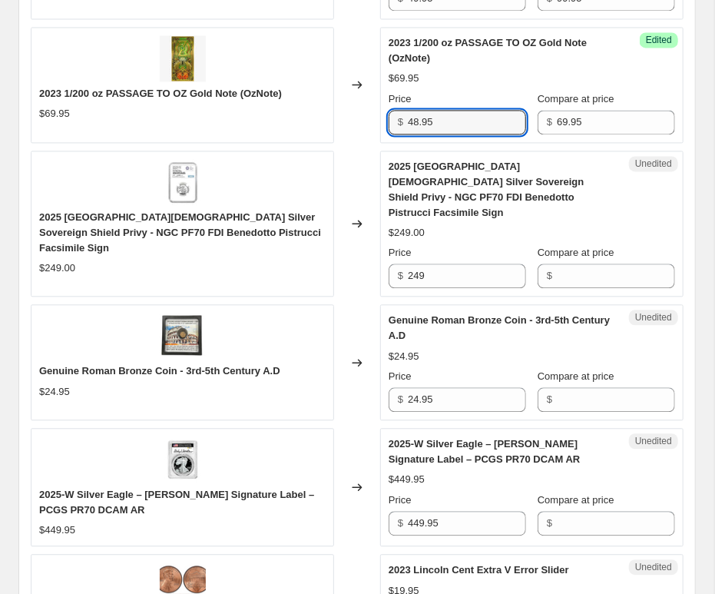
scroll to position [1183, 0]
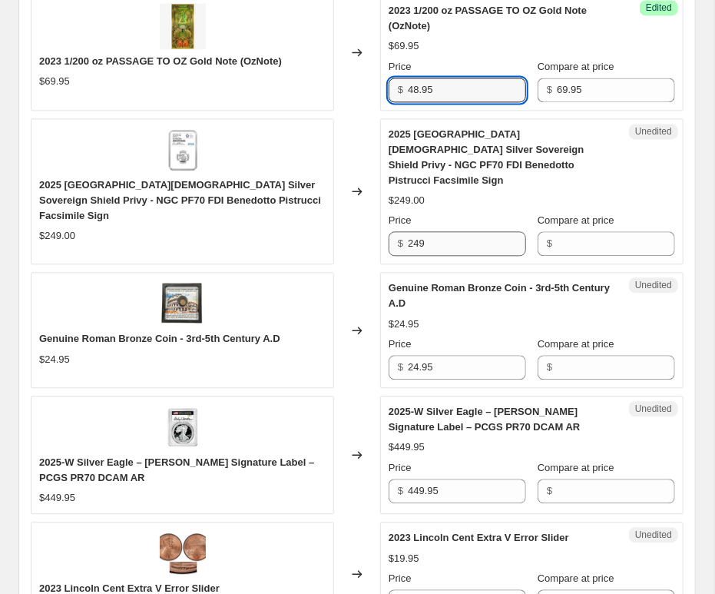
type input "48.95"
drag, startPoint x: 468, startPoint y: 224, endPoint x: 258, endPoint y: 223, distance: 209.8
click at [408, 231] on input "249" at bounding box center [467, 243] width 118 height 25
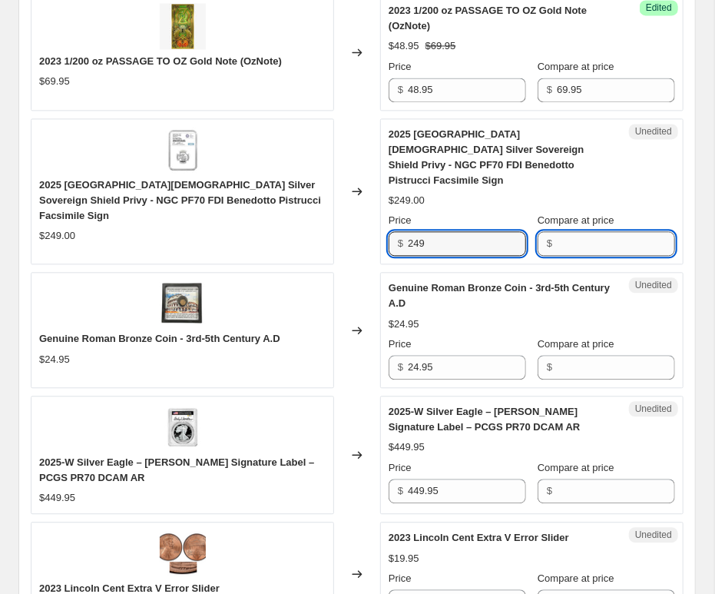
click at [626, 237] on input "Compare at price" at bounding box center [616, 243] width 118 height 25
paste input "249"
type input "249.95"
drag, startPoint x: 385, startPoint y: 228, endPoint x: 168, endPoint y: 224, distance: 216.7
click at [408, 231] on input "249" at bounding box center [467, 243] width 118 height 25
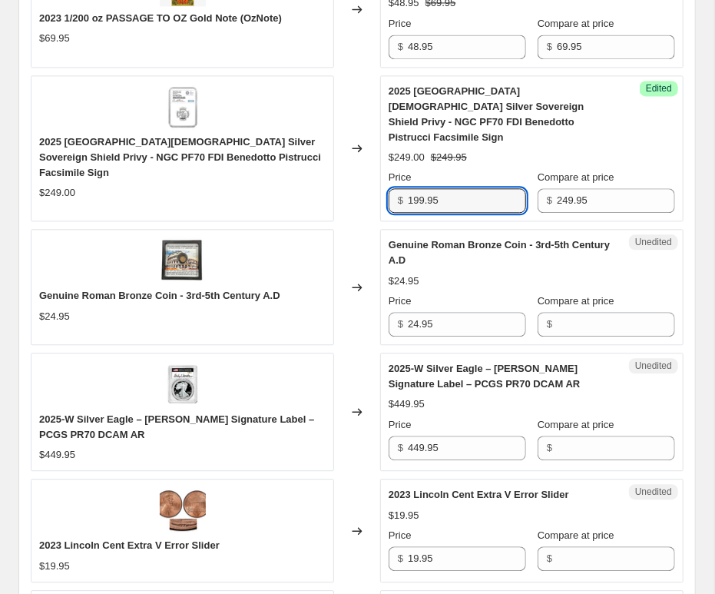
scroll to position [1268, 0]
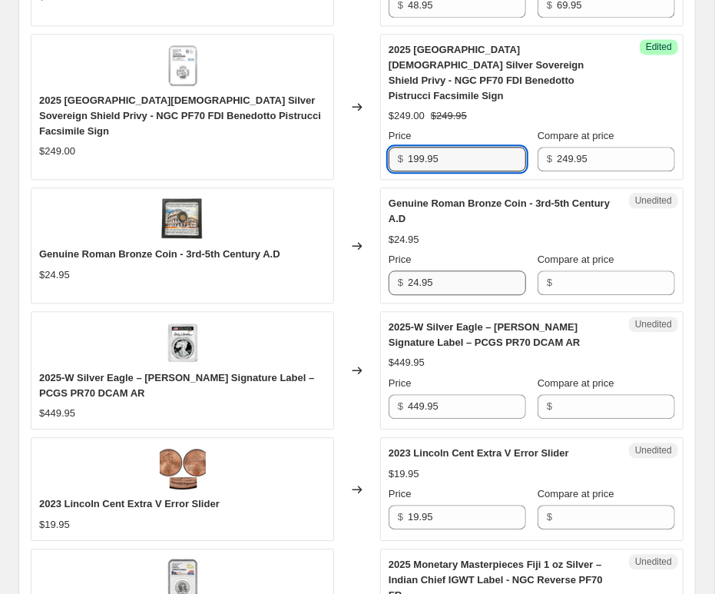
type input "199.95"
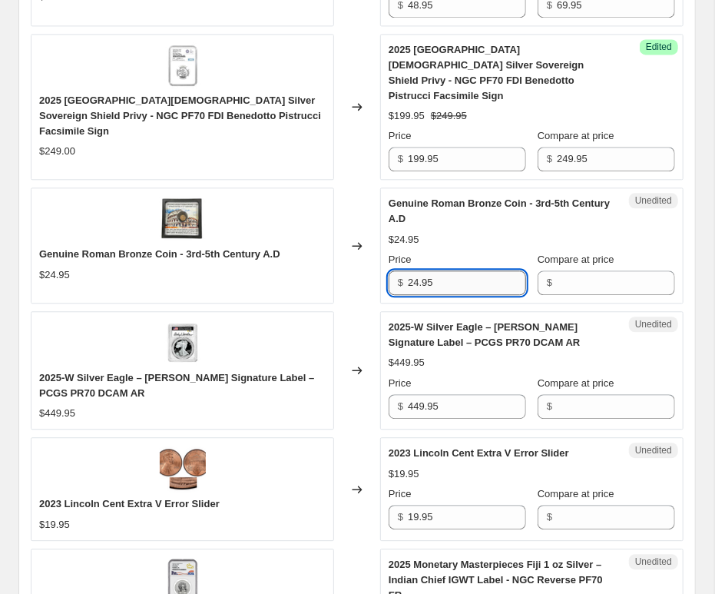
drag, startPoint x: 446, startPoint y: 264, endPoint x: 396, endPoint y: 266, distance: 50.8
click at [408, 270] on input "24.95" at bounding box center [467, 282] width 118 height 25
click at [576, 270] on input "Compare at price" at bounding box center [616, 282] width 118 height 25
paste input "24.95"
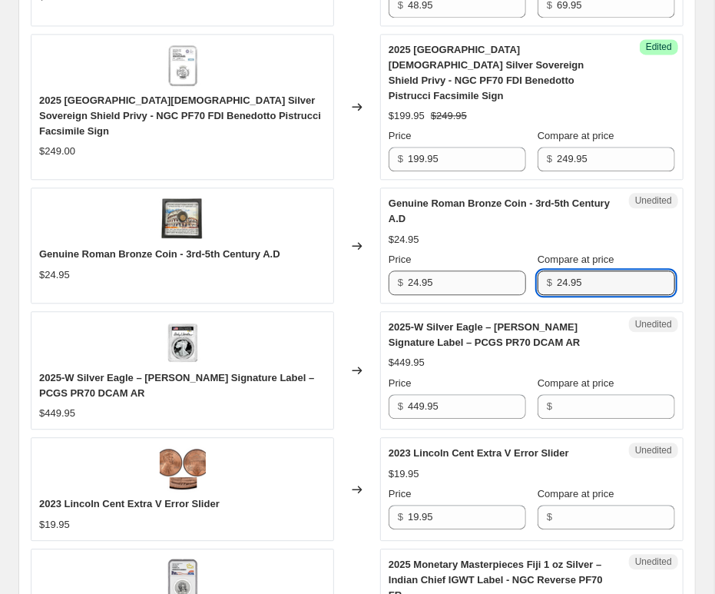
type input "24.95"
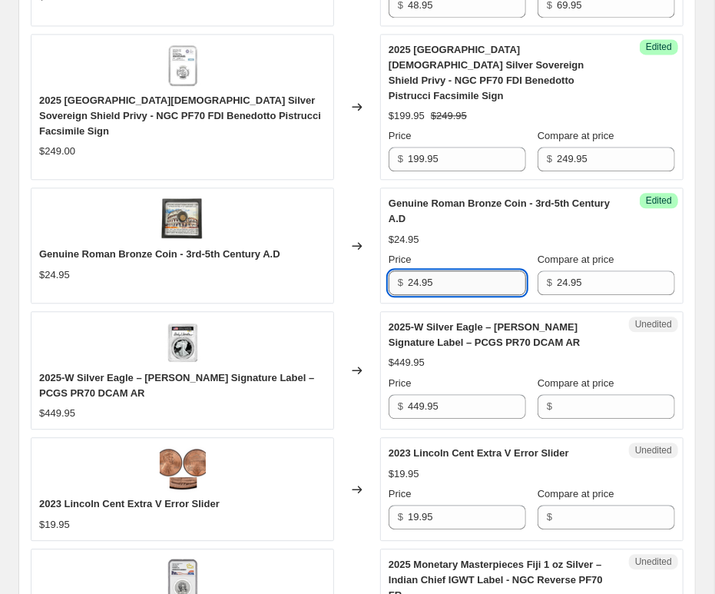
drag, startPoint x: 409, startPoint y: 261, endPoint x: 204, endPoint y: 257, distance: 204.4
click at [408, 270] on input "24.95" at bounding box center [467, 282] width 118 height 25
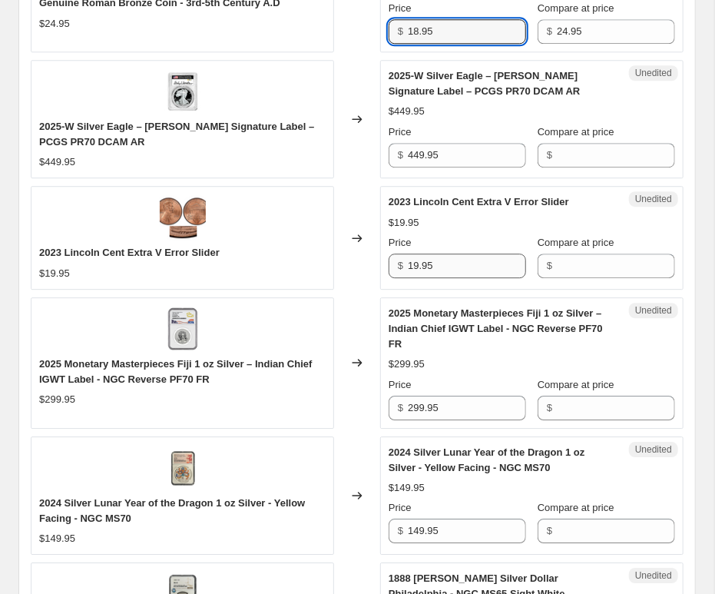
scroll to position [1522, 0]
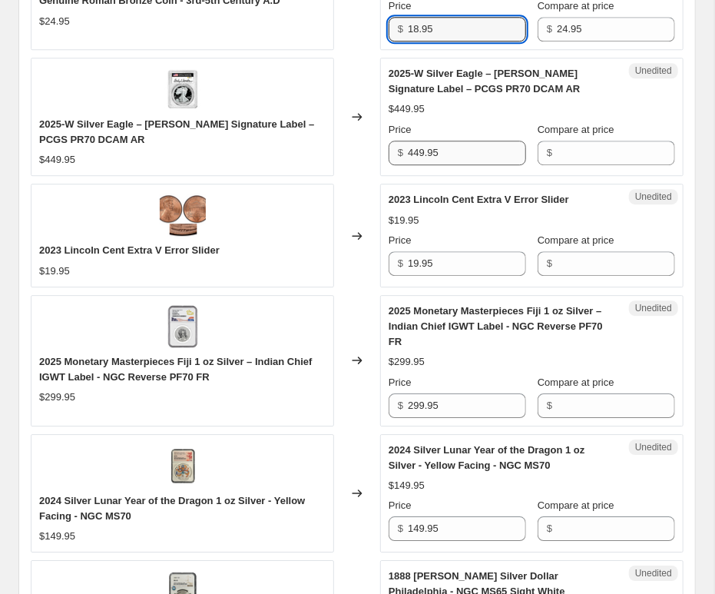
type input "18.95"
drag, startPoint x: 480, startPoint y: 141, endPoint x: 181, endPoint y: 141, distance: 298.9
click at [408, 141] on input "449.95" at bounding box center [467, 153] width 118 height 25
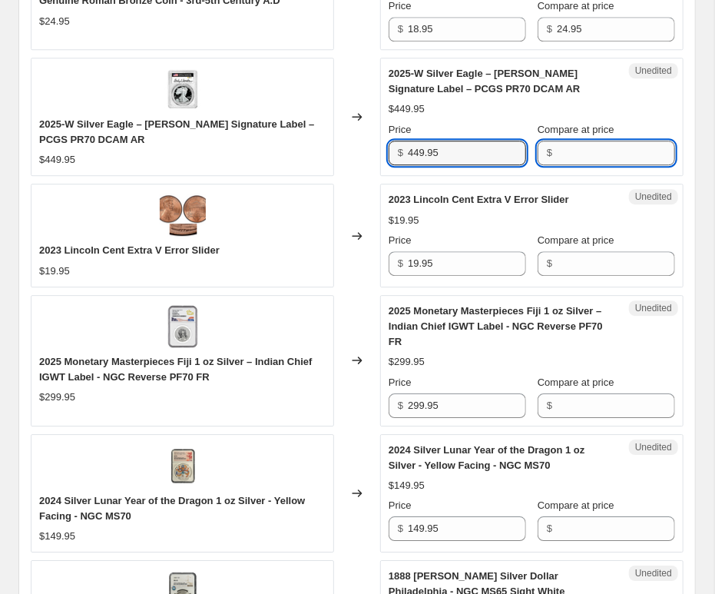
click at [610, 141] on input "Compare at price" at bounding box center [616, 153] width 118 height 25
paste input "449.95"
type input "449.95"
drag, startPoint x: 506, startPoint y: 138, endPoint x: 217, endPoint y: 128, distance: 288.3
click at [408, 141] on input "449.95" at bounding box center [467, 153] width 118 height 25
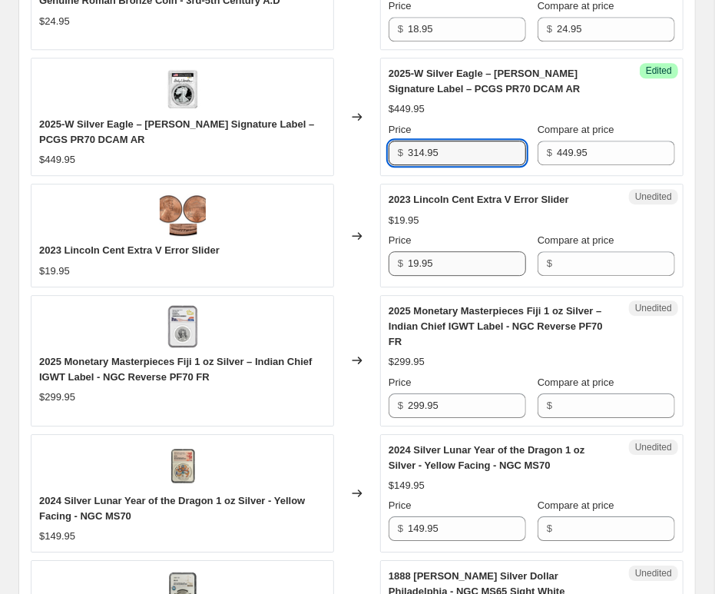
type input "314.95"
drag, startPoint x: 450, startPoint y: 242, endPoint x: 264, endPoint y: 238, distance: 186.0
click at [408, 251] on input "19.95" at bounding box center [467, 263] width 118 height 25
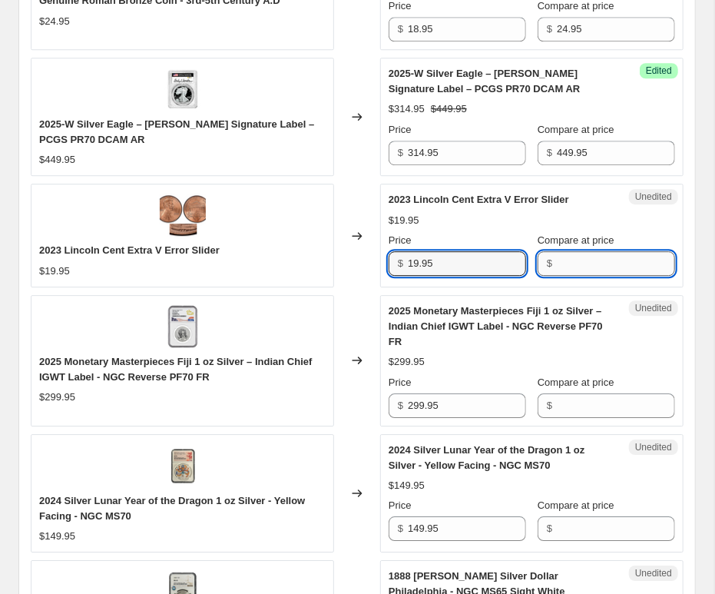
click at [618, 251] on input "Compare at price" at bounding box center [616, 263] width 118 height 25
paste input "19.95"
type input "19.95"
drag, startPoint x: 475, startPoint y: 244, endPoint x: 180, endPoint y: 241, distance: 295.1
click at [408, 251] on input "19.95" at bounding box center [467, 263] width 118 height 25
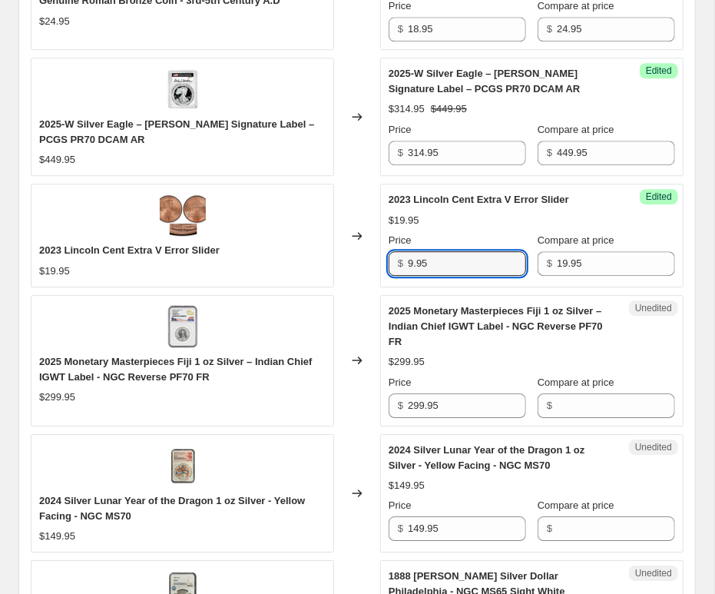
scroll to position [1606, 0]
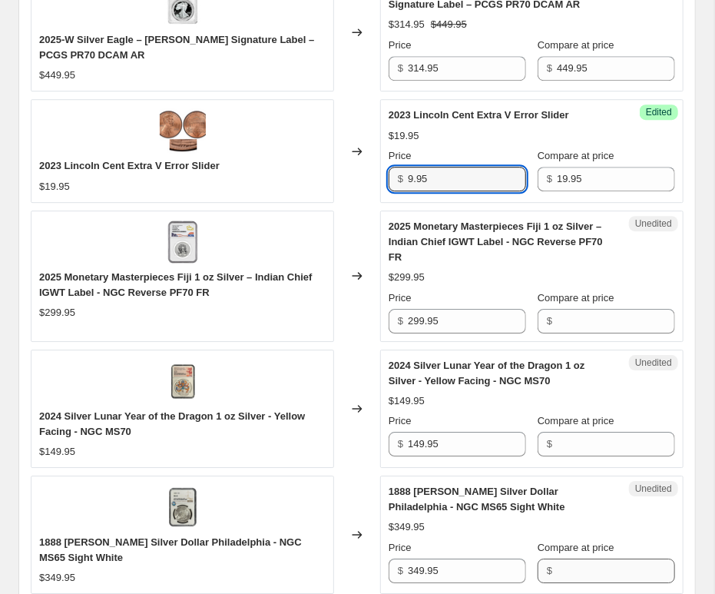
type input "9.95"
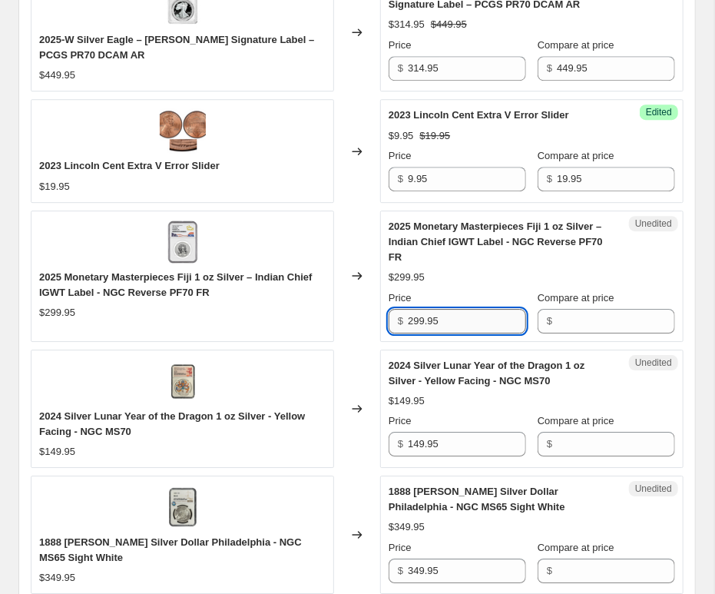
drag, startPoint x: 463, startPoint y: 298, endPoint x: 349, endPoint y: 308, distance: 114.2
click at [408, 309] on input "299.95" at bounding box center [467, 321] width 118 height 25
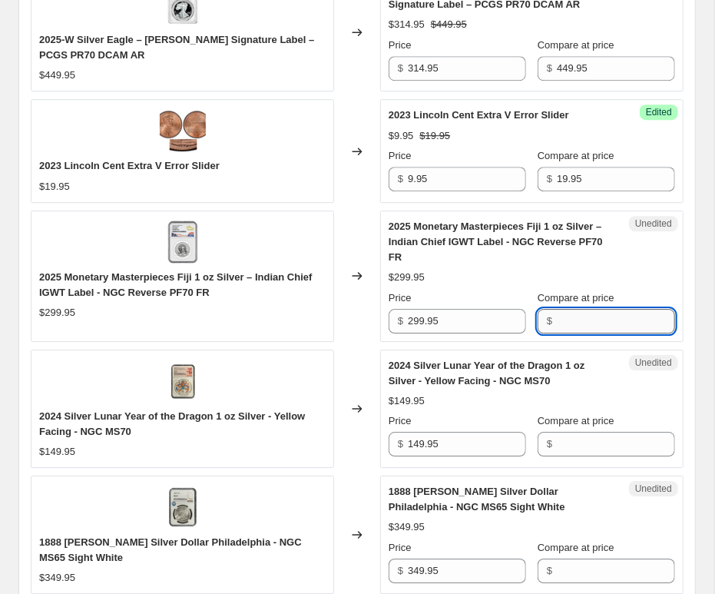
click at [613, 309] on input "Compare at price" at bounding box center [616, 321] width 118 height 25
paste input "299.95"
type input "299.95"
drag, startPoint x: 461, startPoint y: 302, endPoint x: 307, endPoint y: 286, distance: 154.5
click at [408, 309] on input "299.95" at bounding box center [467, 321] width 118 height 25
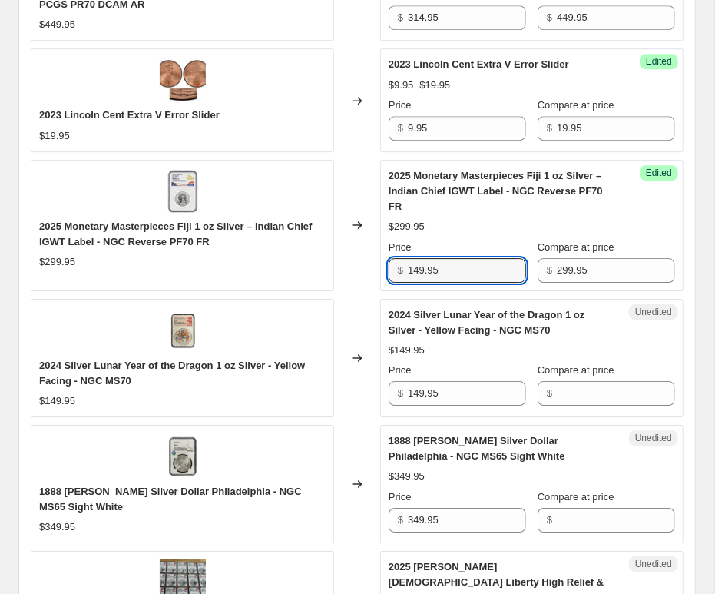
scroll to position [1691, 0]
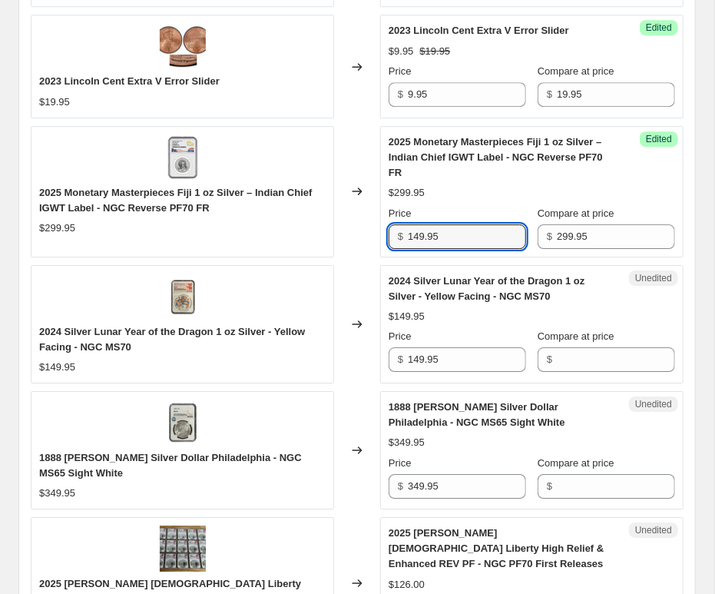
type input "149.95"
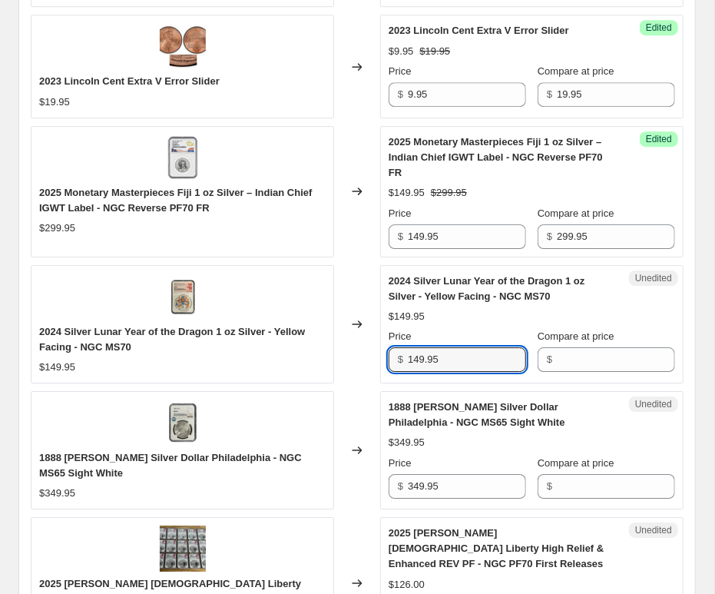
drag, startPoint x: 479, startPoint y: 343, endPoint x: 257, endPoint y: 337, distance: 221.4
click at [408, 347] on input "149.95" at bounding box center [467, 359] width 118 height 25
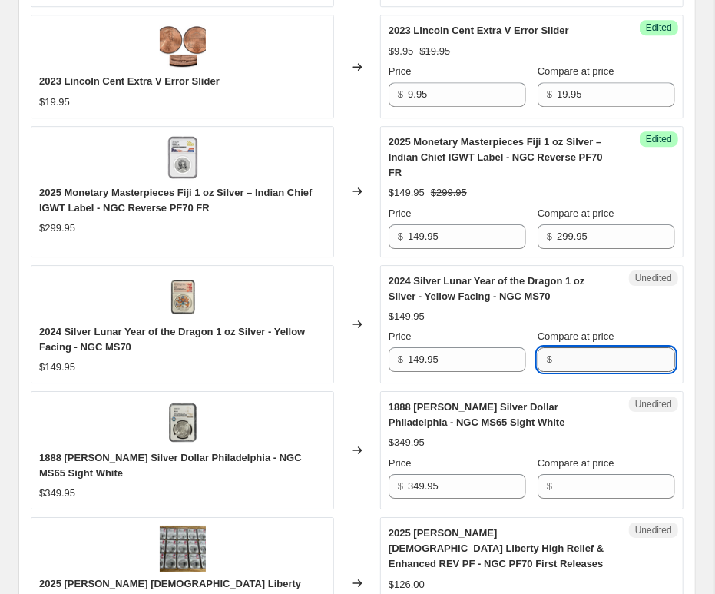
click at [586, 349] on input "Compare at price" at bounding box center [616, 359] width 118 height 25
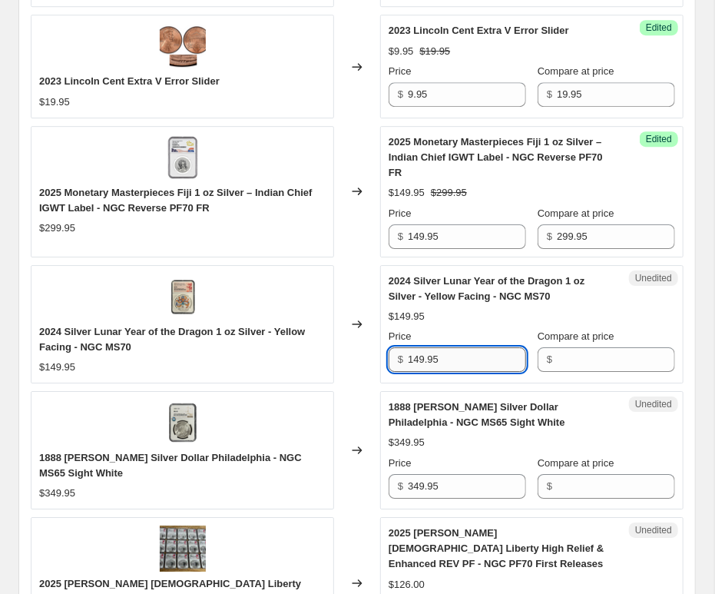
drag, startPoint x: 458, startPoint y: 345, endPoint x: 340, endPoint y: 341, distance: 118.4
click at [408, 347] on input "149.95" at bounding box center [467, 359] width 118 height 25
type input "149.95"
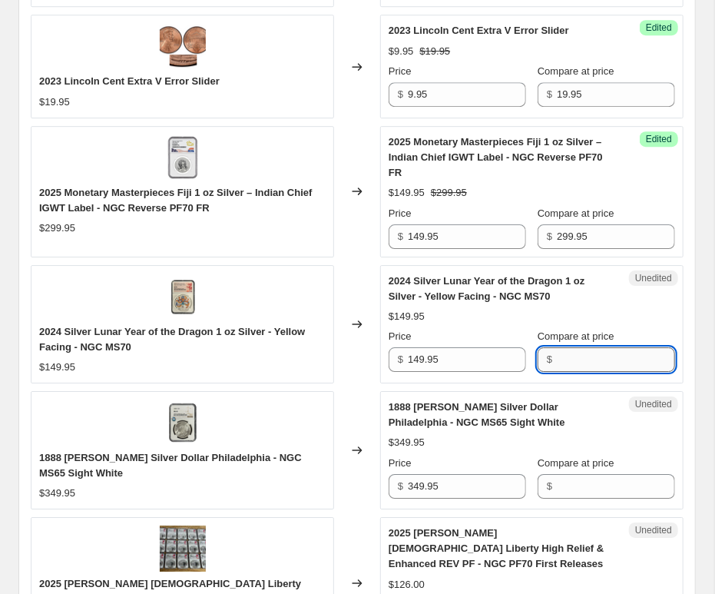
click at [570, 347] on input "Compare at price" at bounding box center [616, 359] width 118 height 25
paste input "149.95"
type input "149.95"
drag, startPoint x: 469, startPoint y: 343, endPoint x: 219, endPoint y: 324, distance: 250.5
click at [408, 347] on input "149.95" at bounding box center [467, 359] width 118 height 25
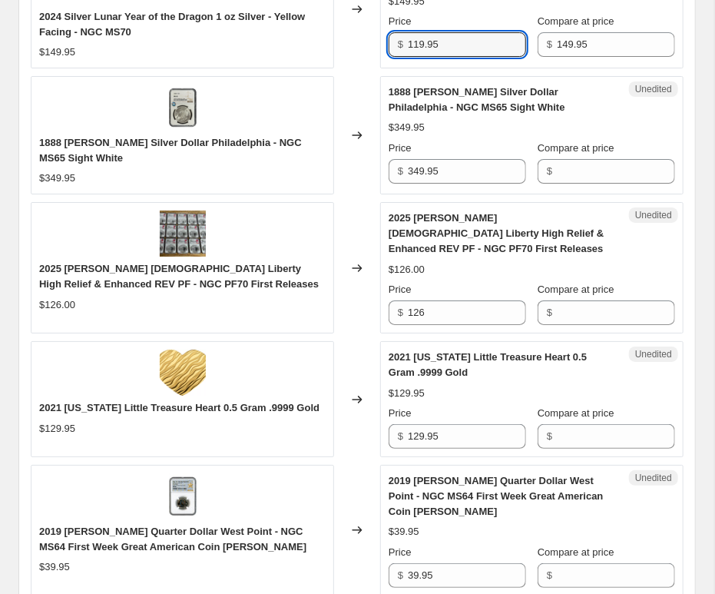
scroll to position [2029, 0]
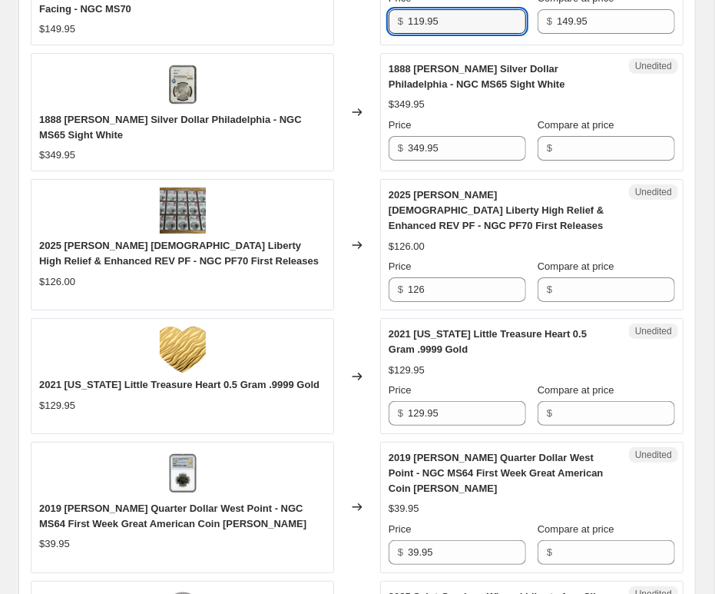
type input "119.95"
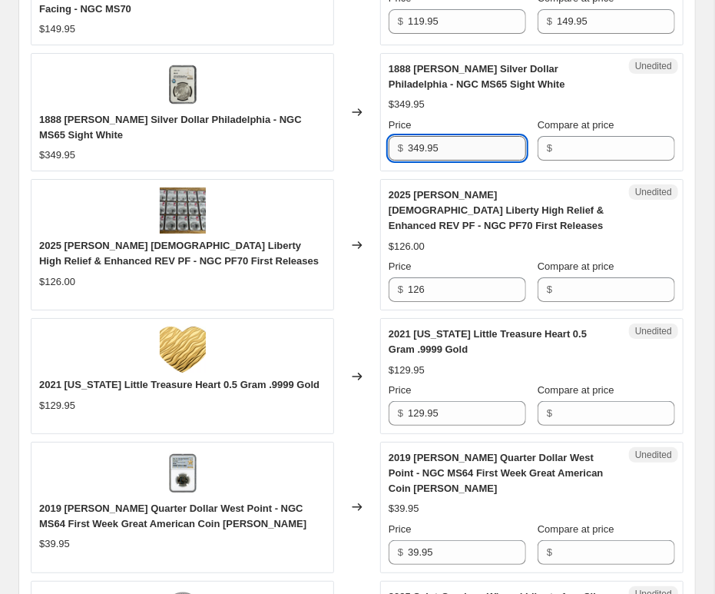
drag, startPoint x: 448, startPoint y: 134, endPoint x: 276, endPoint y: 131, distance: 172.2
click at [408, 136] on input "349.95" at bounding box center [467, 148] width 118 height 25
click at [609, 136] on input "Compare at price" at bounding box center [616, 148] width 118 height 25
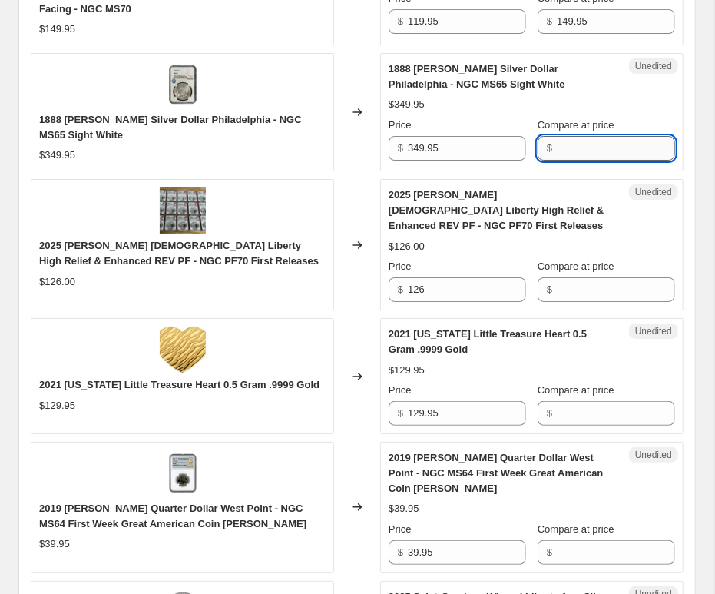
paste input "349.95"
type input "349.95"
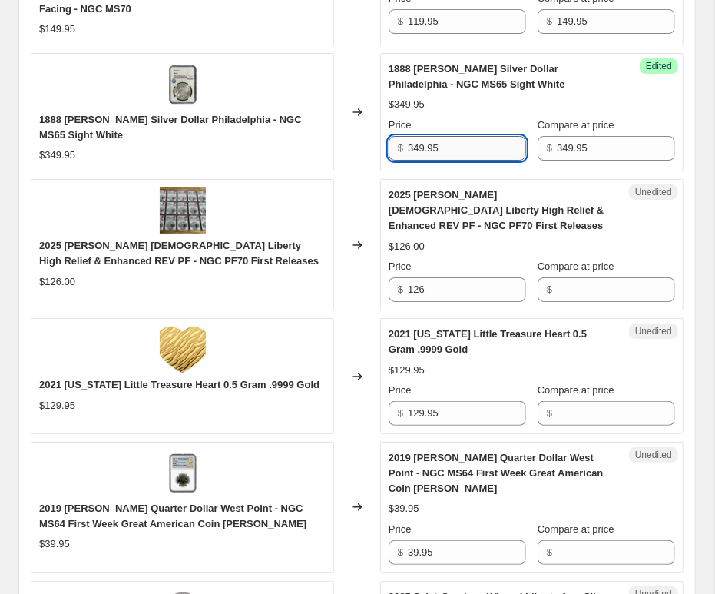
drag, startPoint x: 446, startPoint y: 131, endPoint x: 231, endPoint y: 127, distance: 214.4
click at [408, 136] on input "349.95" at bounding box center [467, 148] width 118 height 25
type input "279.95"
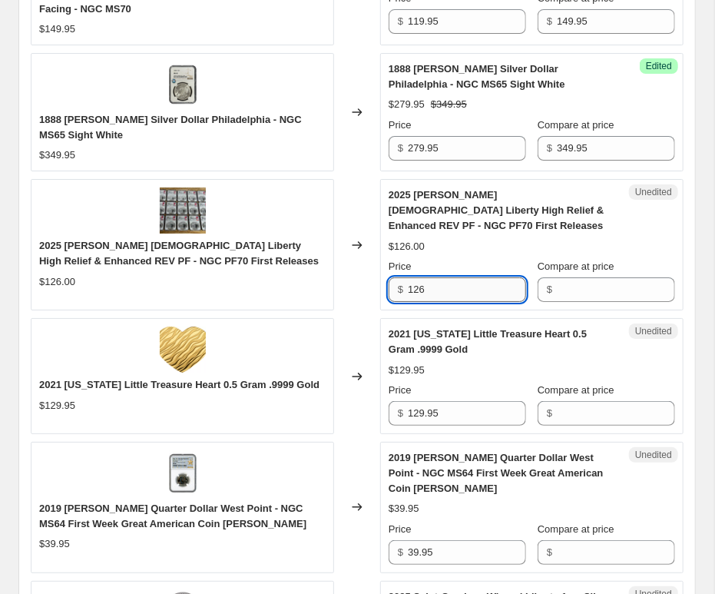
drag, startPoint x: 471, startPoint y: 260, endPoint x: 294, endPoint y: 250, distance: 177.0
click at [408, 277] on input "126" at bounding box center [467, 289] width 118 height 25
click at [594, 277] on input "Compare at price" at bounding box center [616, 289] width 118 height 25
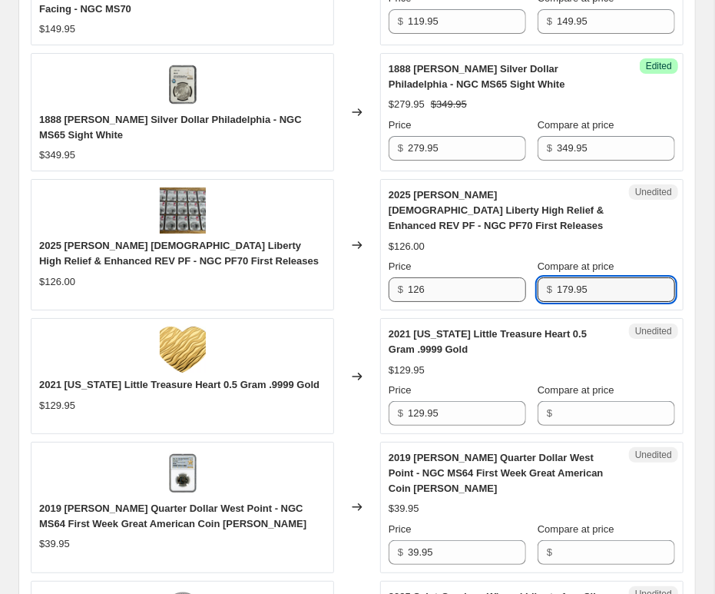
type input "179.95"
drag, startPoint x: 493, startPoint y: 263, endPoint x: 247, endPoint y: 254, distance: 245.3
click at [408, 277] on input "126" at bounding box center [467, 289] width 118 height 25
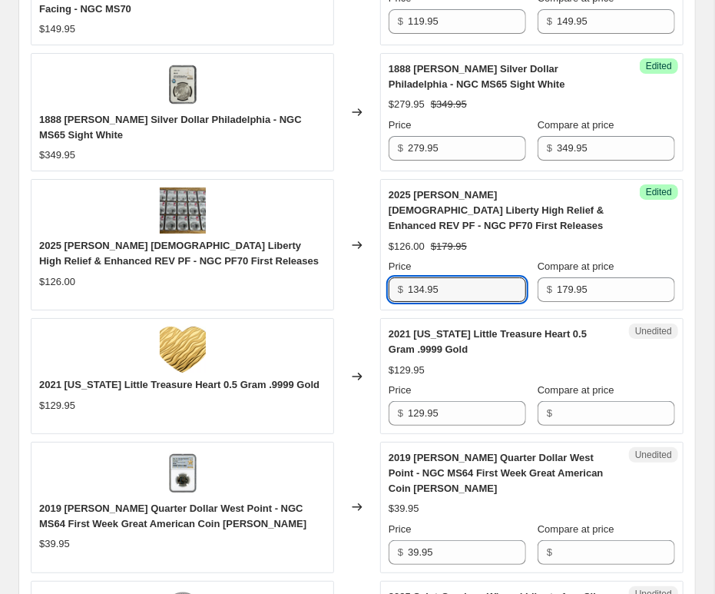
type input "134.95"
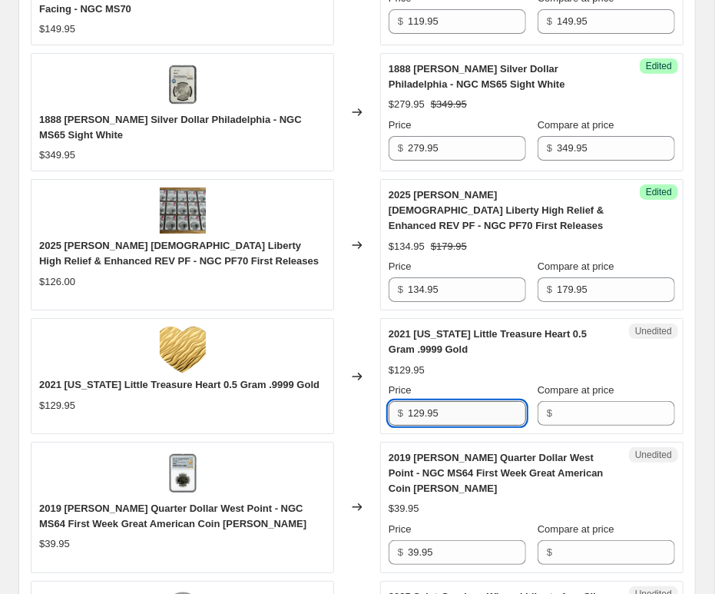
drag, startPoint x: 461, startPoint y: 380, endPoint x: 355, endPoint y: 389, distance: 106.4
click at [408, 401] on input "129.95" at bounding box center [467, 413] width 118 height 25
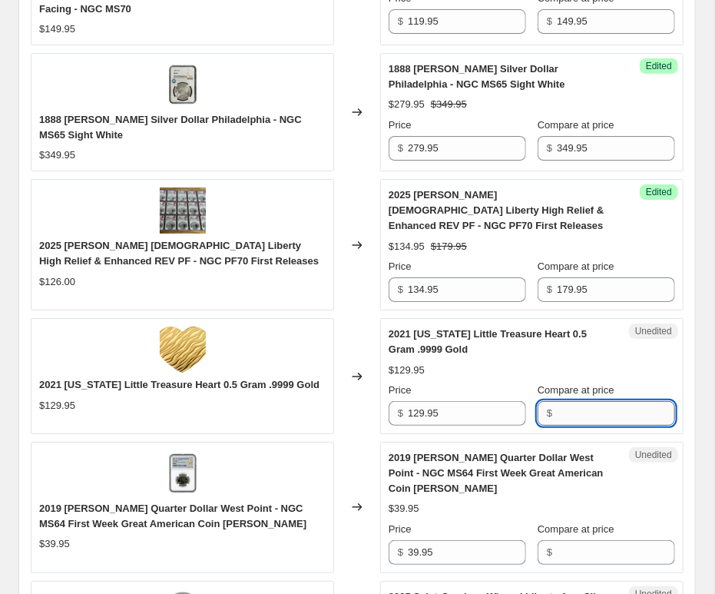
click at [642, 401] on input "Compare at price" at bounding box center [616, 413] width 118 height 25
paste input "129.95"
type input "129.95"
drag, startPoint x: 469, startPoint y: 383, endPoint x: 308, endPoint y: 387, distance: 160.7
click at [408, 401] on input "129.95" at bounding box center [467, 413] width 118 height 25
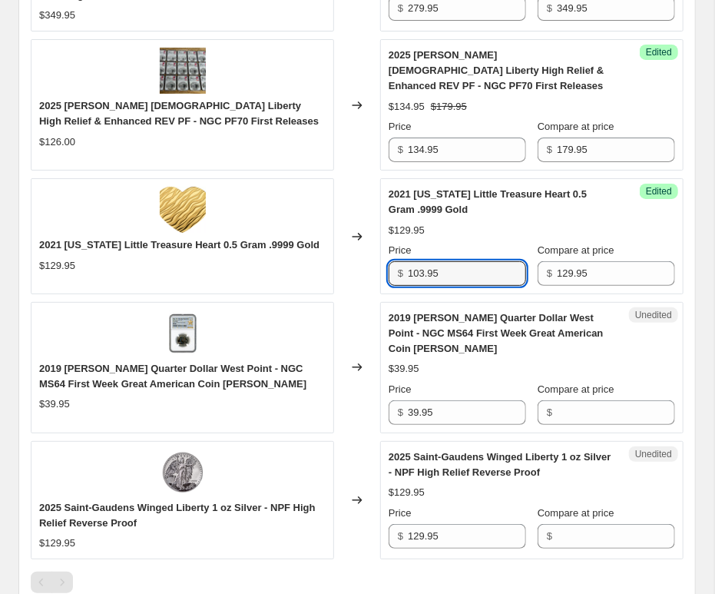
scroll to position [2198, 0]
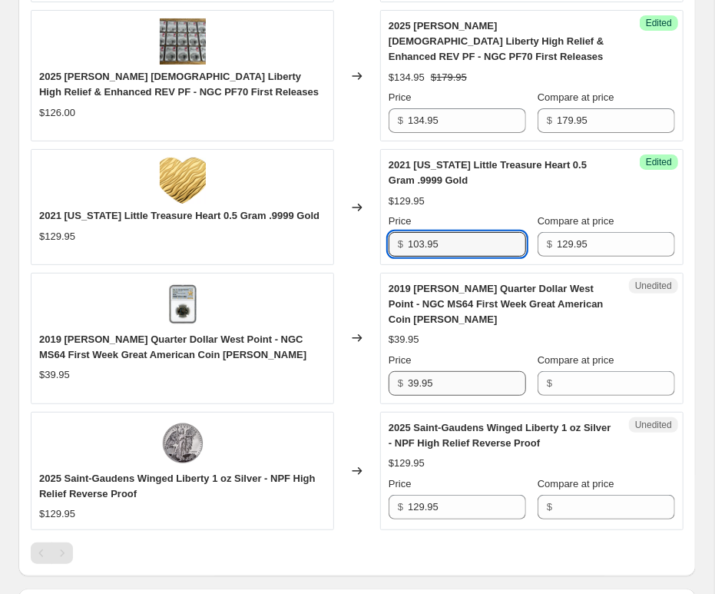
type input "103.95"
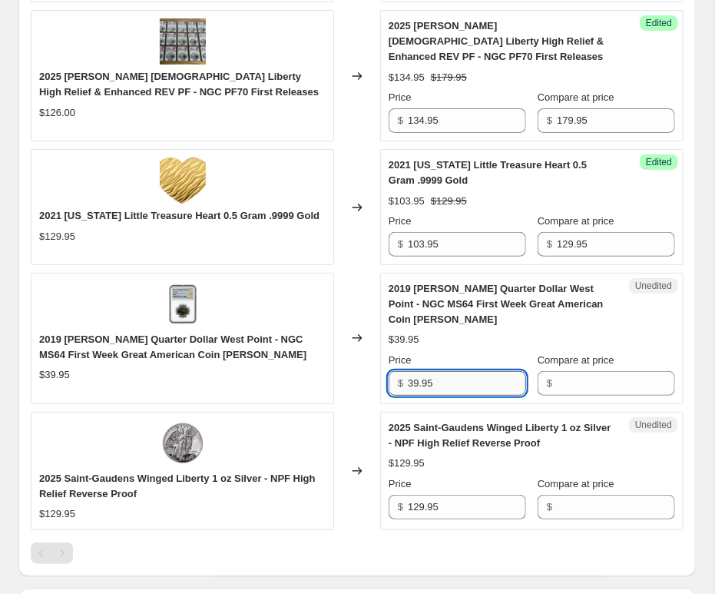
drag, startPoint x: 468, startPoint y: 337, endPoint x: 317, endPoint y: 336, distance: 151.4
click at [408, 371] on input "39.95" at bounding box center [467, 383] width 118 height 25
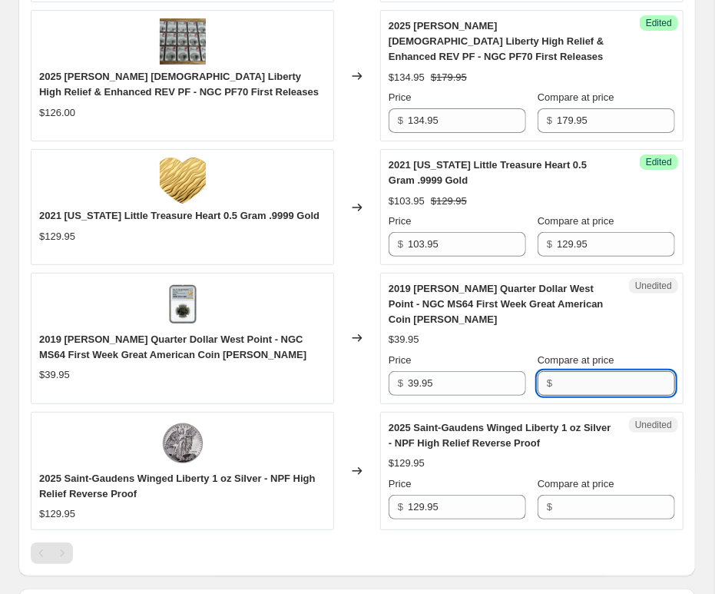
click at [632, 371] on input "Compare at price" at bounding box center [616, 383] width 118 height 25
paste input "39.95"
type input "39.95"
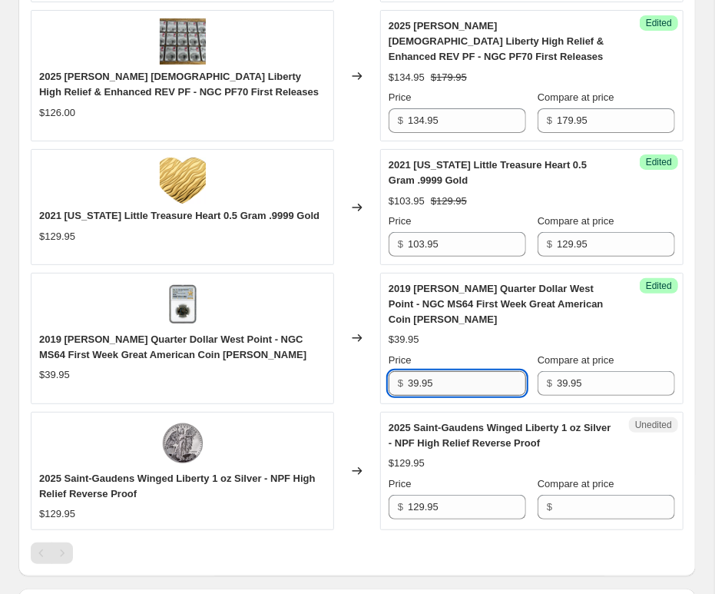
drag, startPoint x: 479, startPoint y: 337, endPoint x: 334, endPoint y: 334, distance: 144.5
click at [408, 371] on input "39.95" at bounding box center [467, 383] width 118 height 25
drag, startPoint x: 465, startPoint y: 339, endPoint x: 363, endPoint y: 336, distance: 101.5
click at [408, 371] on input "39.95" at bounding box center [467, 383] width 118 height 25
type input "29.95"
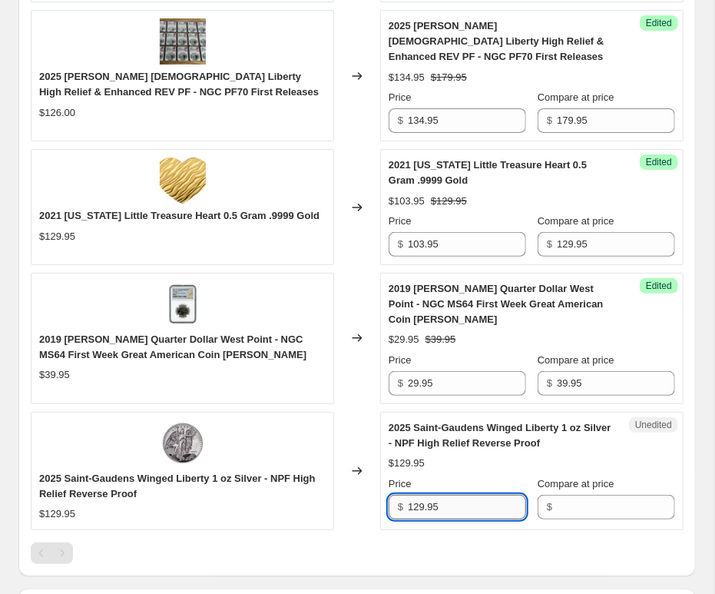
drag, startPoint x: 456, startPoint y: 462, endPoint x: 535, endPoint y: 472, distance: 79.0
click at [408, 495] on input "129.95" at bounding box center [467, 507] width 118 height 25
click at [579, 495] on input "Compare at price" at bounding box center [616, 507] width 118 height 25
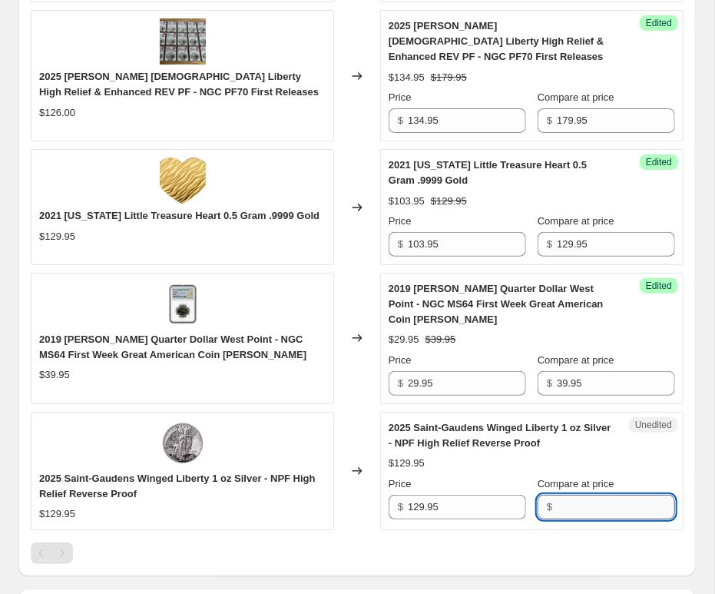
paste input "129.95"
type input "129.95"
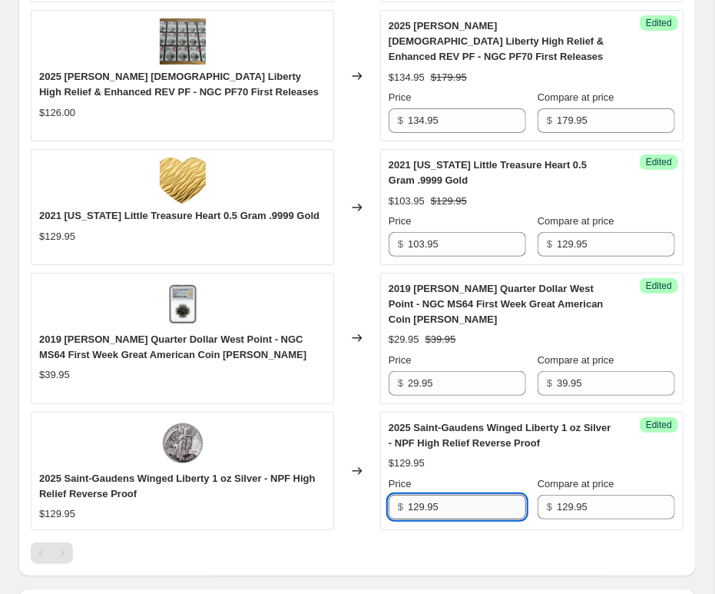
drag, startPoint x: 472, startPoint y: 462, endPoint x: 175, endPoint y: 458, distance: 296.6
click at [408, 495] on input "129.95" at bounding box center [467, 507] width 118 height 25
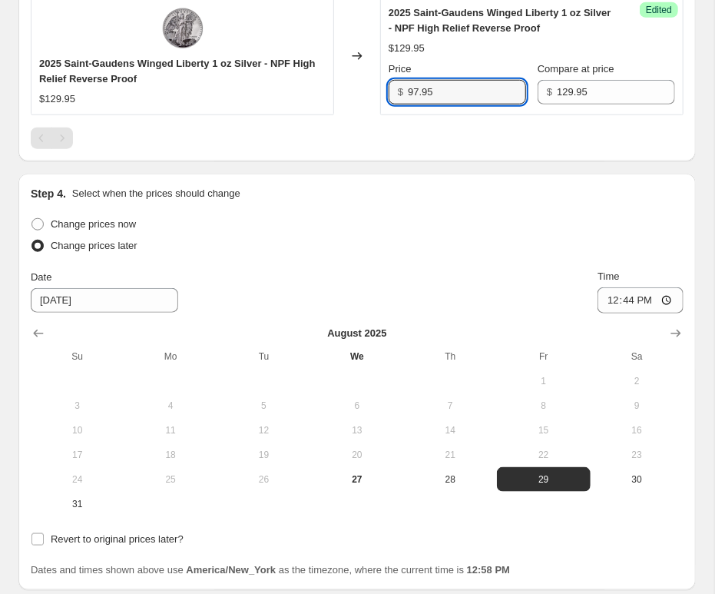
scroll to position [2620, 0]
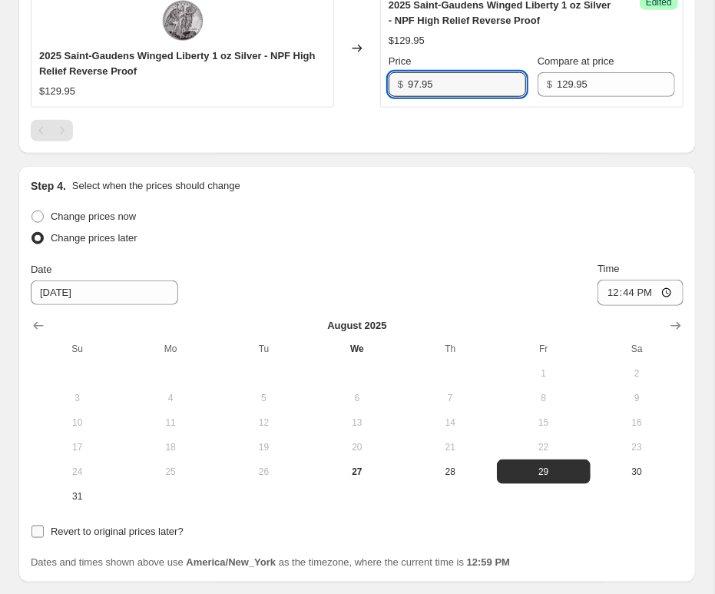
type input "97.95"
click at [40, 526] on input "Revert to original prices later?" at bounding box center [38, 532] width 12 height 12
checkbox input "true"
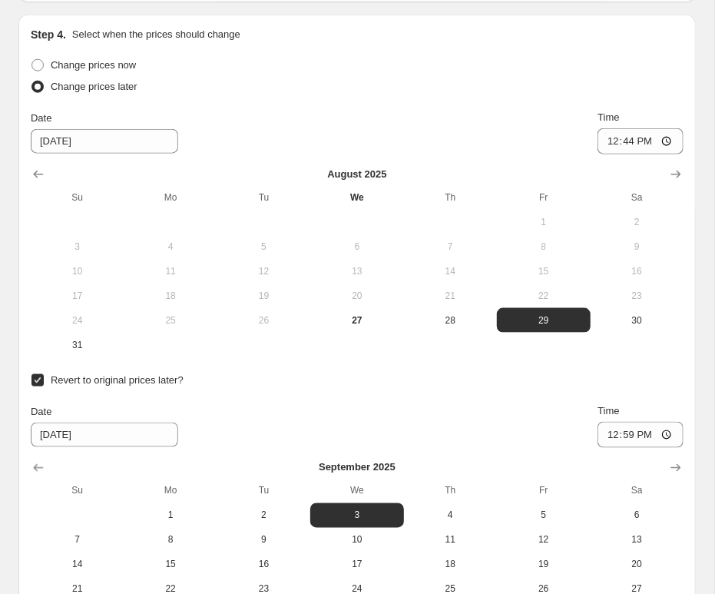
scroll to position [2925, 0]
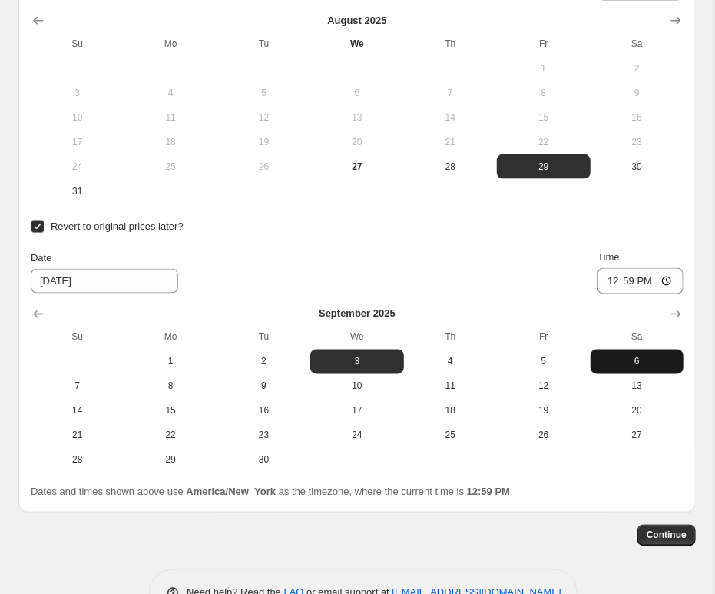
click at [603, 350] on button "6" at bounding box center [637, 362] width 93 height 25
type input "[DATE]"
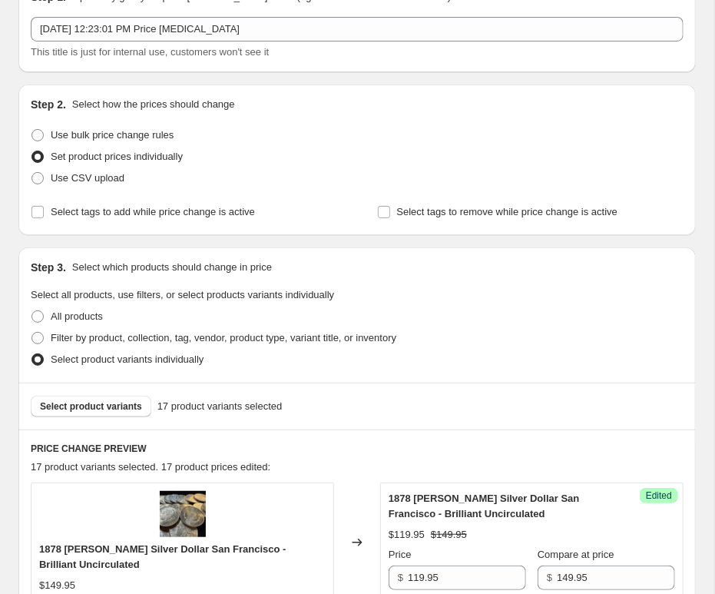
scroll to position [85, 0]
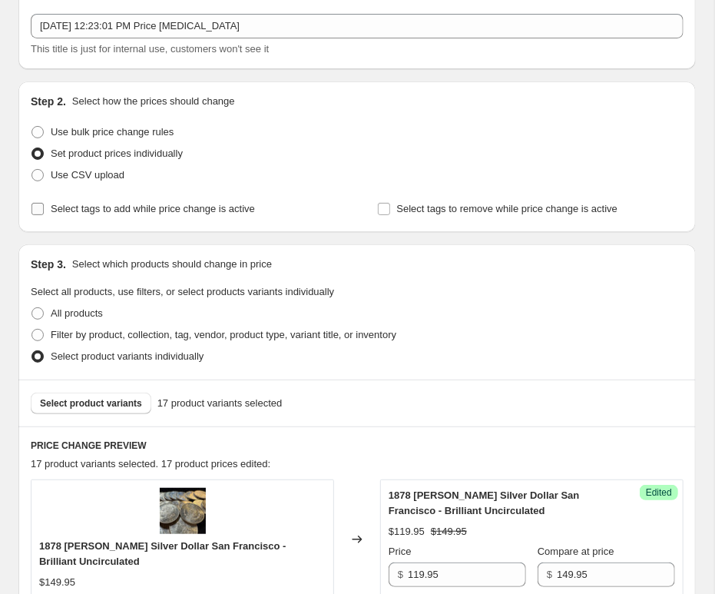
click at [38, 211] on input "Select tags to add while price change is active" at bounding box center [38, 209] width 12 height 12
checkbox input "true"
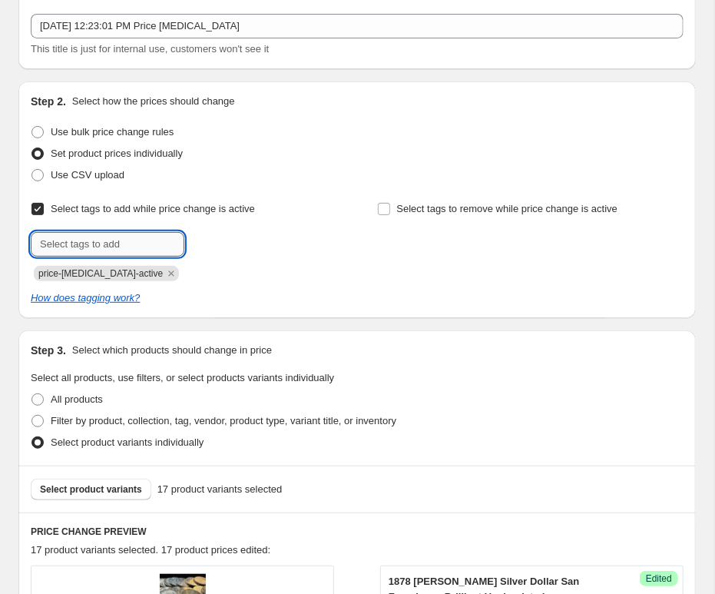
click at [145, 241] on input "text" at bounding box center [108, 244] width 154 height 25
type input "on sale"
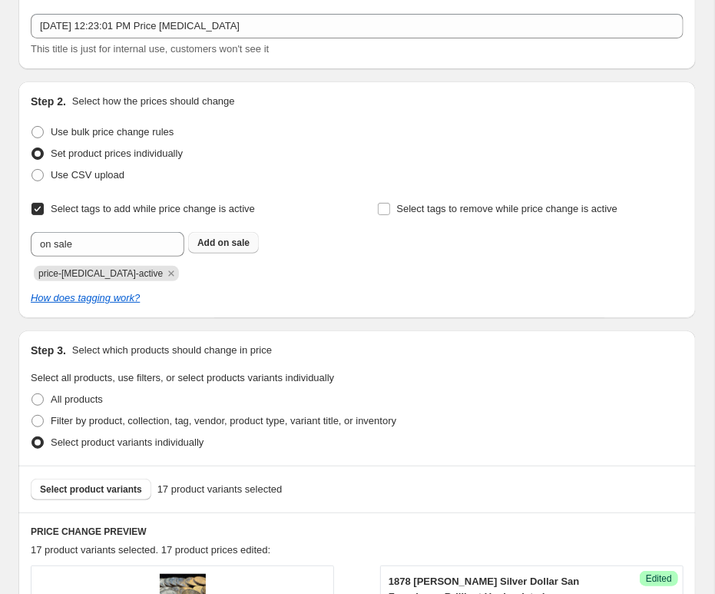
click at [236, 242] on span "on sale" at bounding box center [234, 242] width 32 height 11
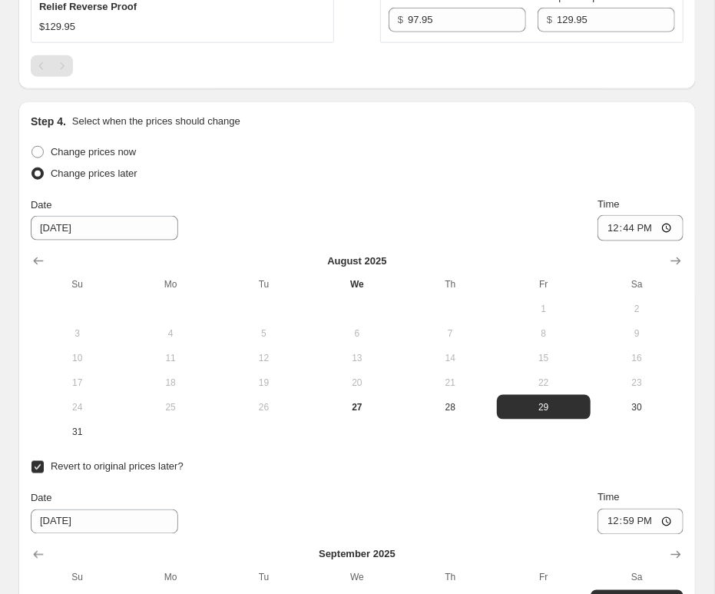
scroll to position [3012, 0]
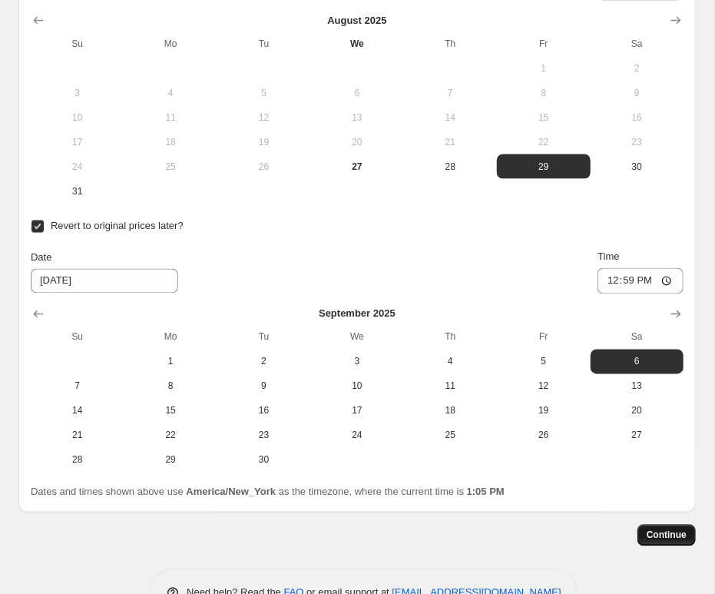
click at [660, 529] on span "Continue" at bounding box center [667, 535] width 40 height 12
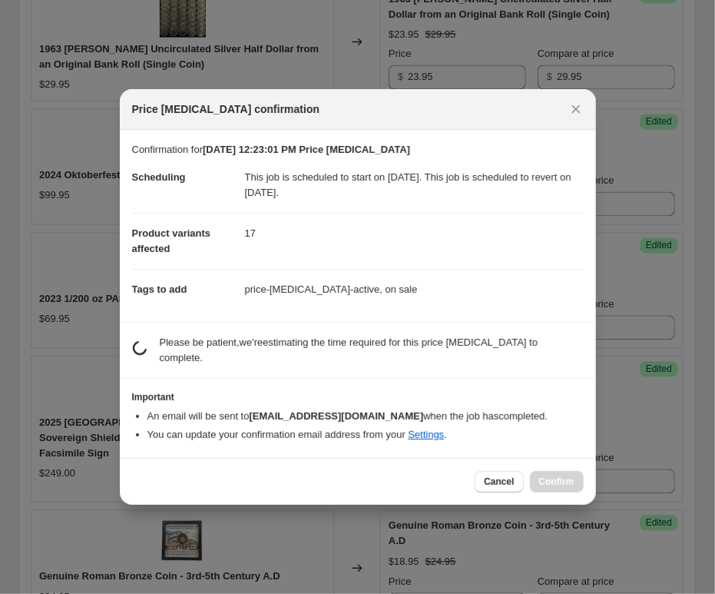
scroll to position [0, 0]
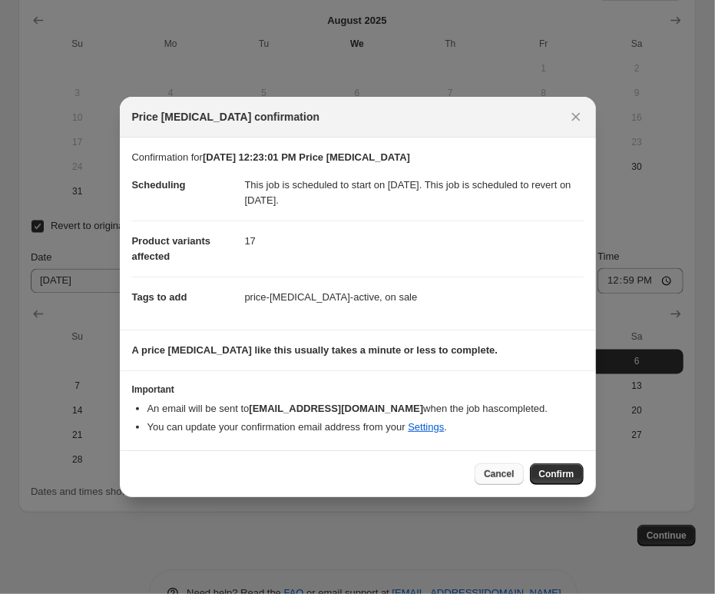
click at [498, 471] on span "Cancel" at bounding box center [499, 474] width 30 height 12
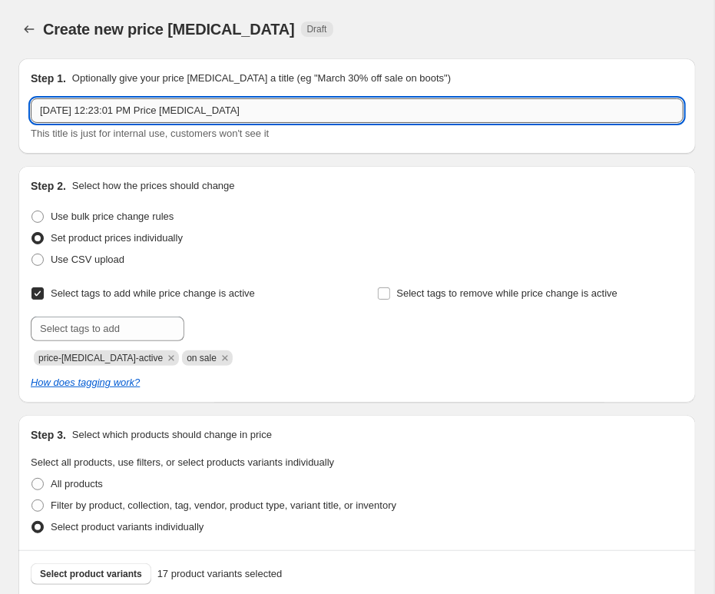
drag, startPoint x: 292, startPoint y: 111, endPoint x: -185, endPoint y: 92, distance: 477.6
click at [31, 98] on input "[DATE] 12:23:01 PM Price [MEDICAL_DATA]" at bounding box center [357, 110] width 653 height 25
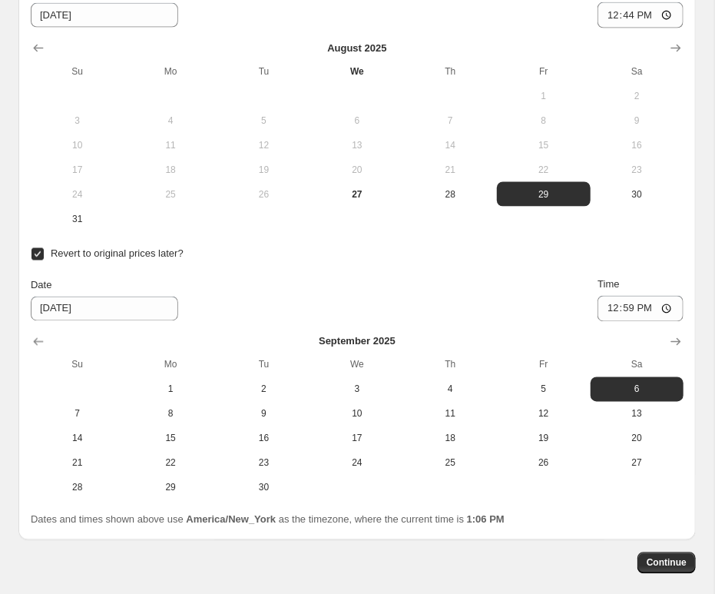
scroll to position [3012, 0]
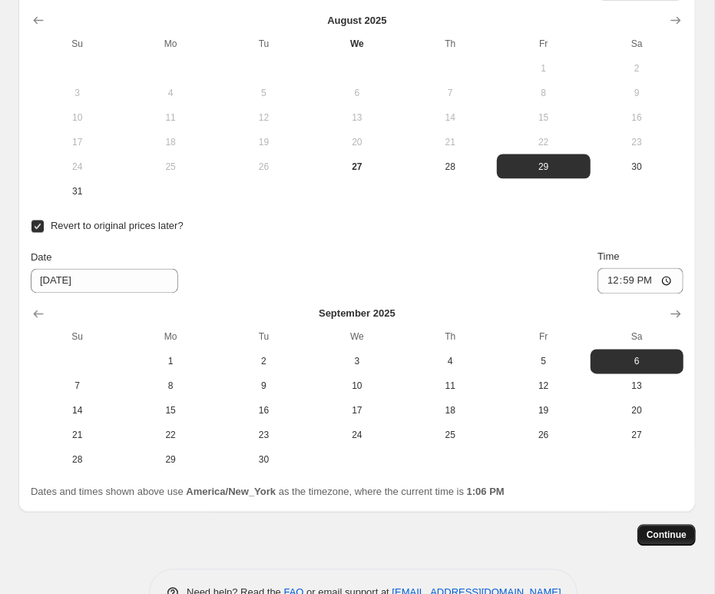
type input "[DATE] Products - 2025"
click at [666, 529] on span "Continue" at bounding box center [667, 535] width 40 height 12
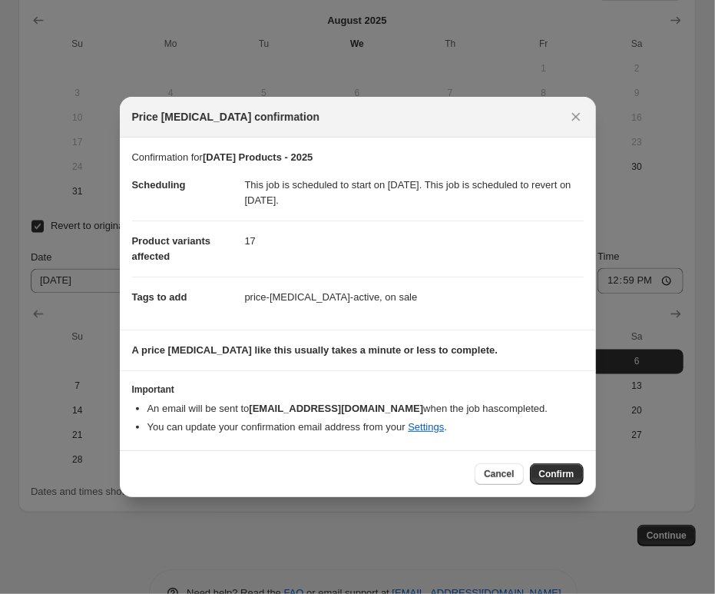
click at [548, 469] on button "Confirm" at bounding box center [557, 474] width 54 height 22
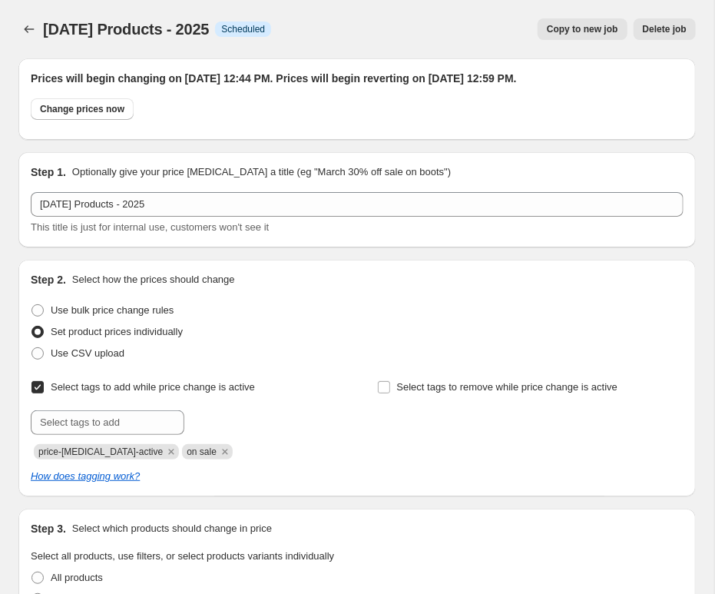
scroll to position [3012, 0]
